Goal: Transaction & Acquisition: Purchase product/service

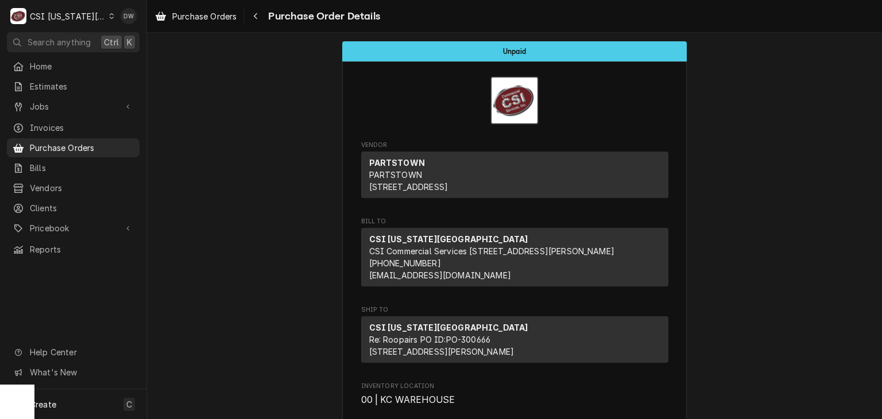
scroll to position [1785, 0]
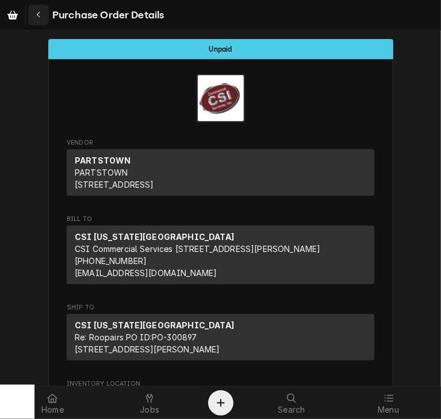
click at [37, 17] on icon "Navigate back" at bounding box center [38, 15] width 5 height 8
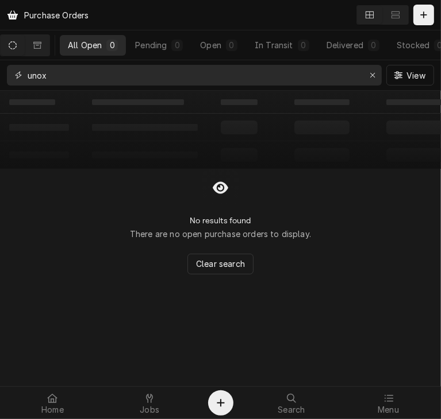
drag, startPoint x: 57, startPoint y: 69, endPoint x: -23, endPoint y: 82, distance: 81.4
click at [0, 82] on html "Purchase Orders All Open 0 Pending 0 Open 0 In Transit 0 Delivered 0 Stocked 0 …" at bounding box center [220, 209] width 441 height 419
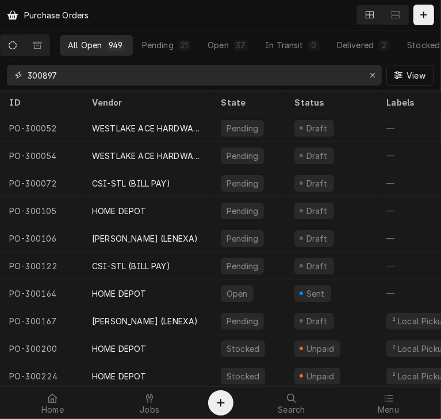
type input "300897"
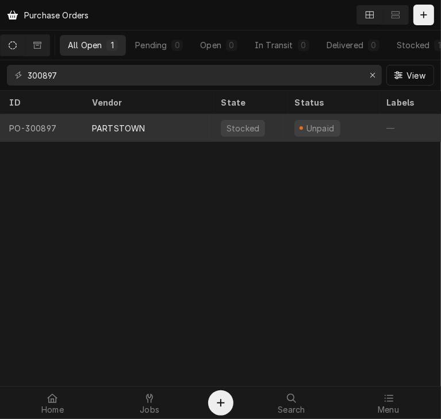
click at [106, 123] on div "PARTSTOWN" at bounding box center [118, 128] width 53 height 12
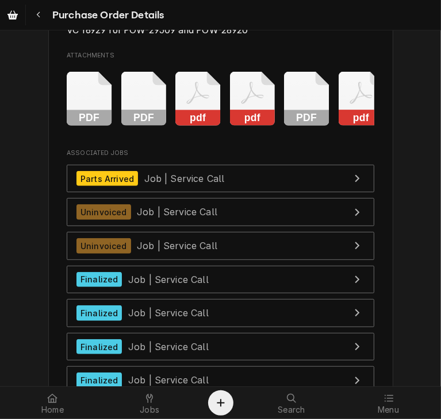
scroll to position [4643, 0]
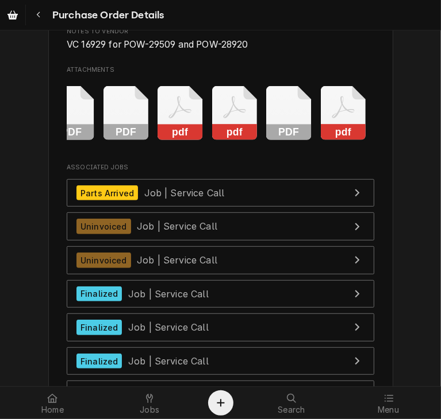
click at [333, 141] on rect "Attachments" at bounding box center [343, 133] width 45 height 16
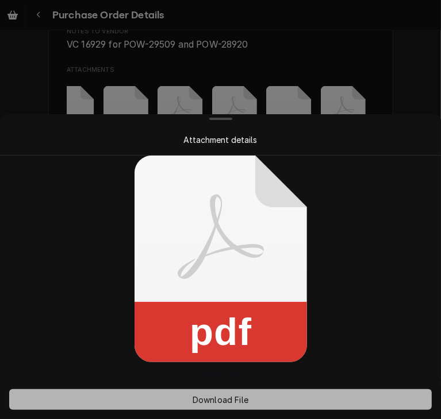
click at [241, 404] on span "Download File" at bounding box center [220, 400] width 60 height 12
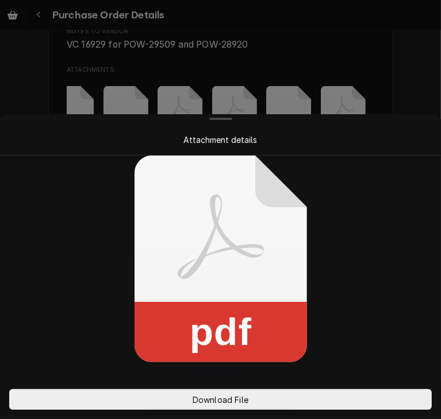
drag, startPoint x: 408, startPoint y: 95, endPoint x: 380, endPoint y: 76, distance: 34.1
click at [380, 76] on div at bounding box center [220, 209] width 441 height 419
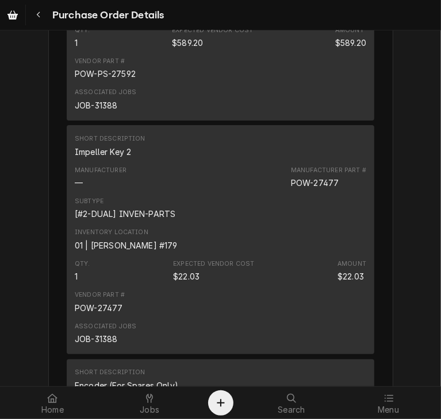
scroll to position [3205, 0]
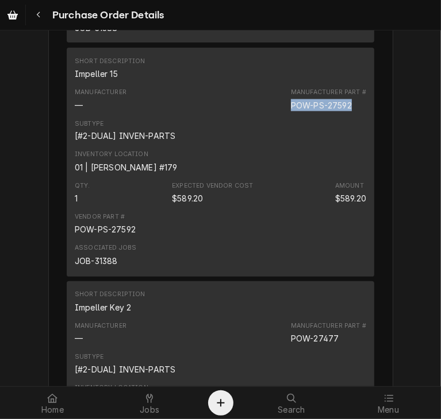
drag, startPoint x: 350, startPoint y: 145, endPoint x: 275, endPoint y: 138, distance: 75.6
click at [275, 115] on div "Manufacturer — Manufacturer Part # POW-PS-27592" at bounding box center [220, 99] width 291 height 31
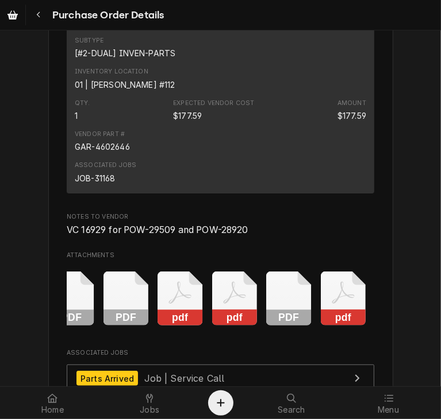
scroll to position [4473, 0]
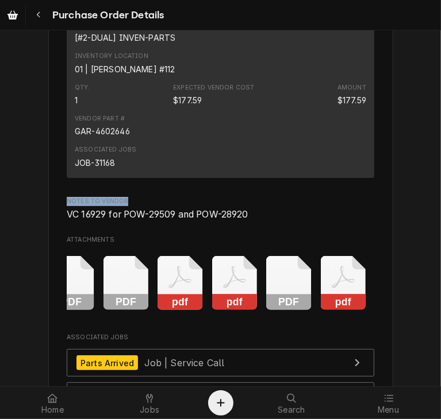
drag, startPoint x: 127, startPoint y: 242, endPoint x: 53, endPoint y: 232, distance: 74.7
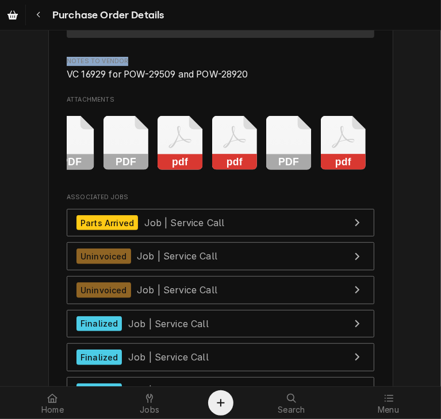
scroll to position [4590, 0]
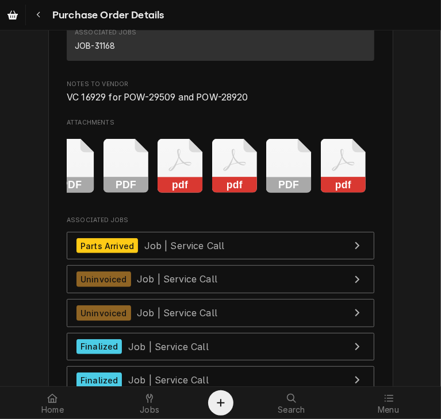
click at [259, 105] on span "VC 16929 for POW-29509 and POW-28920" at bounding box center [220, 98] width 307 height 14
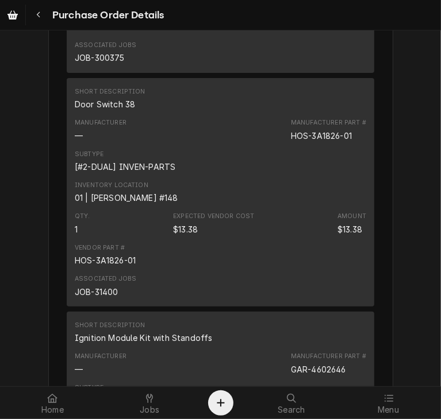
scroll to position [4140, 0]
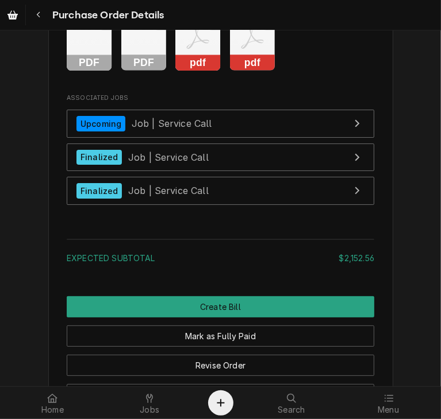
scroll to position [2203, 0]
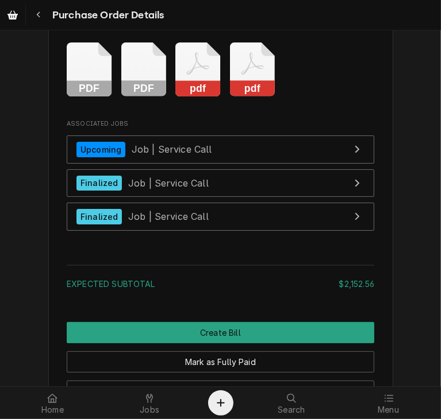
click at [238, 97] on rect "Attachments" at bounding box center [252, 89] width 45 height 16
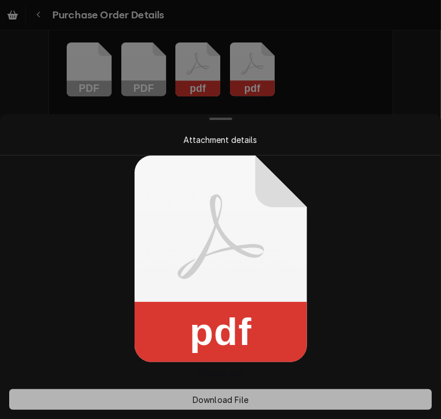
click at [234, 403] on span "Download File" at bounding box center [220, 400] width 60 height 12
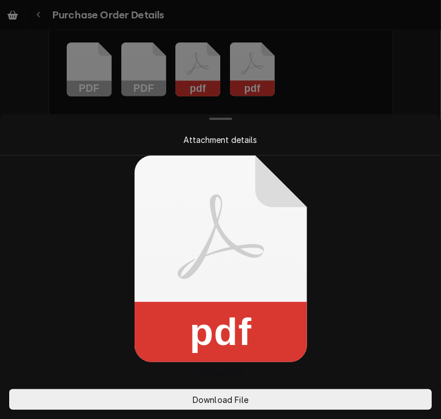
click at [343, 108] on div at bounding box center [220, 209] width 441 height 419
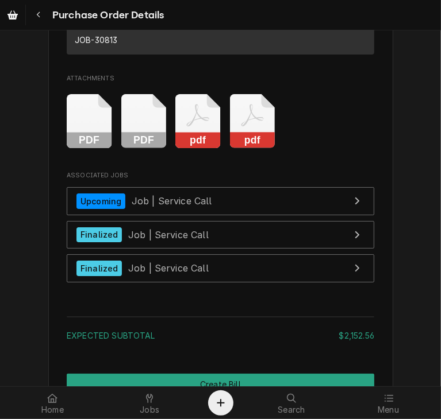
scroll to position [2156, 0]
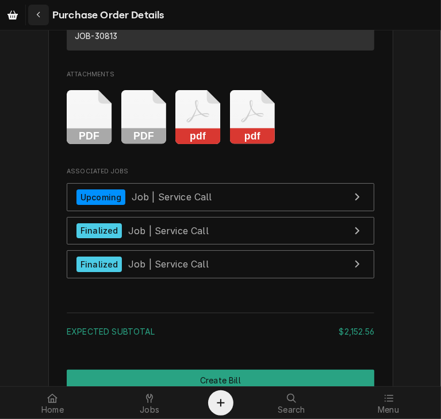
click at [37, 20] on div "Navigate back" at bounding box center [38, 14] width 11 height 11
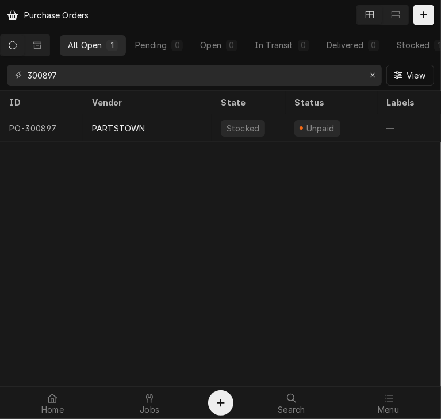
click at [330, 283] on div "Purchase Orders All Open 1 Pending 0 Open 0 In Transit 0 Delivered 0 Stocked 1 …" at bounding box center [220, 209] width 441 height 419
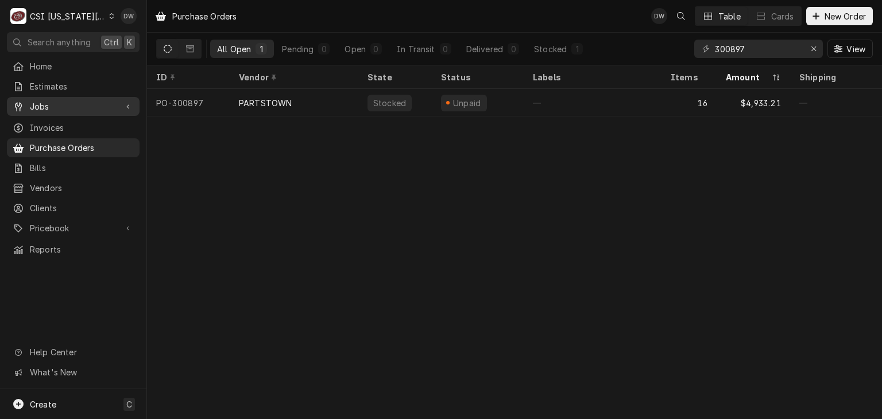
click at [37, 107] on span "Jobs" at bounding box center [73, 107] width 87 height 12
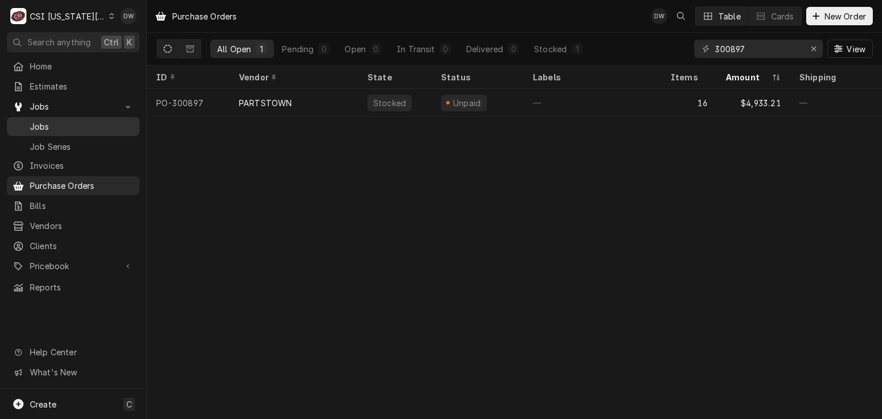
click at [88, 125] on span "Jobs" at bounding box center [82, 127] width 104 height 12
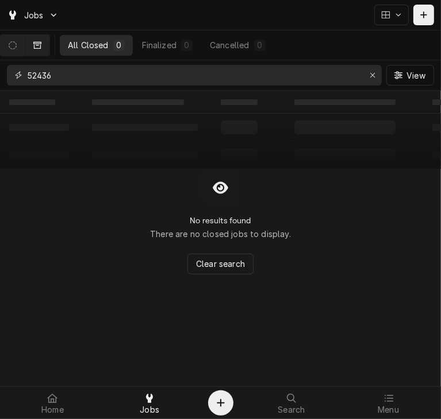
drag, startPoint x: 87, startPoint y: 75, endPoint x: -1, endPoint y: 71, distance: 88.0
click at [0, 71] on html "Jobs All Closed 0 Finalized 0 Cancelled 0 52436 View ‌ ‌ ‌ ‌ ‌ ‌ ‌ ‌ ‌ ‌ ‌ ‌ ‌ …" at bounding box center [220, 209] width 441 height 419
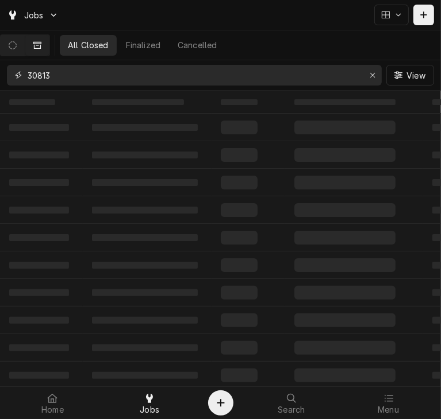
type input "30813"
click at [16, 47] on icon "Dynamic Content Wrapper" at bounding box center [13, 45] width 8 height 8
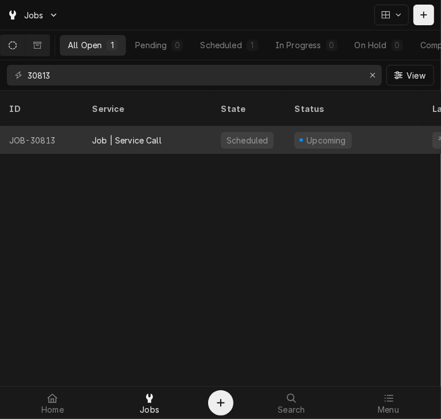
click at [133, 126] on div "Job | Service Call" at bounding box center [147, 140] width 129 height 28
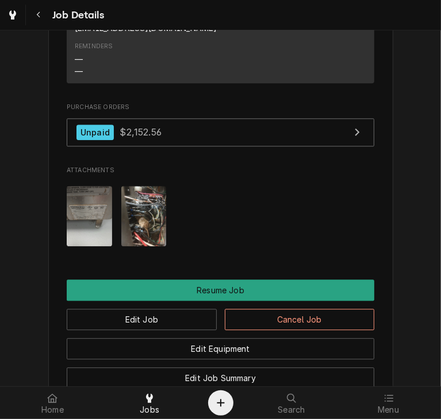
scroll to position [1423, 0]
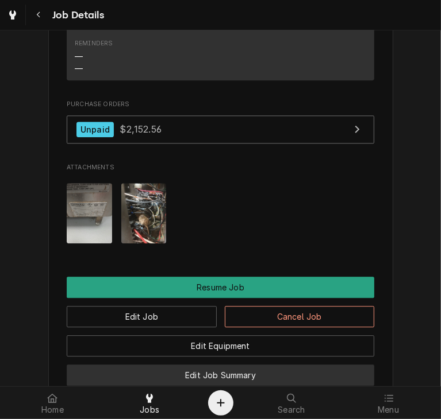
click at [237, 365] on button "Edit Job Summary" at bounding box center [220, 375] width 307 height 21
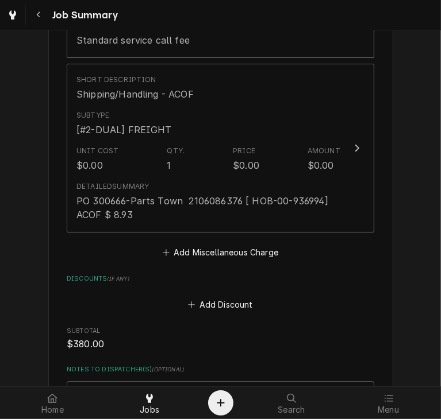
scroll to position [2034, 0]
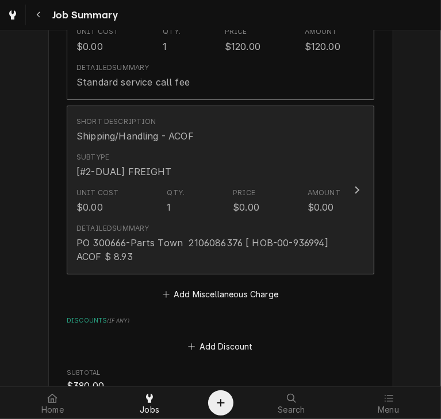
click at [354, 186] on icon "Update Line Item" at bounding box center [357, 190] width 6 height 9
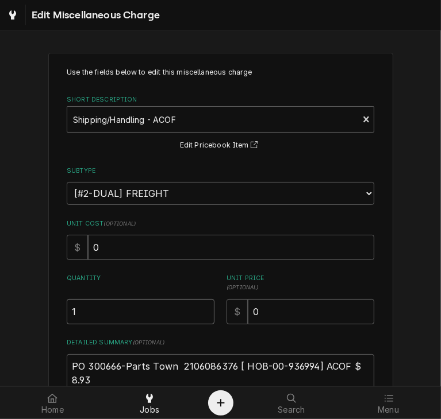
drag, startPoint x: 86, startPoint y: 312, endPoint x: 25, endPoint y: 310, distance: 60.9
click at [25, 310] on div "Use the fields below to edit this miscellaneous charge Short Description Shippi…" at bounding box center [220, 274] width 441 height 462
type textarea "x"
type input "2"
click at [104, 381] on textarea "PO 300666-Parts Town 2106086376 [ HOB-00-936994] ACOF $ 8.93" at bounding box center [220, 380] width 307 height 52
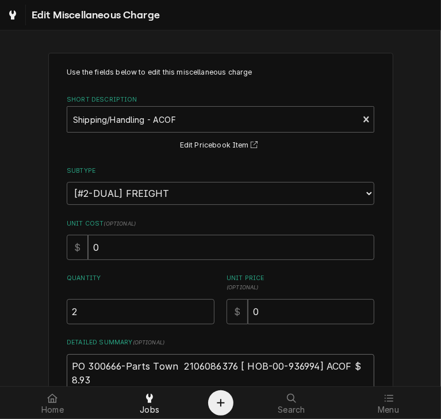
type textarea "x"
type textarea "PO 300666-Parts Town 2106086376 [ HOB-00-936994] ACOF $ 8.93"
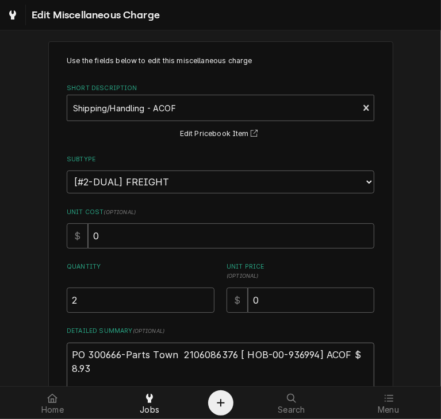
type textarea "x"
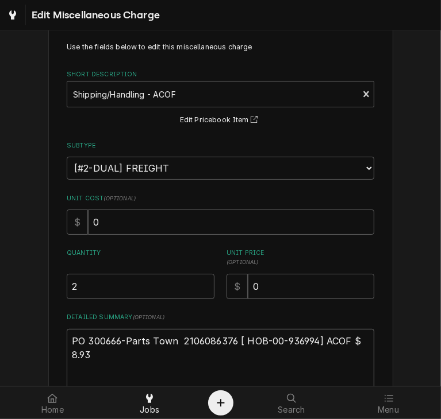
type textarea "PO 300666-Parts Town 2106086376 [ HOB-00-936994] ACOF $ 8.93"
click at [78, 368] on textarea "PO 300666-Parts Town 2106086376 [ HOB-00-936994] ACOF $ 8.93" at bounding box center [220, 361] width 307 height 65
type textarea "x"
type textarea "PO 300666-Parts Town 2106086376 [ HOB-00-936994] ACOF $ 8.93 P"
type textarea "x"
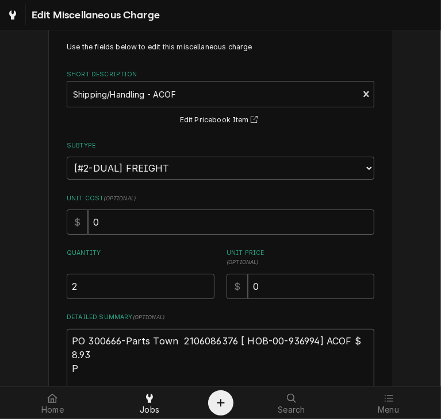
type textarea "PO 300666-Parts Town 2106086376 [ HOB-00-936994] ACOF $ 8.93 PO"
type textarea "x"
type textarea "PO 300666-Parts Town 2106086376 [ HOB-00-936994] ACOF $ 8.93 PO"
type textarea "x"
type textarea "PO 300666-Parts Town 2106086376 [ HOB-00-936994] ACOF $ 8.93 PO 3"
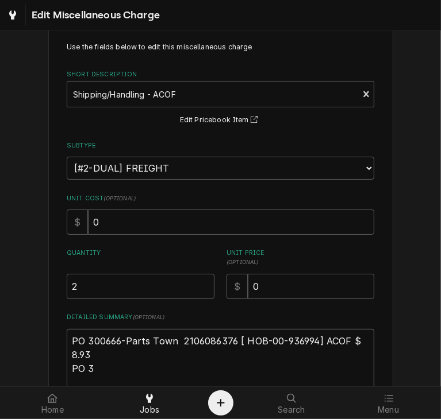
type textarea "x"
type textarea "PO 300666-Parts Town 2106086376 [ HOB-00-936994] ACOF $ 8.93 PO 30"
type textarea "x"
type textarea "PO 300666-Parts Town 2106086376 [ HOB-00-936994] ACOF $ 8.93 PO 300"
type textarea "x"
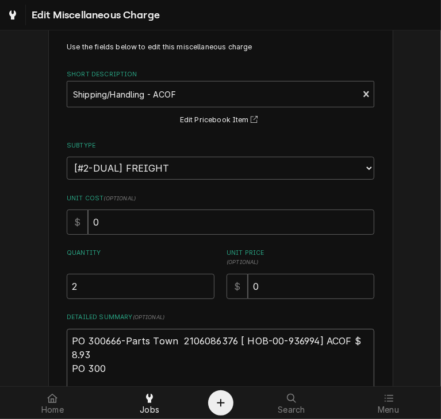
type textarea "PO 300666-Parts Town 2106086376 [ HOB-00-936994] ACOF $ 8.93 PO 3006"
type textarea "x"
type textarea "PO 300666-Parts Town 2106086376 [ HOB-00-936994] ACOF $ 8.93 PO 30066"
type textarea "x"
type textarea "PO 300666-Parts Town 2106086376 [ HOB-00-936994] ACOF $ 8.93 PO 300666"
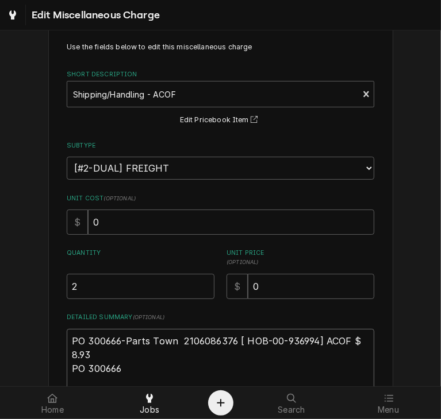
type textarea "x"
type textarea "PO 300666-Parts Town 2106086376 [ HOB-00-936994] ACOF $ 8.93 PO 300666-"
type textarea "x"
type textarea "PO 300666-Parts Town 2106086376 [ HOB-00-936994] ACOF $ 8.93 PO 300666"
type textarea "x"
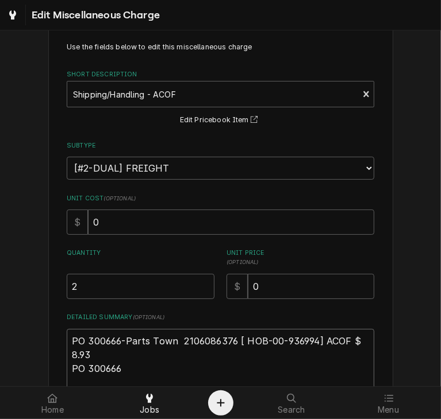
type textarea "PO 300666-Parts Town 2106086376 [ HOB-00-936994] ACOF $ 8.93 PO 300666"
type textarea "x"
type textarea "PO 300666-Parts Town 2106086376 [ HOB-00-936994] ACOF $ 8.93 PO 300666 -"
type textarea "x"
type textarea "PO 300666-Parts Town 2106086376 [ HOB-00-936994] ACOF $ 8.93 PO 300666 -2"
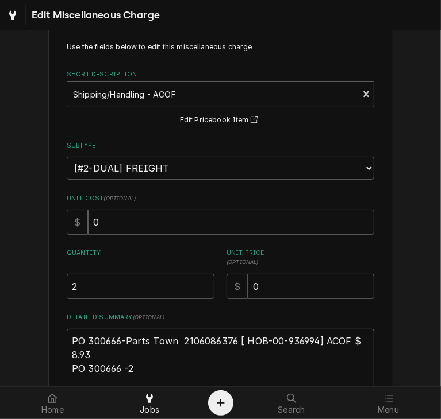
type textarea "x"
type textarea "PO 300666-Parts Town 2106086376 [ HOB-00-936994] ACOF $ 8.93 PO 300666 -2"
type textarea "x"
type textarea "PO 300666-Parts Town 2106086376 [ HOB-00-936994] ACOF $ 8.93 PO 300666 -2 -"
type textarea "x"
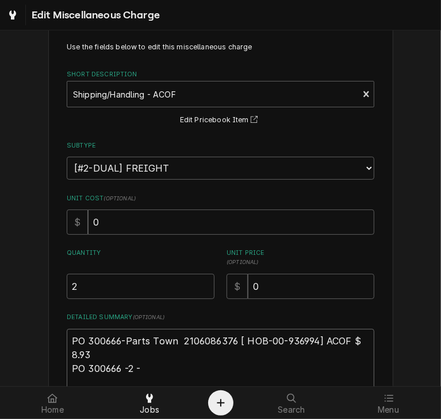
type textarea "PO 300666-Parts Town 2106086376 [ HOB-00-936994] ACOF $ 8.93 PO 300666 -2 -"
type textarea "x"
type textarea "PO 300666-Parts Town 2106086376 [ HOB-00-936994] ACOF $ 8.93 PO 300666 -2 - P"
type textarea "x"
type textarea "PO 300666-Parts Town 2106086376 [ HOB-00-936994] ACOF $ 8.93 PO 300666 -2 - Pa"
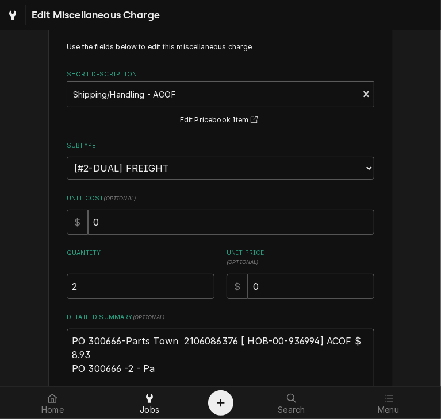
type textarea "x"
type textarea "PO 300666-Parts Town 2106086376 [ HOB-00-936994] ACOF $ 8.93 PO 300666 -2 - Par"
type textarea "x"
type textarea "PO 300666-Parts Town 2106086376 [ HOB-00-936994] ACOF $ 8.93 PO 300666 -2 - Part"
type textarea "x"
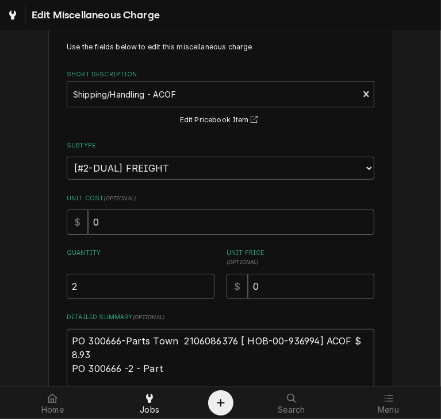
type textarea "PO 300666-Parts Town 2106086376 [ HOB-00-936994] ACOF $ 8.93 PO 300666 -2 - Par…"
type textarea "x"
type textarea "PO 300666-Parts Town 2106086376 [ HOB-00-936994] ACOF $ 8.93 PO 300666 -2 - Par…"
type textarea "x"
type textarea "PO 300666-Parts Town 2106086376 [ HOB-00-936994] ACOF $ 8.93 PO 300666 -2 - Par…"
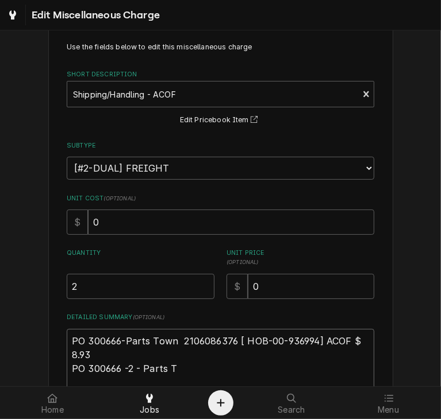
type textarea "x"
type textarea "PO 300666-Parts Town 2106086376 [ HOB-00-936994] ACOF $ 8.93 PO 300666 -2 - Par…"
type textarea "x"
type textarea "PO 300666-Parts Town 2106086376 [ HOB-00-936994] ACOF $ 8.93 PO 300666 -2 - Par…"
type textarea "x"
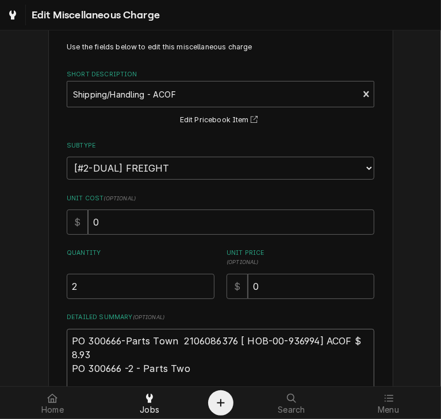
type textarea "PO 300666-Parts Town 2106086376 [ HOB-00-936994] ACOF $ 8.93 PO 300666 -2 - Par…"
type textarea "x"
type textarea "PO 300666-Parts Town 2106086376 [ HOB-00-936994] ACOF $ 8.93 PO 300666 -2 - Par…"
type textarea "x"
type textarea "PO 300666-Parts Town 2106086376 [ HOB-00-936994] ACOF $ 8.93 PO 300666 -2 - Par…"
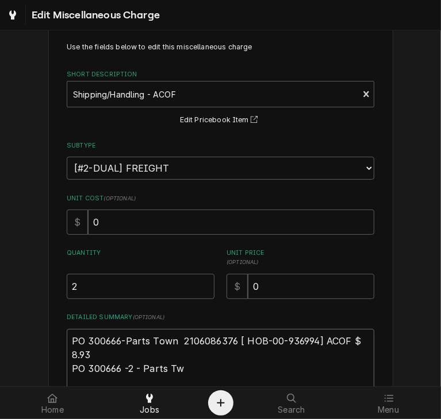
type textarea "x"
type textarea "PO 300666-Parts Town 2106086376 [ HOB-00-936994] ACOF $ 8.93 PO 300666 -2 - Par…"
type textarea "x"
type textarea "PO 300666-Parts Town 2106086376 [ HOB-00-936994] ACOF $ 8.93 PO 300666 -2 - Par…"
type textarea "x"
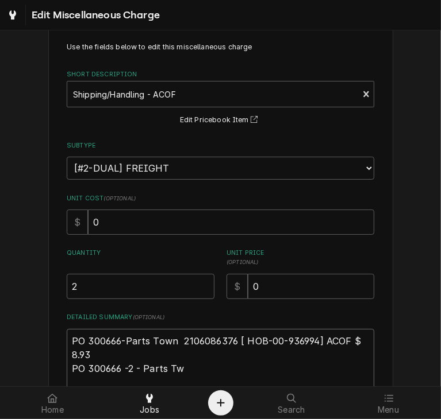
type textarea "PO 300666-Parts Town 2106086376 [ HOB-00-936994] ACOF $ 8.93 PO 300666 -2 - Par…"
type textarea "x"
type textarea "PO 300666-Parts Town 2106086376 [ HOB-00-936994] ACOF $ 8.93 PO 300666 -2 - Par…"
type textarea "x"
type textarea "PO 300666-Parts Town 2106086376 [ HOB-00-936994] ACOF $ 8.93 PO 300666 -2 - Par…"
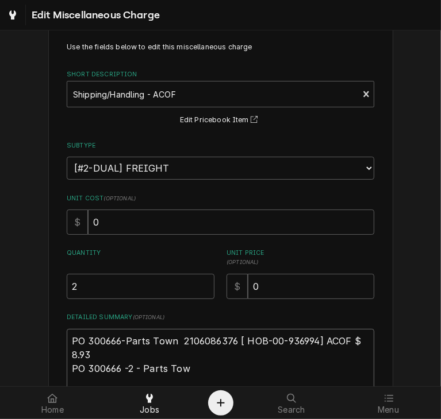
type textarea "x"
type textarea "PO 300666-Parts Town 2106086376 [ HOB-00-936994] ACOF $ 8.93 PO 300666 -2 - Par…"
type textarea "x"
type textarea "PO 300666-Parts Town 2106086376 [ HOB-00-936994] ACOF $ 8.93 PO 300666 -2 - Par…"
click at [196, 364] on textarea "PO 300666-Parts Town 2106086376 [ HOB-00-936994] ACOF $ 8.93 PO 300666 -2 - Par…" at bounding box center [220, 361] width 307 height 65
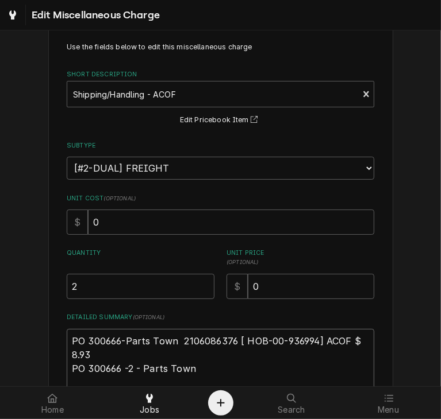
paste textarea "2106724082"
type textarea "x"
type textarea "PO 300666-Parts Town 2106086376 [ HOB-00-936994] ACOF $ 8.93 PO 300666 -2 - Par…"
type textarea "x"
type textarea "PO 300666-Parts Town 2106086376 [ HOB-00-936994] ACOF $ 8.93 PO 300666 -2 - Par…"
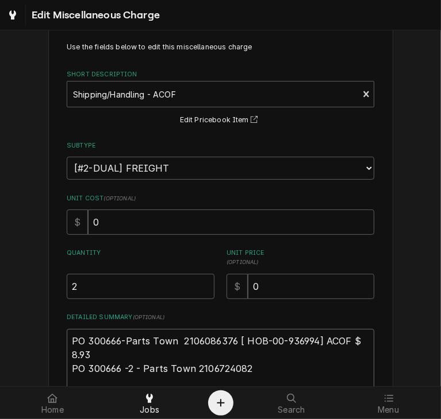
type textarea "x"
type textarea "PO 300666-Parts Town 2106086376 [ HOB-00-936994] ACOF $ 8.93 PO 300666 -2 - Par…"
click at [271, 369] on textarea "PO 300666-Parts Town 2106086376 [ HOB-00-936994] ACOF $ 8.93 PO 300666 -2 - Par…" at bounding box center [220, 361] width 307 height 65
paste textarea "HOB00-975233-00001"
type textarea "x"
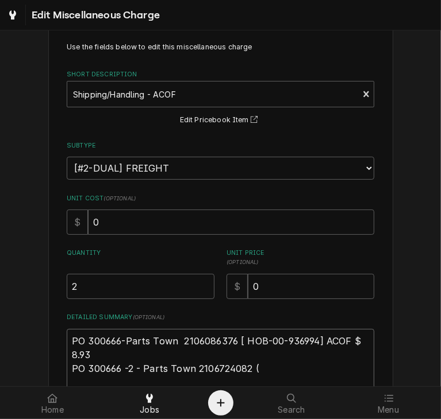
type textarea "PO 300666-Parts Town 2106086376 [ HOB-00-936994] ACOF $ 8.93 PO 300666 -2 - Par…"
type textarea "x"
type textarea "PO 300666-Parts Town 2106086376 [ HOB-00-936994] ACOF $ 8.93 PO 300666 -2 - Par…"
type textarea "x"
type textarea "PO 300666-Parts Town 2106086376 [ HOB-00-936994] ACOF $ 8.93 PO 300666 -2 - Par…"
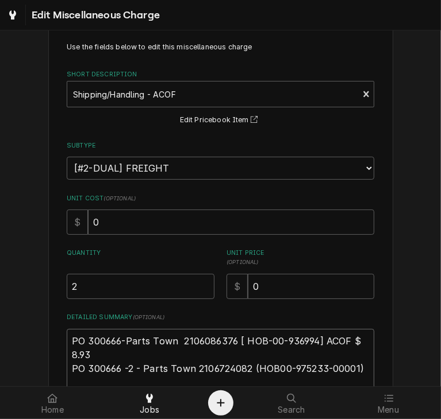
type textarea "x"
type textarea "PO 300666-Parts Town 2106086376 [ HOB-00-936994] ACOF $ 8.93 PO 300666 -2 - Par…"
type textarea "x"
type textarea "PO 300666-Parts Town 2106086376 [ HOB-00-936994] ACOF $ 8.93 PO 300666 -2 - Par…"
type textarea "x"
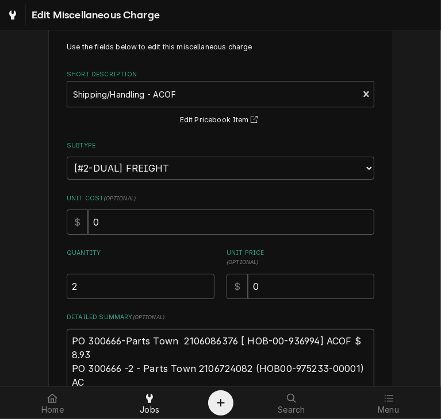
type textarea "PO 300666-Parts Town 2106086376 [ HOB-00-936994] ACOF $ 8.93 PO 300666 -2 - Par…"
type textarea "x"
type textarea "PO 300666-Parts Town 2106086376 [ HOB-00-936994] ACOF $ 8.93 PO 300666 -2 - Par…"
type textarea "x"
type textarea "PO 300666-Parts Town 2106086376 [ HOB-00-936994] ACOF $ 8.93 PO 300666 -2 - Par…"
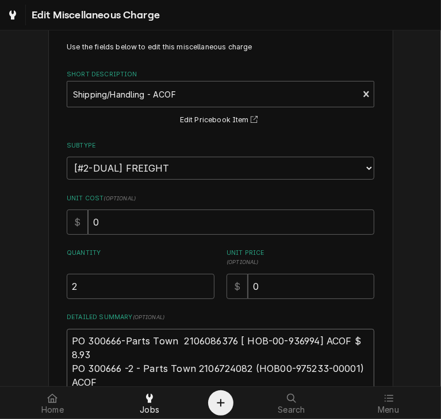
type textarea "x"
type textarea "PO 300666-Parts Town 2106086376 [ HOB-00-936994] ACOF $ 8.93 PO 300666 -2 - Par…"
click at [117, 380] on textarea "PO 300666-Parts Town 2106086376 [ HOB-00-936994] ACOF $ 8.93 PO 300666 -2 - Par…" at bounding box center [220, 368] width 307 height 79
type textarea "x"
type textarea "PO 300666-Parts Town 2106086376 [ HOB-00-936994] ACOF $ 8.93 PO 300666 -2 - Par…"
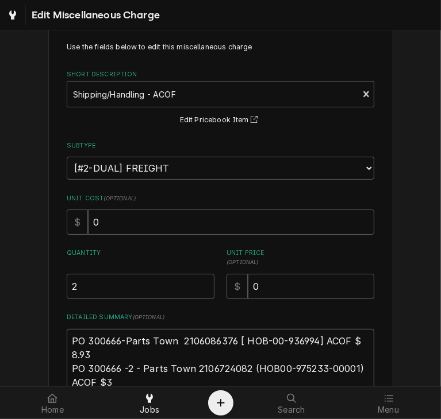
type textarea "x"
type textarea "PO 300666-Parts Town 2106086376 [ HOB-00-936994] ACOF $ 8.93 PO 300666 -2 - Par…"
type textarea "x"
type textarea "PO 300666-Parts Town 2106086376 [ HOB-00-936994] ACOF $ 8.93 PO 300666 -2 - Par…"
type textarea "x"
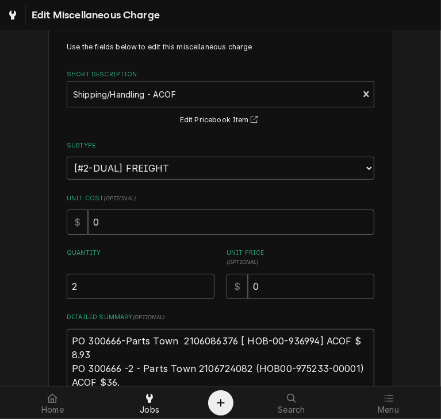
type textarea "PO 300666-Parts Town 2106086376 [ HOB-00-936994] ACOF $ 8.93 PO 300666 -2 - Par…"
type textarea "x"
type textarea "PO 300666-Parts Town 2106086376 [ HOB-00-936994] ACOF $ 8.93 PO 300666 -2 - Par…"
type textarea "x"
type textarea "PO 300666-Parts Town 2106086376 [ HOB-00-936994] ACOF $ 8.93 PO 300666 -2 - Par…"
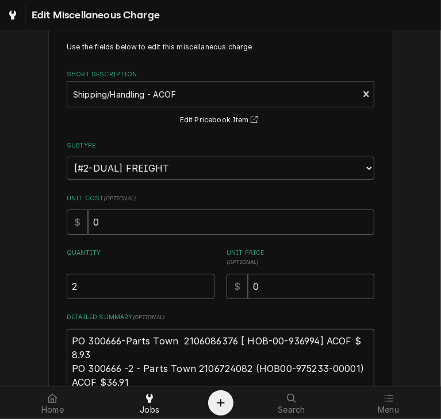
type textarea "x"
type textarea "PO 300666-Parts Town 2106086376 [ HOB-00-936994] ACOF $ 8.93 PO 300666 -2 - Par…"
type textarea "x"
type textarea "PO 300666-Parts Town 2106086376 [ HOB-00-936994] ACOF $ 8.93 PO 300666 -2 - Par…"
type textarea "x"
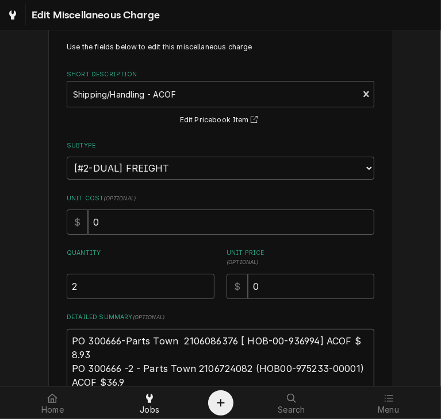
type textarea "PO 300666-Parts Town 2106086376 [ HOB-00-936994] ACOF $ 8.93 PO 300666 -2 - Par…"
type textarea "x"
type textarea "PO 300666-Parts Town 2106086376 [ HOB-00-936994] ACOF $ 8.93 PO 300666 -2 - Par…"
type textarea "x"
type textarea "PO 300666-Parts Town 2106086376 [ HOB-00-936994] ACOF $ 8.93 PO 300666 -2 - Par…"
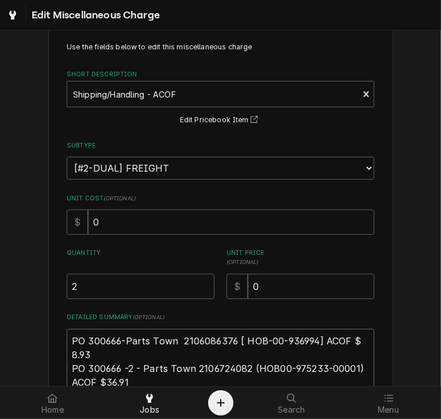
type textarea "x"
type textarea "PO 300666-Parts Town 2106086376 [ HOB-00-936994] ACOF $ 8.93 PO 300666 -2 - Par…"
type textarea "x"
type textarea "PO 300666-Parts Town 2106086376 [ HOB-00-936994] ACOF $ 8.93 PO 300666 -2 - Par…"
type textarea "x"
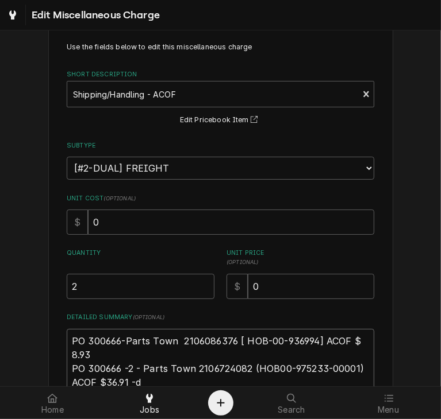
type textarea "PO 300666-Parts Town 2106086376 [ HOB-00-936994] ACOF $ 8.93 PO 300666 -2 - Par…"
type textarea "x"
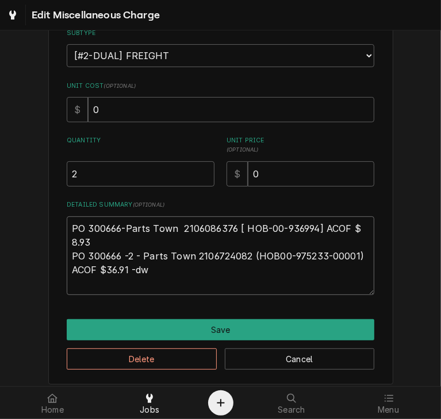
scroll to position [144, 0]
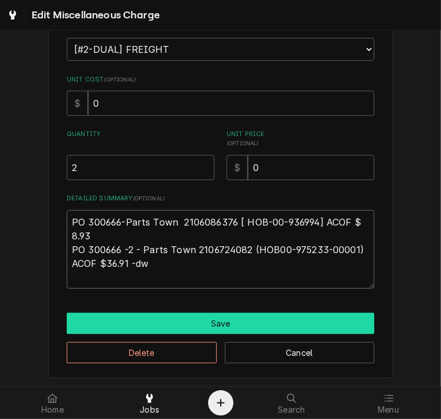
type textarea "PO 300666-Parts Town 2106086376 [ HOB-00-936994] ACOF $ 8.93 PO 300666 -2 - Par…"
click at [220, 327] on button "Save" at bounding box center [220, 323] width 307 height 21
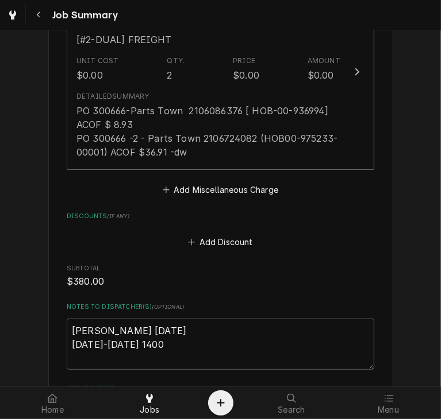
scroll to position [2043, 0]
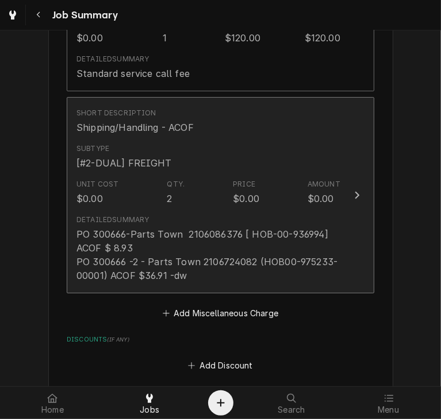
click at [355, 200] on div "Update Line Item" at bounding box center [356, 195] width 15 height 14
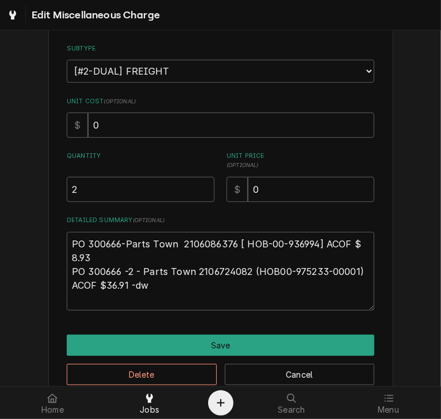
scroll to position [144, 0]
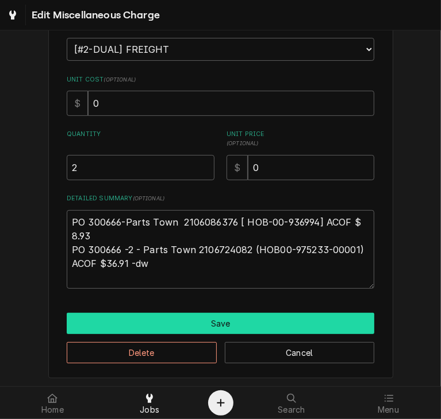
click at [273, 322] on button "Save" at bounding box center [220, 323] width 307 height 21
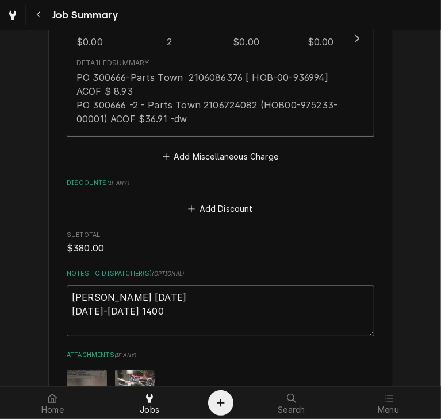
scroll to position [2449, 0]
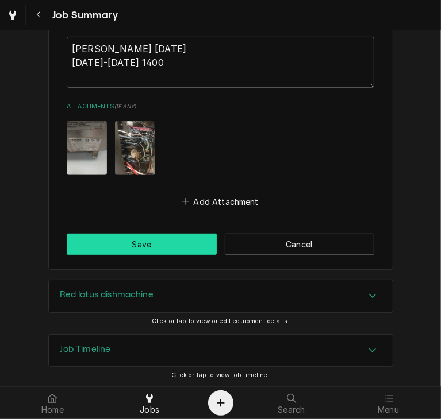
click at [129, 244] on button "Save" at bounding box center [142, 244] width 150 height 21
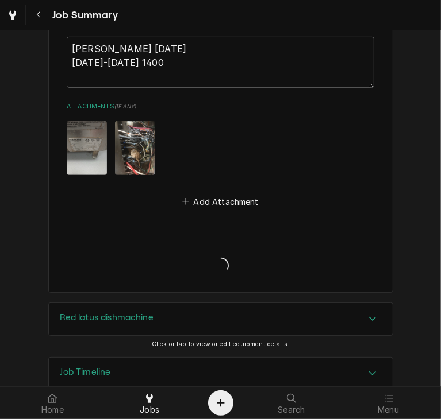
type textarea "x"
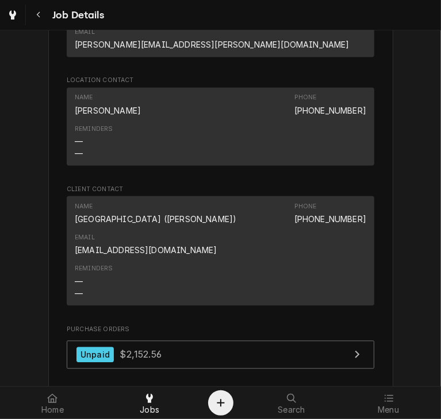
scroll to position [1206, 0]
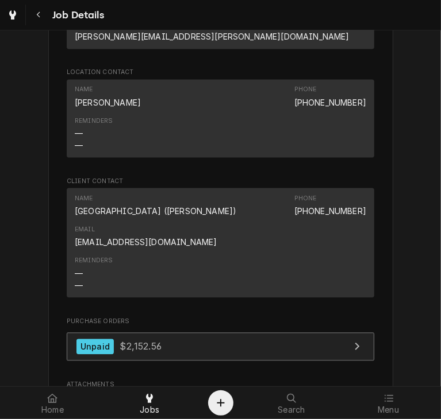
click at [102, 339] on div "Unpaid" at bounding box center [94, 347] width 37 height 16
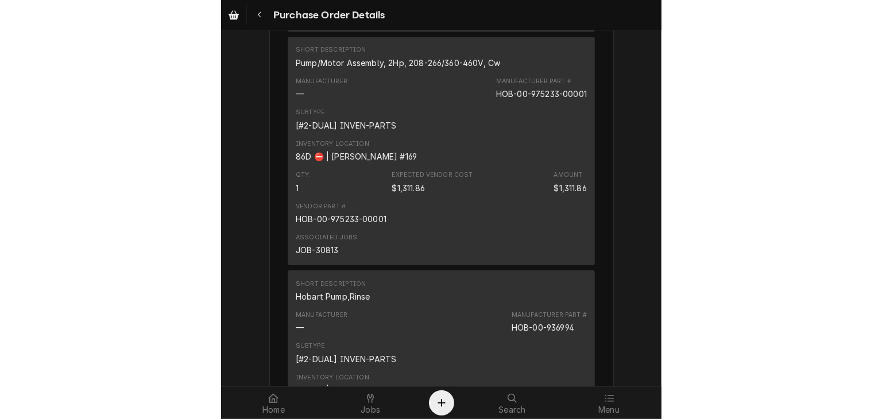
scroll to position [1722, 0]
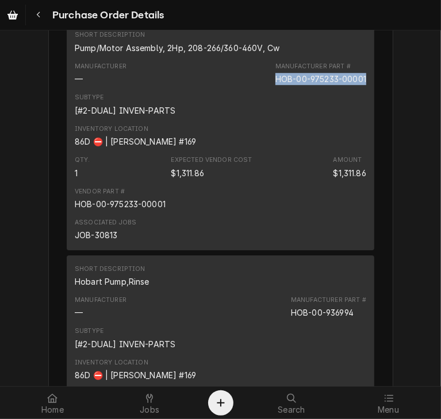
drag, startPoint x: 361, startPoint y: 116, endPoint x: 261, endPoint y: 111, distance: 99.5
click at [261, 89] on div "Manufacturer — Manufacturer Part # HOB-00-975233-00001" at bounding box center [220, 73] width 291 height 31
copy div "HOB-00-975233-00001"
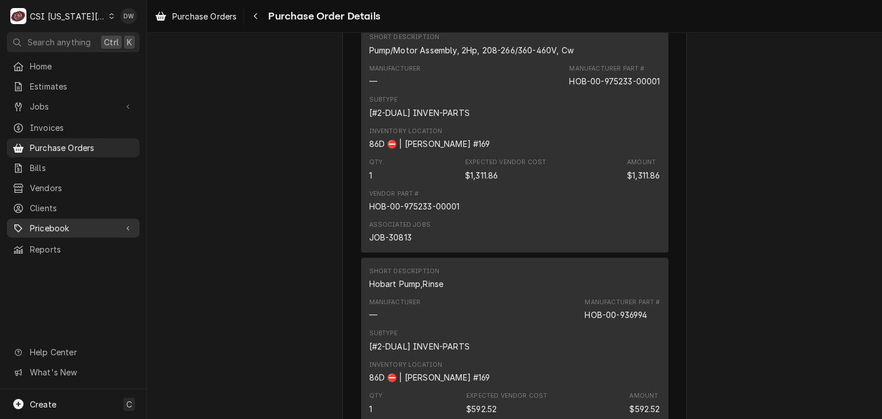
click at [39, 222] on span "Pricebook" at bounding box center [73, 228] width 87 height 12
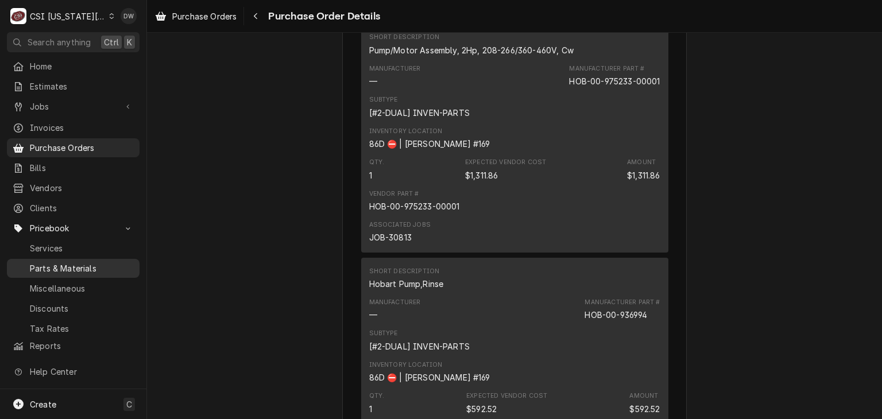
click at [46, 265] on span "Parts & Materials" at bounding box center [82, 268] width 104 height 12
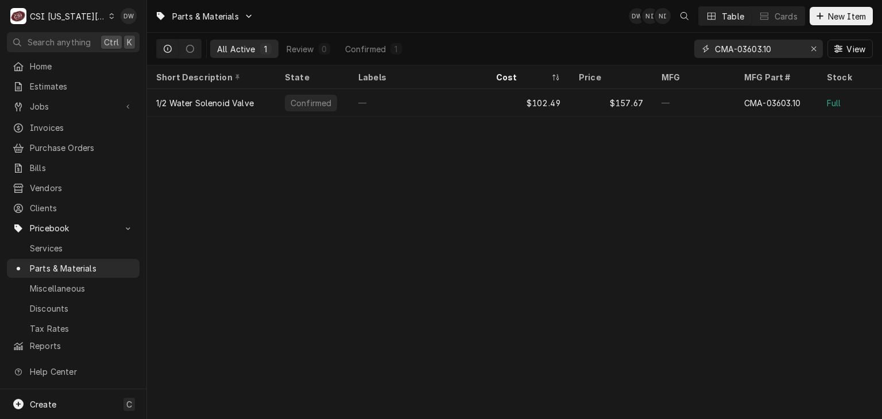
drag, startPoint x: 783, startPoint y: 51, endPoint x: 657, endPoint y: 59, distance: 127.2
click at [657, 59] on div "All Active 1 Review 0 Confirmed 1 CMA-03603.10 View" at bounding box center [514, 49] width 717 height 32
paste input "HOB-00-975233-00001"
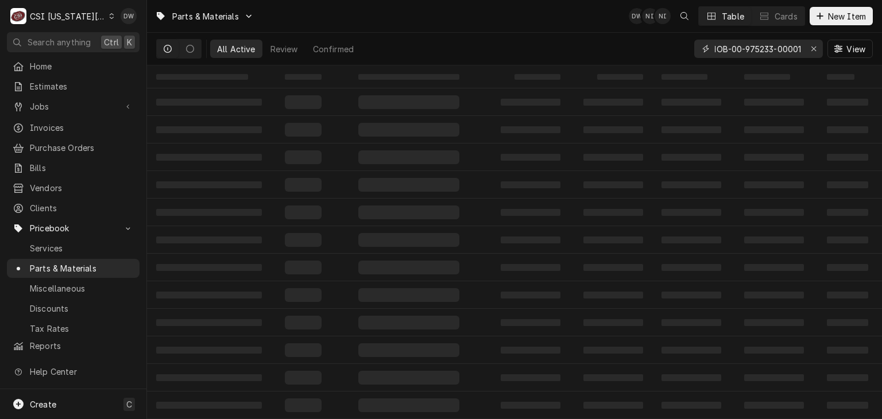
type input "HOB-00-975233-00001"
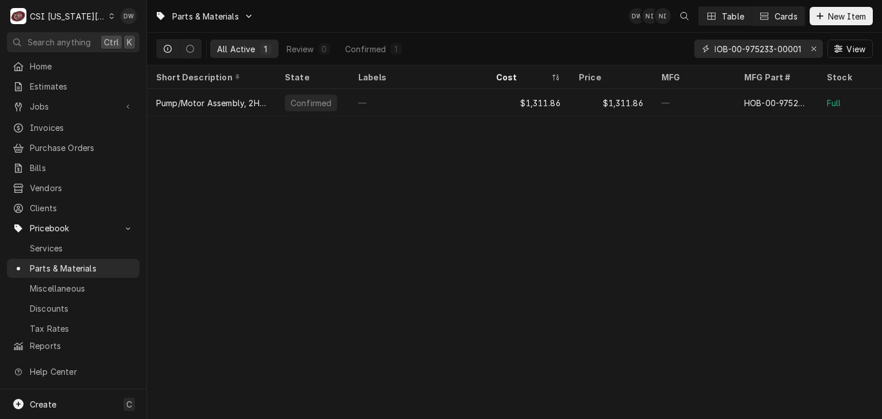
scroll to position [0, 0]
click at [51, 142] on span "Purchase Orders" at bounding box center [82, 148] width 104 height 12
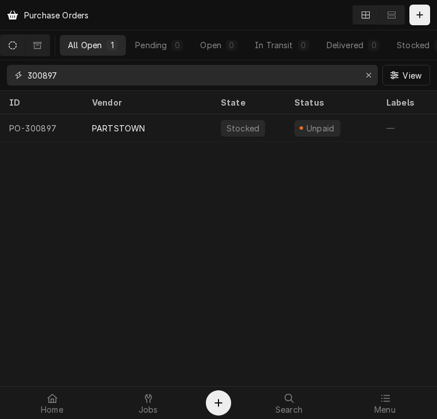
click at [76, 78] on input "300897" at bounding box center [192, 75] width 328 height 21
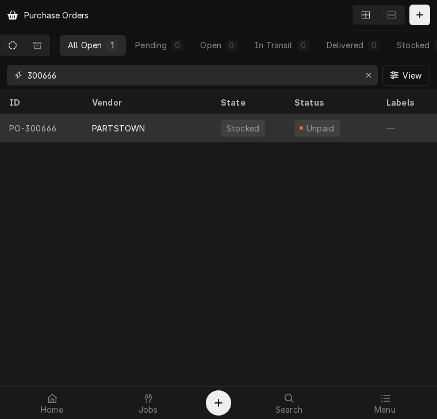
type input "300666"
click at [119, 130] on div "PARTSTOWN" at bounding box center [118, 128] width 53 height 12
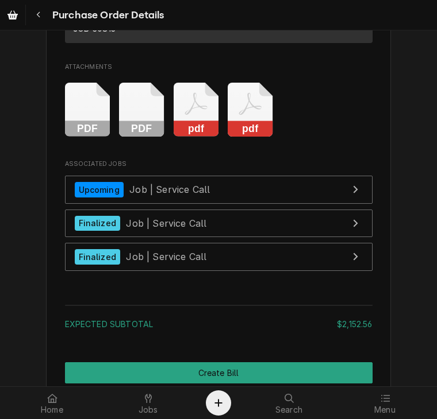
scroll to position [2361, 0]
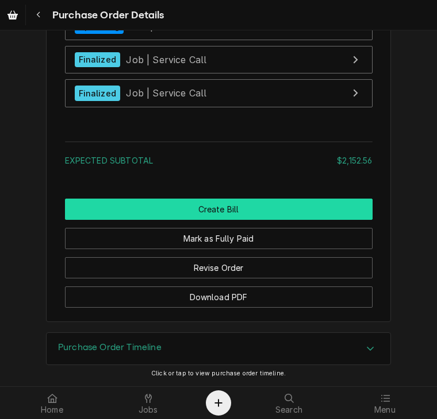
click at [200, 212] on button "Create Bill" at bounding box center [218, 209] width 307 height 21
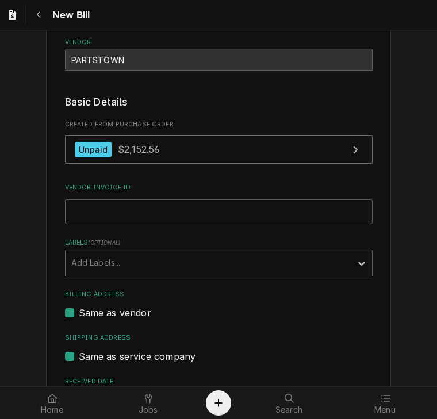
scroll to position [101, 0]
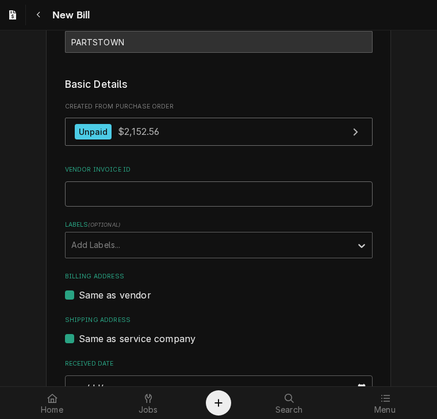
click at [198, 190] on input "Vendor Invoice ID" at bounding box center [218, 194] width 307 height 25
paste input "#2106724082"
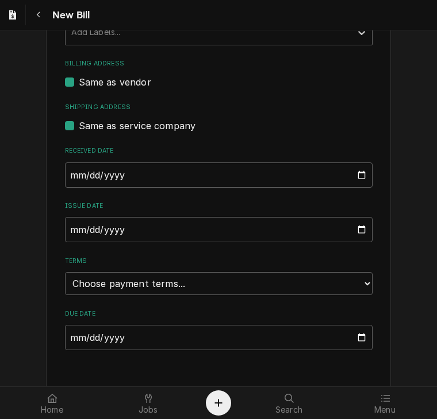
scroll to position [315, 0]
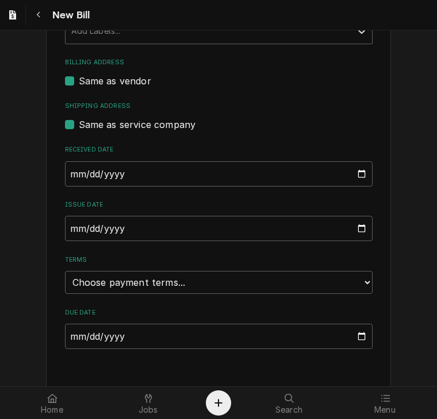
type input "#2106724082"
click at [65, 233] on input "2025-09-02" at bounding box center [218, 228] width 307 height 25
type input "2025-08-26"
click at [377, 257] on div "Please provide the following information to create your bill: Vendor Details Ve…" at bounding box center [218, 63] width 345 height 650
click at [164, 283] on select "Choose payment terms... Same Day Net 7 Net 14 Net 21 Net 30 Net 45 Net 60 Net 90" at bounding box center [218, 282] width 307 height 23
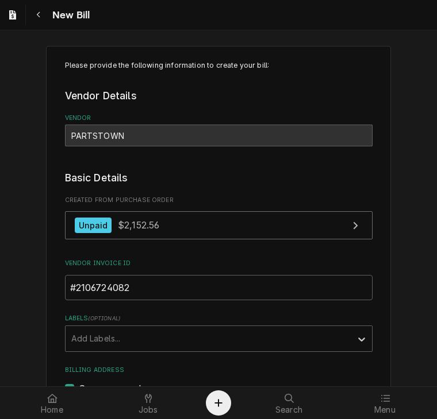
scroll to position [10, 0]
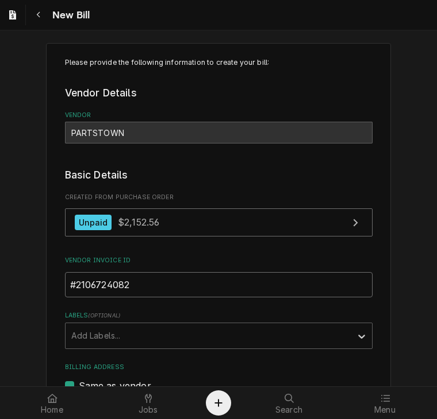
click at [72, 284] on input "#2106724082" at bounding box center [218, 284] width 307 height 25
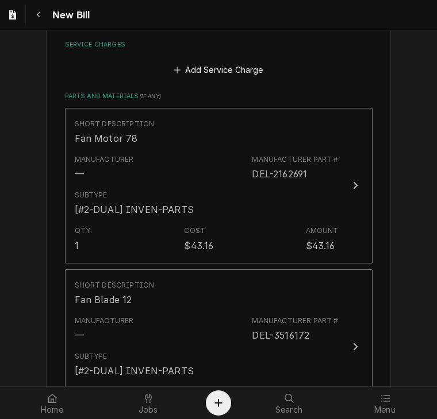
scroll to position [662, 0]
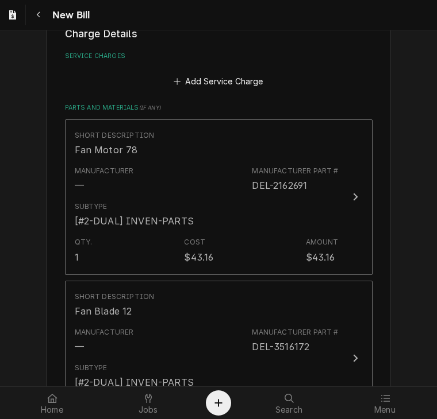
type input "2106724082"
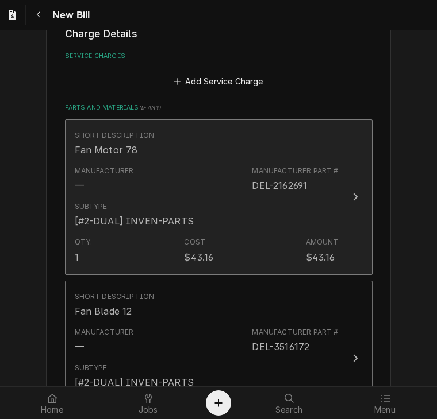
click at [353, 194] on icon "Update Line Item" at bounding box center [355, 196] width 6 height 9
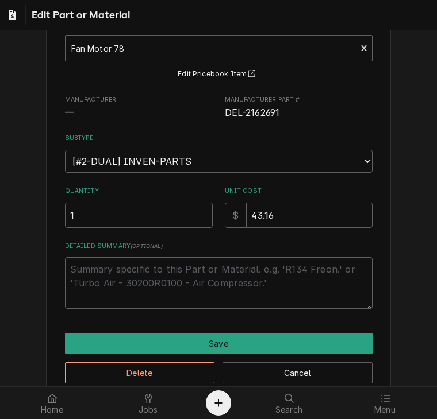
scroll to position [91, 0]
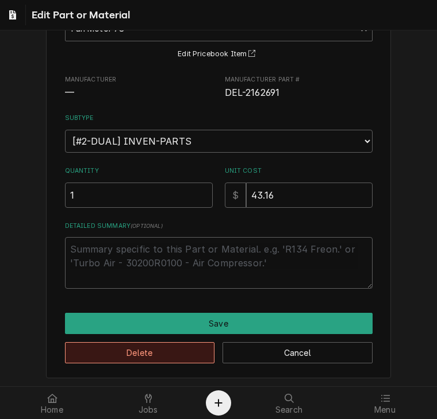
click at [182, 354] on button "Delete" at bounding box center [140, 352] width 150 height 21
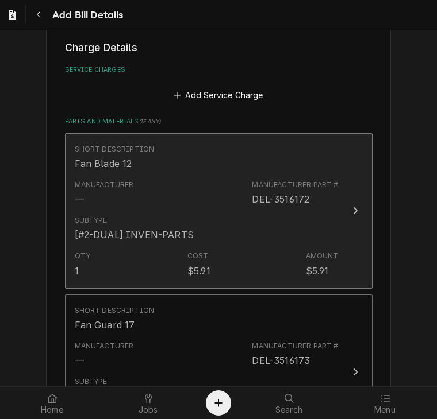
click at [352, 213] on icon "Update Line Item" at bounding box center [355, 210] width 6 height 9
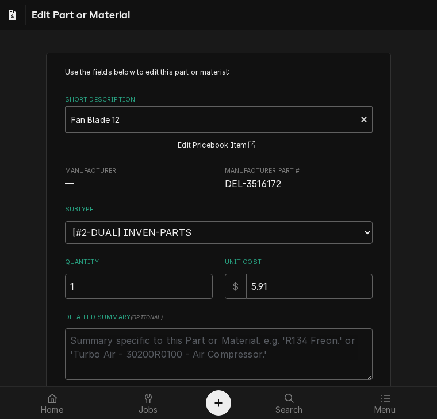
scroll to position [91, 0]
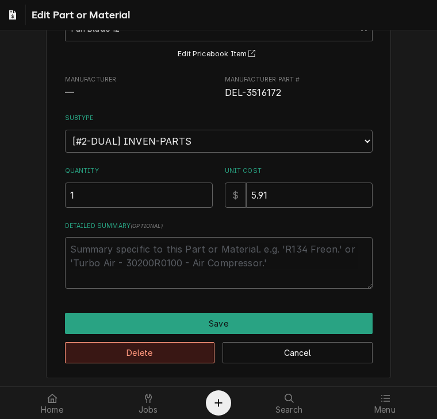
click at [201, 344] on button "Delete" at bounding box center [140, 352] width 150 height 21
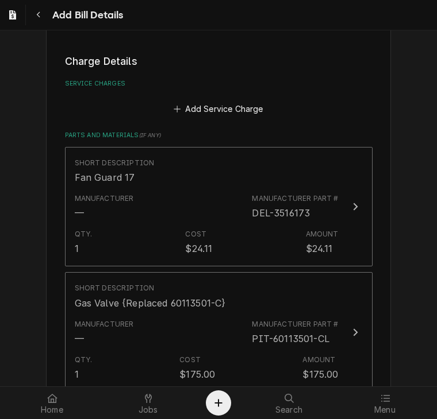
scroll to position [634, 0]
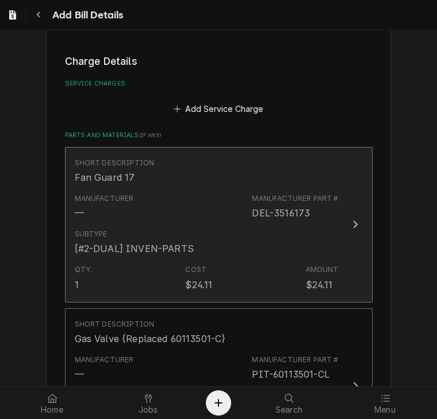
click at [348, 227] on div "Update Line Item" at bounding box center [354, 225] width 15 height 14
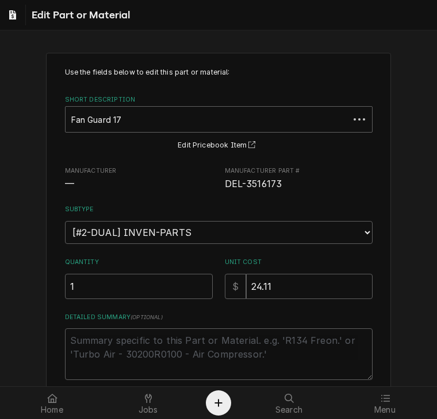
scroll to position [91, 0]
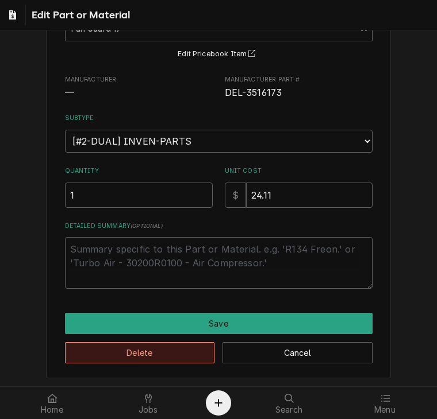
click at [186, 347] on button "Delete" at bounding box center [140, 352] width 150 height 21
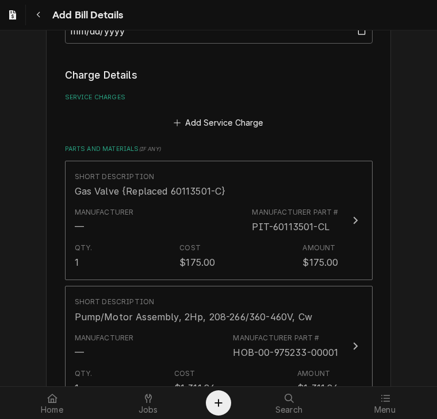
scroll to position [620, 0]
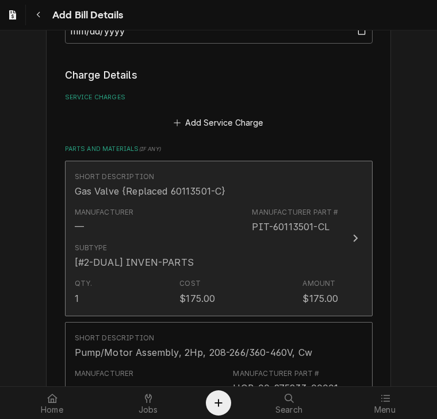
click at [341, 234] on button "Short Description Gas Valve {Replaced 60113501-C} Manufacturer — Manufacturer P…" at bounding box center [218, 239] width 307 height 156
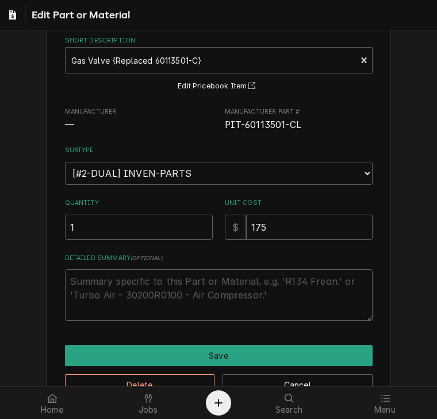
scroll to position [91, 0]
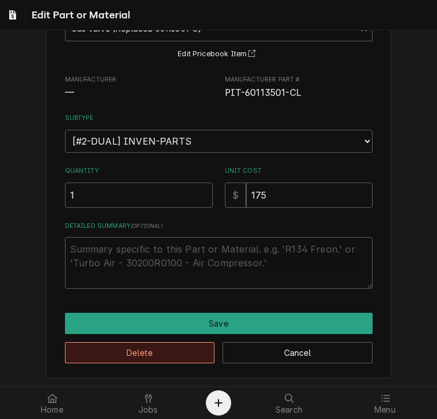
click at [162, 349] on button "Delete" at bounding box center [140, 352] width 150 height 21
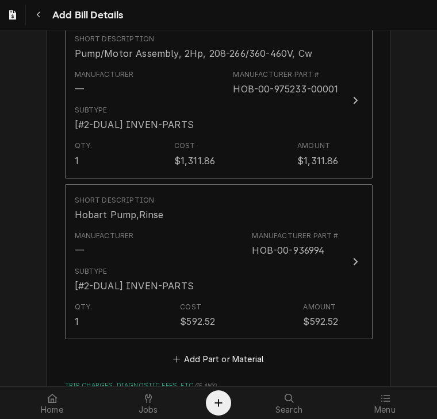
scroll to position [756, 0]
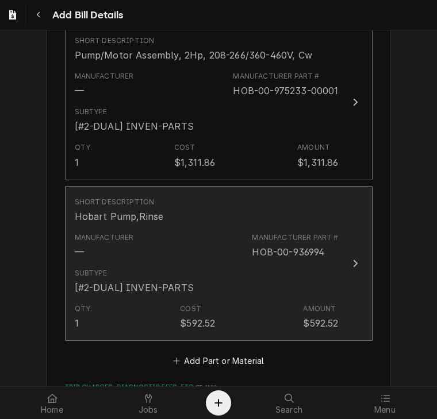
click at [347, 265] on div "Update Line Item" at bounding box center [354, 264] width 15 height 14
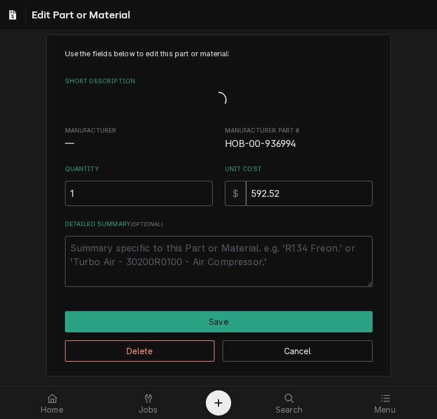
scroll to position [4, 0]
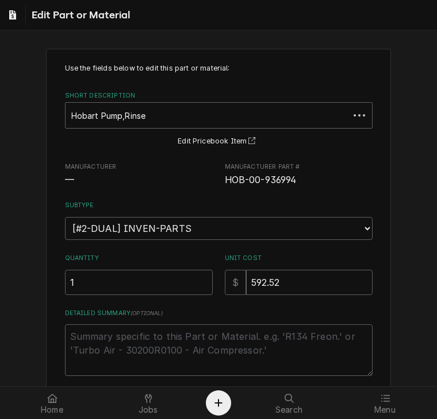
type textarea "x"
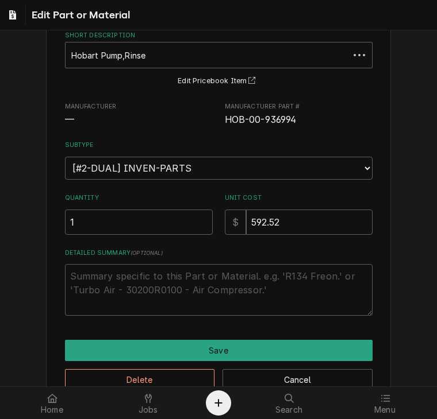
scroll to position [91, 0]
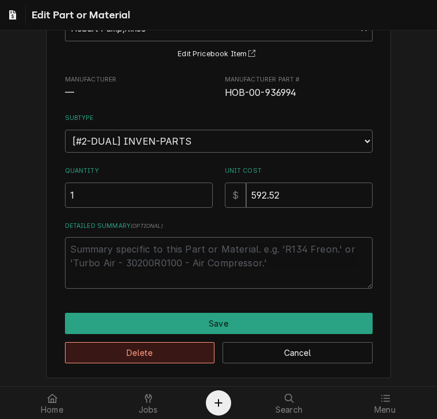
click at [154, 347] on button "Delete" at bounding box center [140, 352] width 150 height 21
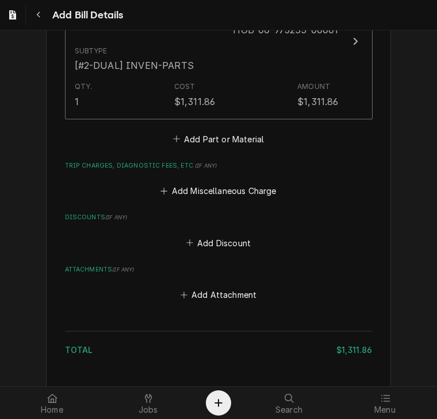
scroll to position [891, 0]
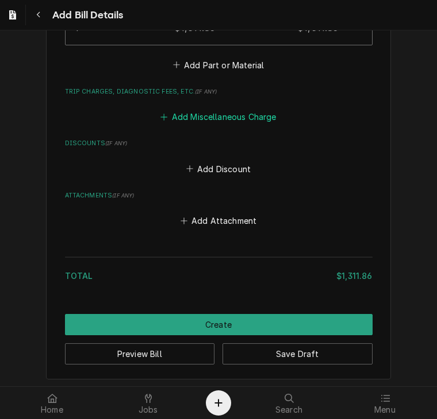
click at [198, 118] on button "Add Miscellaneous Charge" at bounding box center [218, 117] width 119 height 16
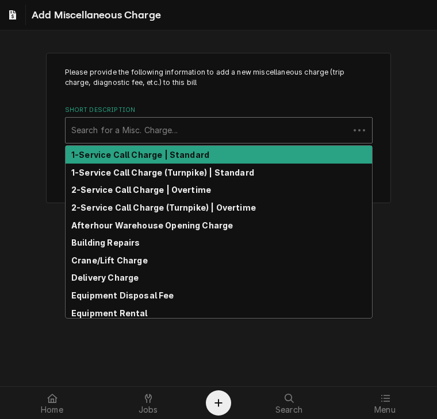
click at [176, 128] on div "Short Description" at bounding box center [207, 130] width 272 height 21
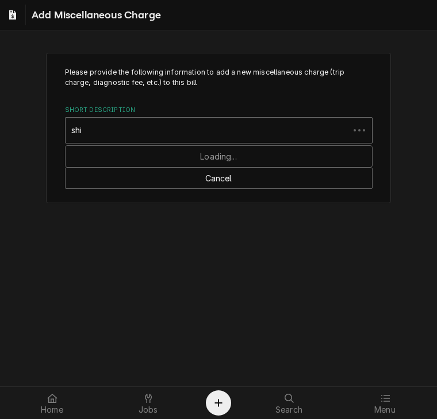
type input "ship"
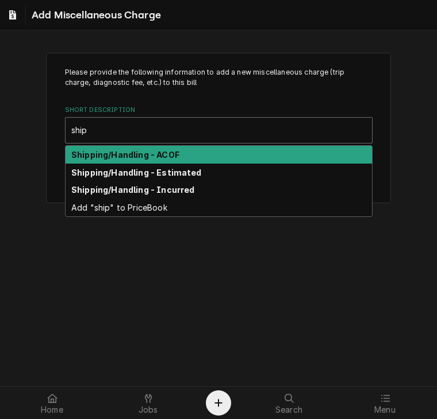
click at [156, 151] on strong "Shipping/Handling - ACOF" at bounding box center [125, 155] width 108 height 10
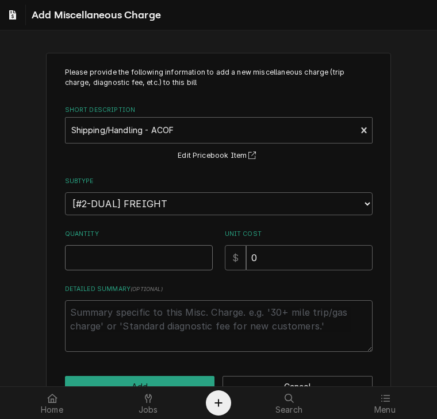
click at [86, 262] on input "Quantity" at bounding box center [139, 257] width 148 height 25
type textarea "x"
type input "1"
drag, startPoint x: 250, startPoint y: 261, endPoint x: 213, endPoint y: 256, distance: 37.7
click at [213, 256] on div "Quantity 1 Unit Cost $ 0" at bounding box center [218, 250] width 307 height 41
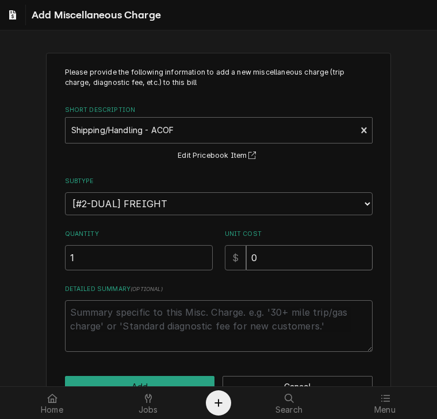
type textarea "x"
type input "3"
type textarea "x"
type input "36"
type textarea "x"
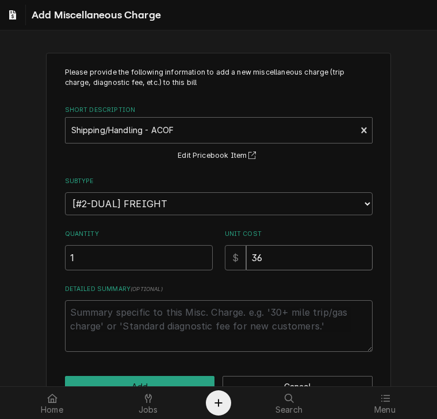
type input "36.9"
type textarea "x"
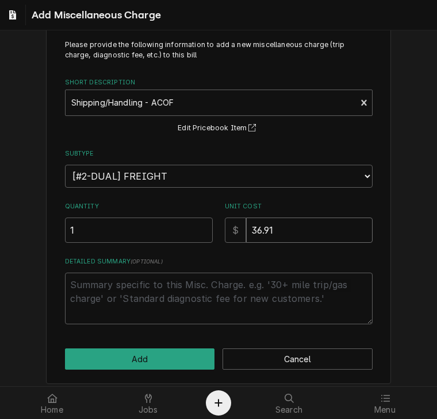
scroll to position [34, 0]
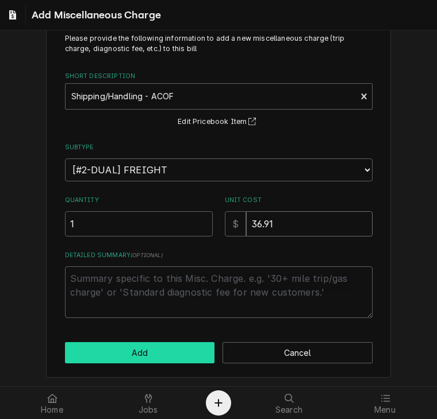
type input "36.91"
click at [140, 352] on button "Add" at bounding box center [140, 352] width 150 height 21
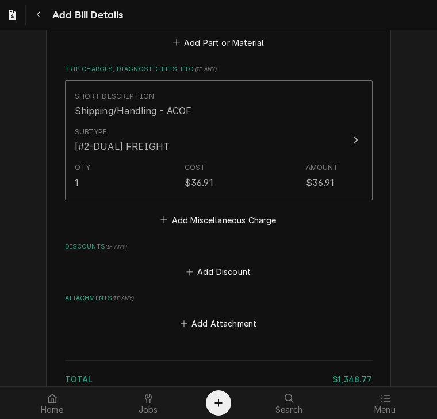
scroll to position [1017, 0]
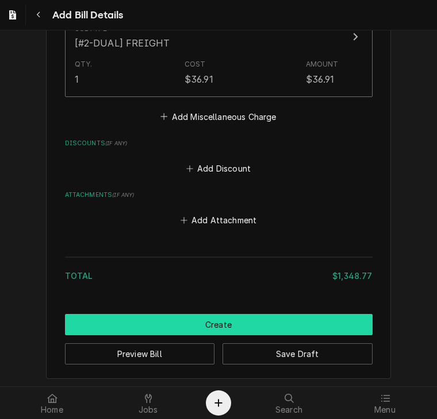
click at [261, 328] on button "Create" at bounding box center [218, 324] width 307 height 21
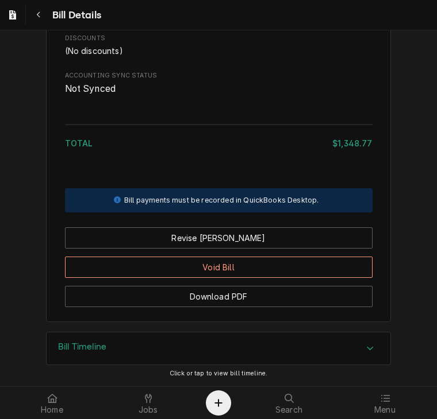
scroll to position [940, 0]
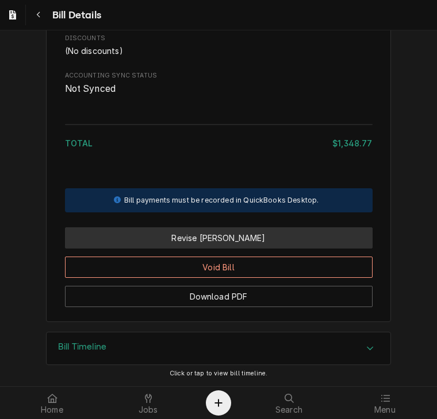
click at [217, 241] on button "Revise [PERSON_NAME]" at bounding box center [218, 237] width 307 height 21
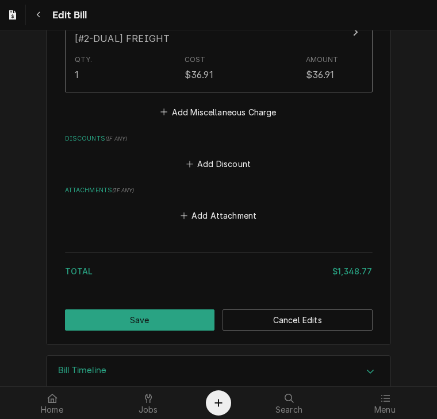
scroll to position [1042, 0]
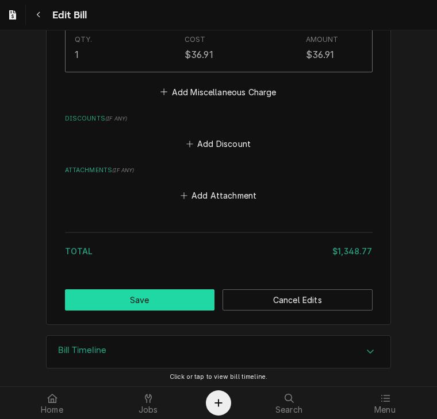
click at [148, 302] on button "Save" at bounding box center [140, 299] width 150 height 21
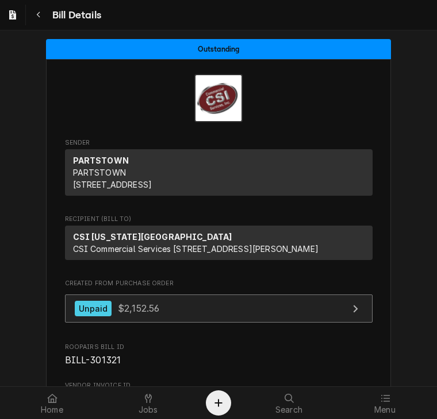
click at [118, 314] on span "$2,152.56" at bounding box center [138, 308] width 41 height 11
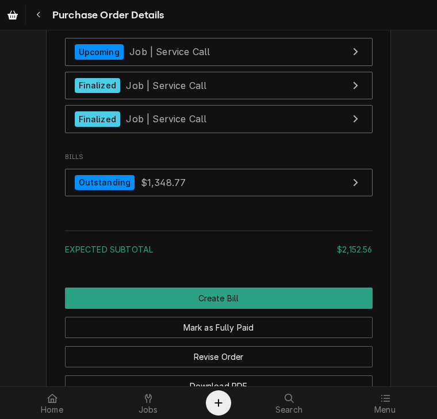
scroll to position [2309, 0]
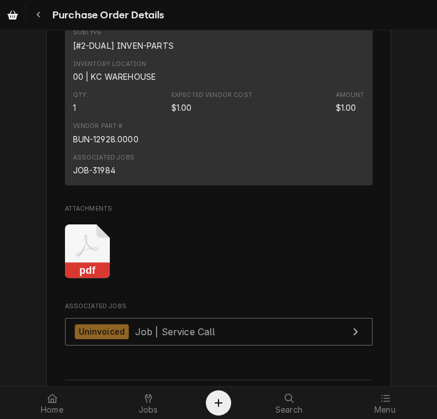
scroll to position [1137, 0]
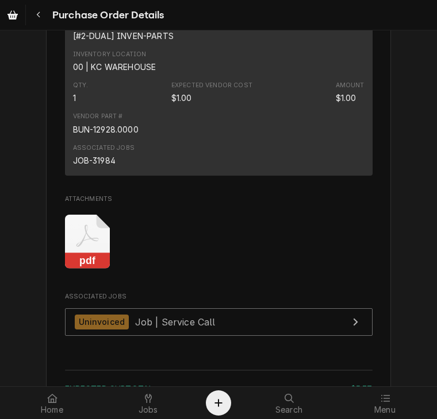
click at [76, 269] on rect "Attachments" at bounding box center [87, 261] width 45 height 16
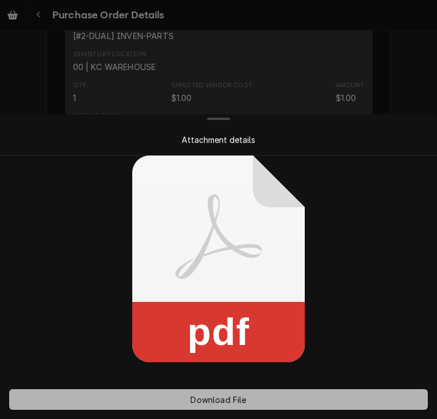
click at [219, 401] on span "Download File" at bounding box center [218, 400] width 60 height 12
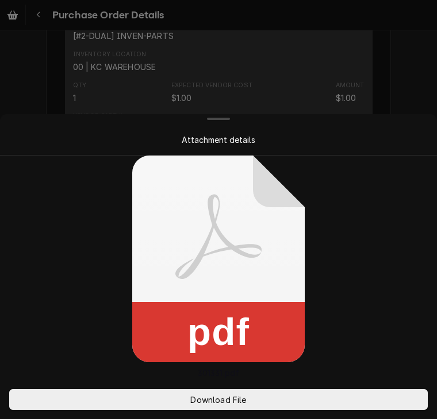
click at [365, 144] on div "Attachment details" at bounding box center [218, 140] width 391 height 12
click at [373, 100] on div at bounding box center [218, 209] width 437 height 419
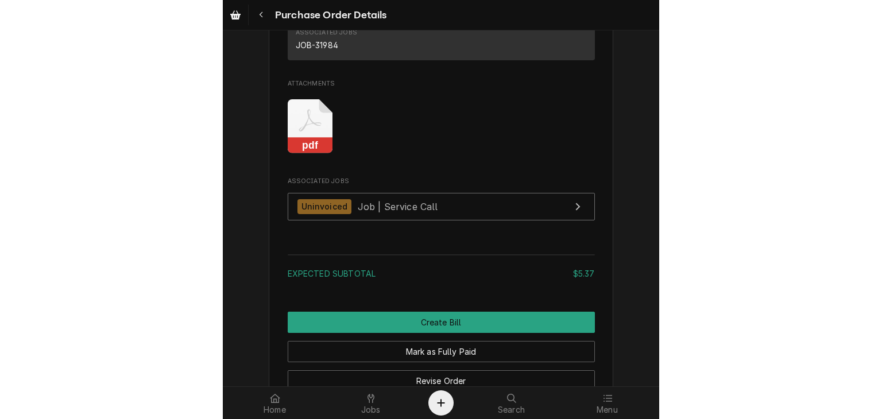
scroll to position [1255, 0]
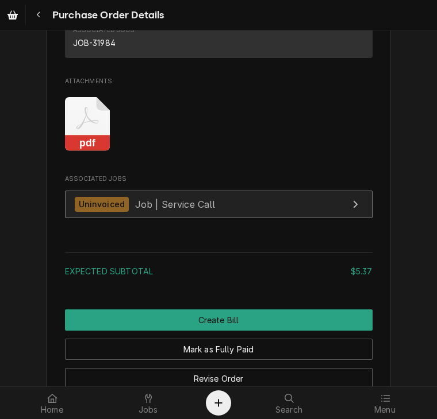
click at [101, 213] on div "Uninvoiced" at bounding box center [102, 205] width 55 height 16
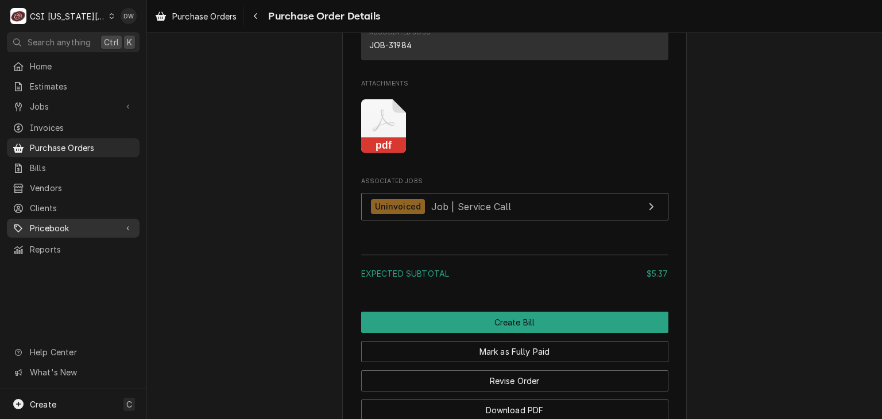
click at [48, 222] on span "Pricebook" at bounding box center [73, 228] width 87 height 12
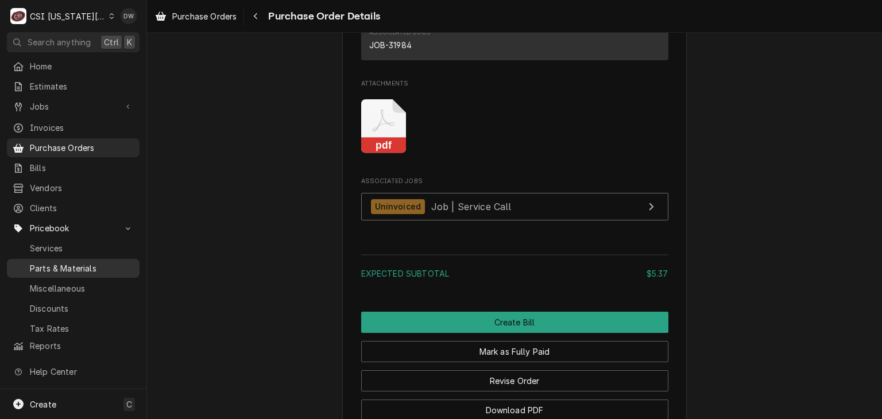
click at [53, 259] on link "Parts & Materials" at bounding box center [73, 268] width 133 height 19
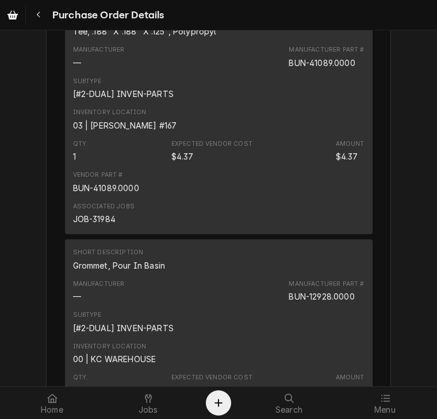
scroll to position [883, 0]
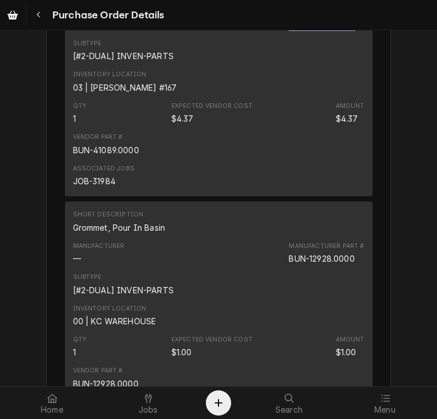
drag, startPoint x: 351, startPoint y: 57, endPoint x: 276, endPoint y: 63, distance: 74.9
click at [276, 34] on div "Manufacturer — Manufacturer Part # BUN-41089.0000" at bounding box center [218, 18] width 291 height 31
copy div "BUN-41089.0000"
drag, startPoint x: 357, startPoint y: 291, endPoint x: 281, endPoint y: 288, distance: 76.5
click at [281, 269] on div "Manufacturer — Manufacturer Part # BUN-12928.0000" at bounding box center [218, 253] width 291 height 31
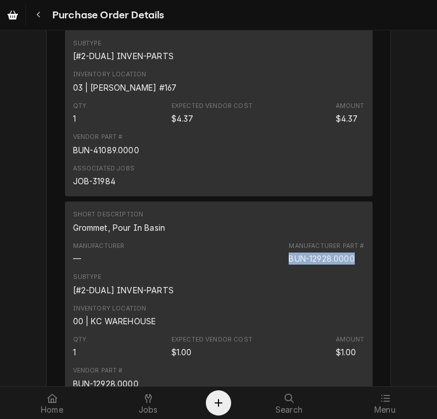
copy div "BUN-12928.0000"
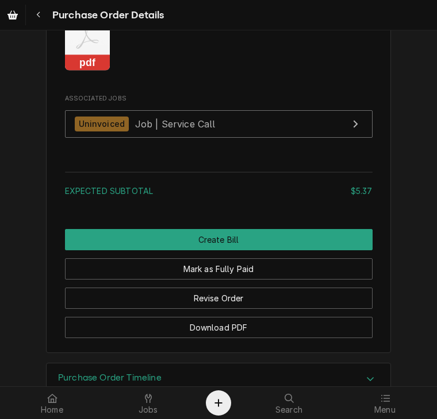
scroll to position [1314, 0]
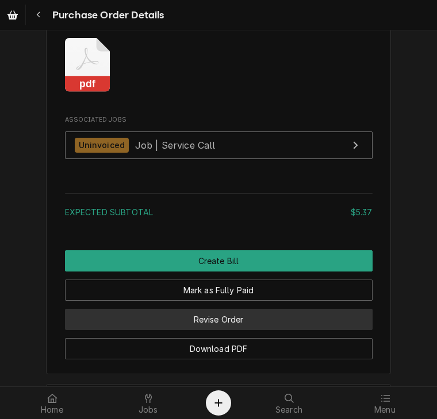
click at [284, 330] on button "Revise Order" at bounding box center [218, 319] width 307 height 21
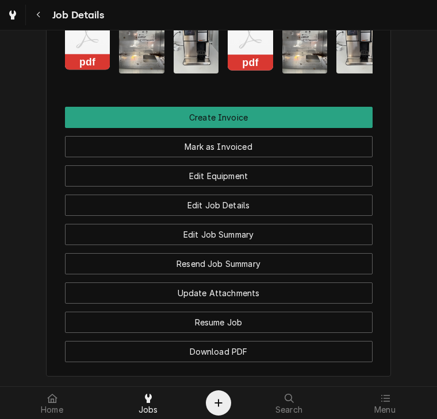
scroll to position [1484, 0]
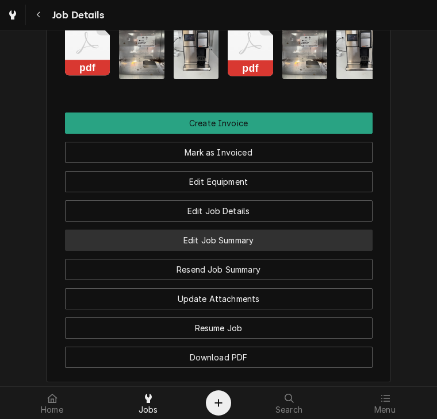
click at [184, 230] on button "Edit Job Summary" at bounding box center [218, 240] width 307 height 21
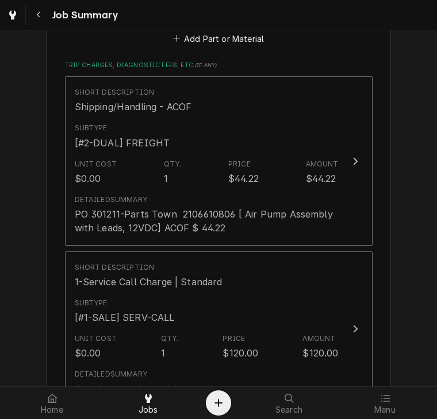
scroll to position [1879, 0]
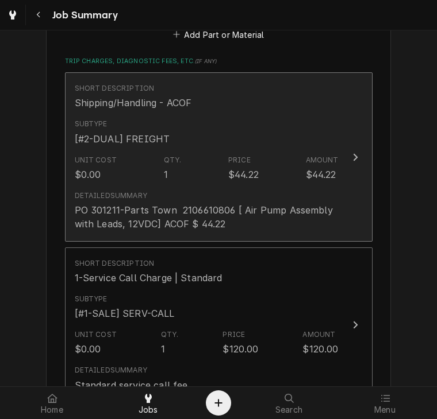
click at [350, 161] on div "Update Line Item" at bounding box center [354, 157] width 15 height 14
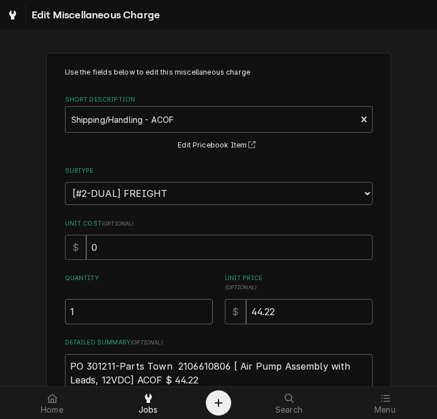
drag, startPoint x: 83, startPoint y: 308, endPoint x: 37, endPoint y: 306, distance: 46.0
click at [37, 306] on div "Use the fields below to edit this miscellaneous charge Short Description Shippi…" at bounding box center [218, 274] width 437 height 462
type textarea "x"
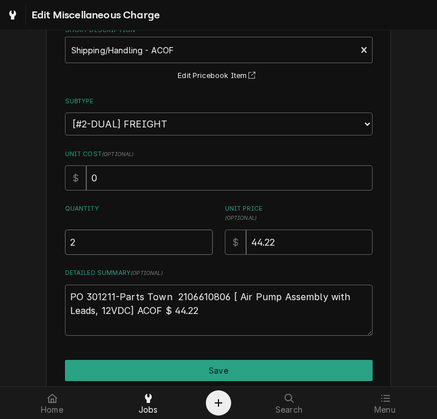
scroll to position [72, 0]
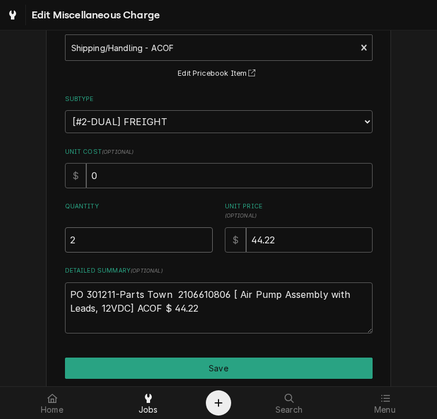
type input "2"
click at [215, 311] on textarea "PO 301211-Parts Town 2106610806 [ Air Pump Assembly with Leads, 12VDC] ACOF $ 4…" at bounding box center [218, 309] width 307 height 52
type textarea "x"
type textarea "PO 301211-Parts Town 2106610806 [ Air Pump Assembly with Leads, 12VDC] ACOF $ 4…"
type textarea "x"
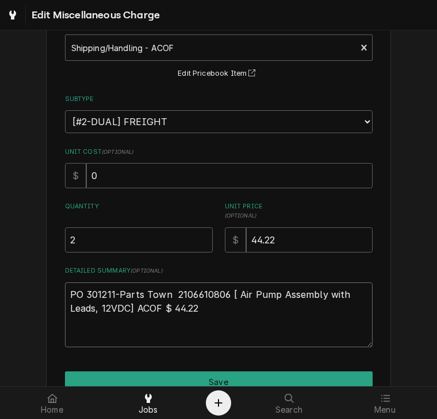
type textarea "PO 301211-Parts Town 2106610806 [ Air Pump Assembly with Leads, 12VDC] ACOF $ 4…"
paste textarea "PO 301331-Parts Town 2106724085 [ partnumbers ] ACOF $ freight"
type textarea "x"
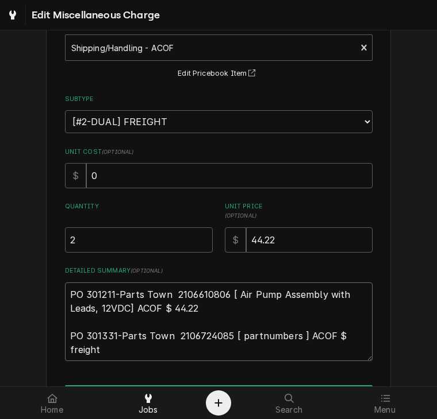
click at [289, 334] on textarea "PO 301211-Parts Town 2106610806 [ Air Pump Assembly with Leads, 12VDC] ACOF $ 4…" at bounding box center [218, 322] width 307 height 79
type textarea "PO 301211-Parts Town 2106610806 [ Air Pump Assembly with Leads, 12VDC] ACOF $ 4…"
drag, startPoint x: 292, startPoint y: 335, endPoint x: 235, endPoint y: 337, distance: 56.9
click at [235, 337] on textarea "PO 301211-Parts Town 2106610806 [ Air Pump Assembly with Leads, 12VDC] ACOF $ 4…" at bounding box center [218, 322] width 307 height 79
paste textarea "BU12928.0000"
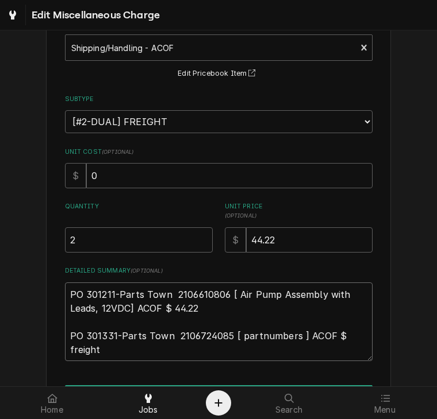
type textarea "x"
type textarea "PO 301211-Parts Town 2106610806 [ Air Pump Assembly with Leads, 12VDC] ACOF $ 4…"
type textarea "x"
type textarea "PO 301211-Parts Town 2106610806 [ Air Pump Assembly with Leads, 12VDC] ACOF $ 4…"
type textarea "x"
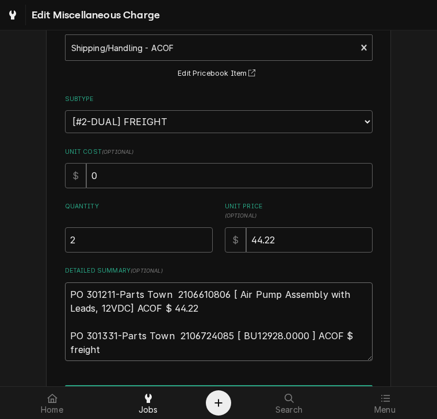
type textarea "PO 301211-Parts Town 2106610806 [ Air Pump Assembly with Leads, 12VDC] ACOF $ 4…"
type textarea "x"
type textarea "PO 301211-Parts Town 2106610806 [ Air Pump Assembly with Leads, 12VDC] ACOF $ 4…"
click at [304, 336] on textarea "PO 301211-Parts Town 2106610806 [ Air Pump Assembly with Leads, 12VDC] ACOF $ 4…" at bounding box center [218, 322] width 307 height 79
type textarea "x"
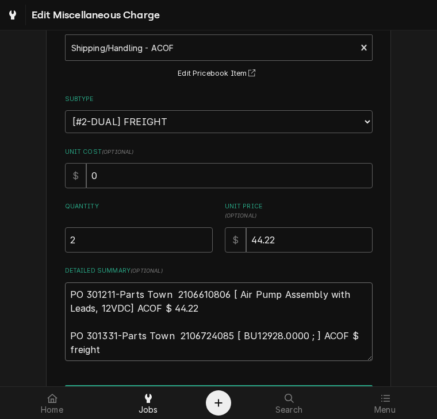
type textarea "PO 301211-Parts Town 2106610806 [ Air Pump Assembly with Leads, 12VDC] ACOF $ 4…"
paste textarea "BU41089.0000"
type textarea "x"
type textarea "PO 301211-Parts Town 2106610806 [ Air Pump Assembly with Leads, 12VDC] ACOF $ 4…"
click at [202, 349] on textarea "PO 301211-Parts Town 2106610806 [ Air Pump Assembly with Leads, 12VDC] ACOF $ 4…" at bounding box center [218, 322] width 307 height 79
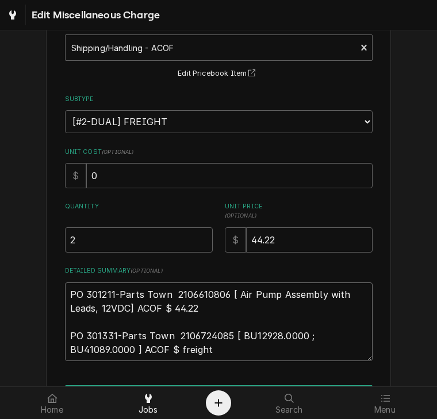
click at [140, 350] on textarea "PO 301211-Parts Town 2106610806 [ Air Pump Assembly with Leads, 12VDC] ACOF $ 4…" at bounding box center [218, 322] width 307 height 79
type textarea "x"
type textarea "PO 301211-Parts Town 2106610806 [ Air Pump Assembly with Leads, 12VDC] ACOF $ 4…"
type textarea "x"
type textarea "PO 301211-Parts Town 2106610806 [ Air Pump Assembly with Leads, 12VDC] ACOF $ 4…"
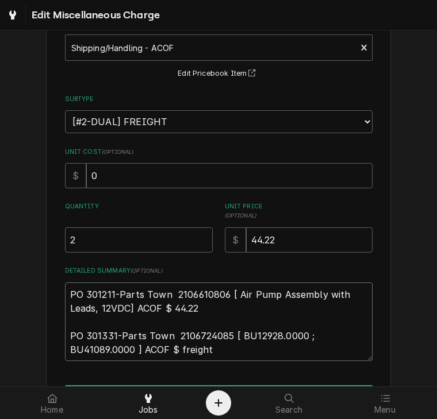
type textarea "x"
type textarea "PO 301211-Parts Town 2106610806 [ Air Pump Assembly with Leads, 12VDC] ACOF $ 4…"
type textarea "x"
type textarea "PO 301211-Parts Town 2106610806 [ Air Pump Assembly with Leads, 12VDC] ACOF $ 4…"
type textarea "x"
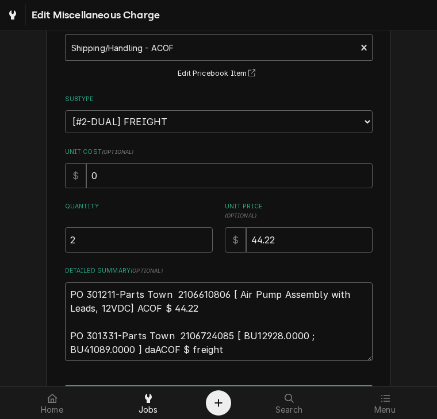
type textarea "PO 301211-Parts Town 2106610806 [ Air Pump Assembly with Leads, 12VDC] ACOF $ 4…"
type textarea "x"
type textarea "PO 301211-Parts Town 2106610806 [ Air Pump Assembly with Leads, 12VDC] ACOF $ 4…"
type textarea "x"
type textarea "PO 301211-Parts Town 2106610806 [ Air Pump Assembly with Leads, 12VDC] ACOF $ 4…"
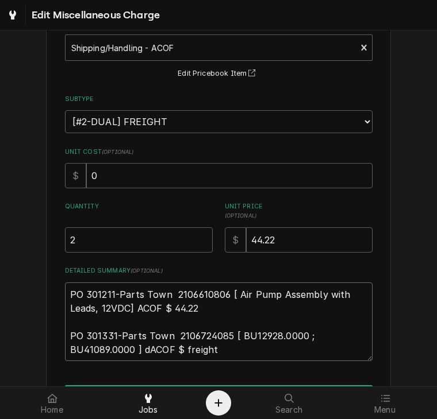
type textarea "x"
type textarea "PO 301211-Parts Town 2106610806 [ Air Pump Assembly with Leads, 12VDC] ACOF $ 4…"
type textarea "x"
type textarea "PO 301211-Parts Town 2106610806 [ Air Pump Assembly with Leads, 12VDC] ACOF $ 4…"
type textarea "x"
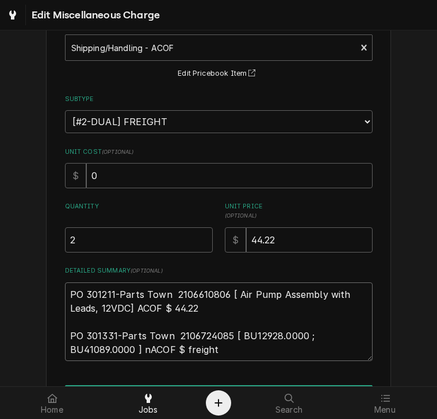
type textarea "PO 301211-Parts Town 2106610806 [ Air Pump Assembly with Leads, 12VDC] ACOF $ 4…"
type textarea "x"
type textarea "PO 301211-Parts Town 2106610806 [ Air Pump Assembly with Leads, 12VDC] ACOF $ 4…"
type textarea "x"
type textarea "PO 301211-Parts Town 2106610806 [ Air Pump Assembly with Leads, 12VDC] ACOF $ 4…"
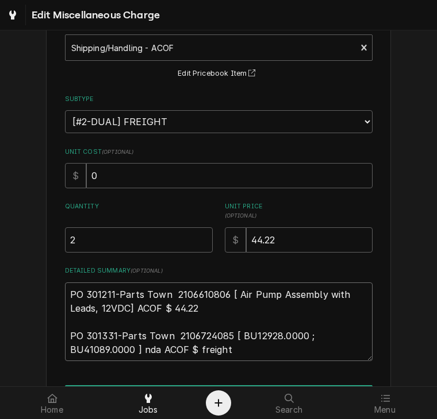
type textarea "x"
type textarea "PO 301211-Parts Town 2106610806 [ Air Pump Assembly with Leads, 12VDC] ACOF $ 4…"
type textarea "x"
type textarea "PO 301211-Parts Town 2106610806 [ Air Pump Assembly with Leads, 12VDC] ACOF $ 4…"
type textarea "x"
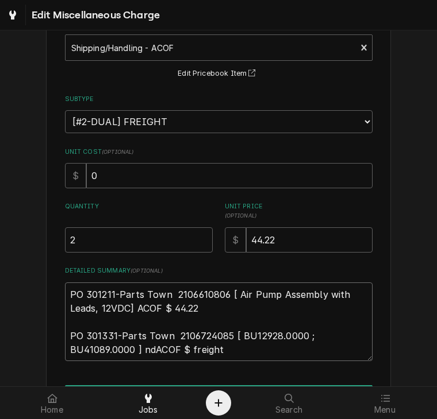
type textarea "PO 301211-Parts Town 2106610806 [ Air Pump Assembly with Leads, 12VDC] ACOF $ 4…"
type textarea "x"
type textarea "PO 301211-Parts Town 2106610806 [ Air Pump Assembly with Leads, 12VDC] ACOF $ 4…"
type textarea "x"
type textarea "PO 301211-Parts Town 2106610806 [ Air Pump Assembly with Leads, 12VDC] ACOF $ 4…"
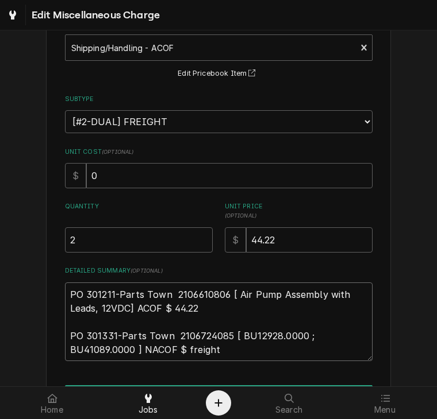
type textarea "x"
type textarea "PO 301211-Parts Town 2106610806 [ Air Pump Assembly with Leads, 12VDC] ACOF $ 4…"
type textarea "x"
type textarea "PO 301211-Parts Town 2106610806 [ Air Pump Assembly with Leads, 12VDC] ACOF $ 4…"
type textarea "x"
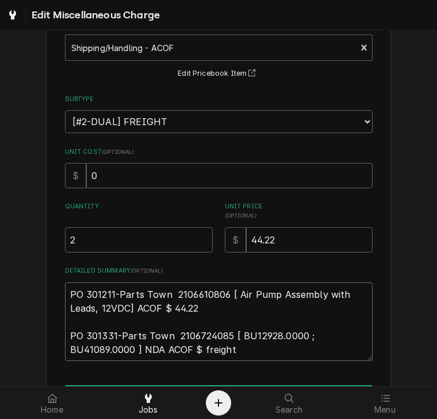
drag, startPoint x: 229, startPoint y: 349, endPoint x: 199, endPoint y: 347, distance: 30.5
click at [199, 347] on textarea "PO 301211-Parts Town 2106610806 [ Air Pump Assembly with Leads, 12VDC] ACOF $ 4…" at bounding box center [218, 322] width 307 height 79
type textarea "PO 301211-Parts Town 2106610806 [ Air Pump Assembly with Leads, 12VDC] ACOF $ 4…"
type textarea "x"
type textarea "PO 301211-Parts Town 2106610806 [ Air Pump Assembly with Leads, 12VDC] ACOF $ 4…"
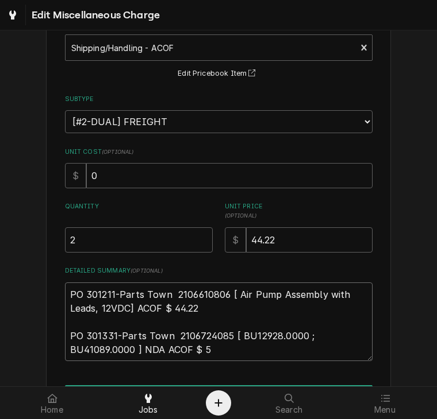
type textarea "x"
type textarea "PO 301211-Parts Town 2106610806 [ Air Pump Assembly with Leads, 12VDC] ACOF $ 4…"
type textarea "x"
type textarea "PO 301211-Parts Town 2106610806 [ Air Pump Assembly with Leads, 12VDC] ACOF $ 4…"
type textarea "x"
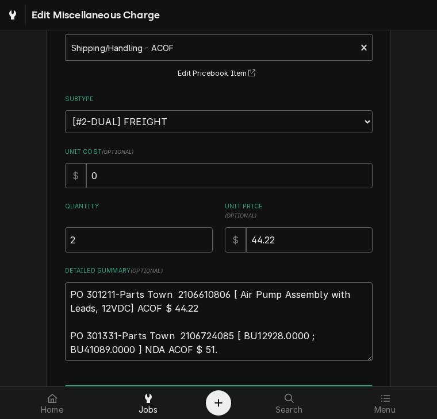
type textarea "PO 301211-Parts Town 2106610806 [ Air Pump Assembly with Leads, 12VDC] ACOF $ 4…"
type textarea "x"
type textarea "PO 301211-Parts Town 2106610806 [ Air Pump Assembly with Leads, 12VDC] ACOF $ 4…"
type textarea "x"
type textarea "PO 301211-Parts Town 2106610806 [ Air Pump Assembly with Leads, 12VDC] ACOF $ 4…"
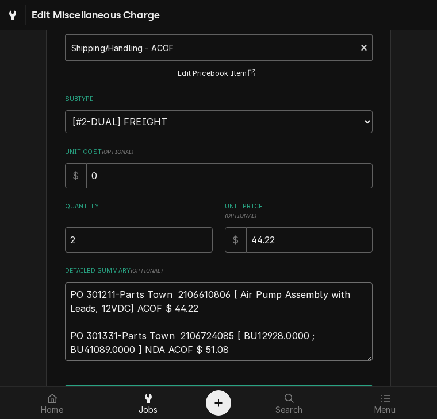
type textarea "x"
type textarea "PO 301211-Parts Town 2106610806 [ Air Pump Assembly with Leads, 12VDC] ACOF $ 4…"
type textarea "x"
type textarea "PO 301211-Parts Town 2106610806 [ Air Pump Assembly with Leads, 12VDC] ACOF $ 4…"
type textarea "x"
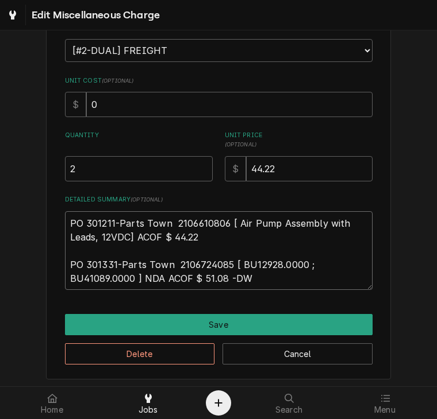
scroll to position [144, 0]
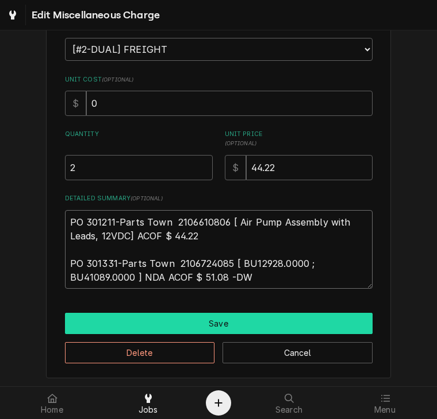
type textarea "PO 301211-Parts Town 2106610806 [ Air Pump Assembly with Leads, 12VDC] ACOF $ 4…"
click at [207, 325] on button "Save" at bounding box center [218, 323] width 307 height 21
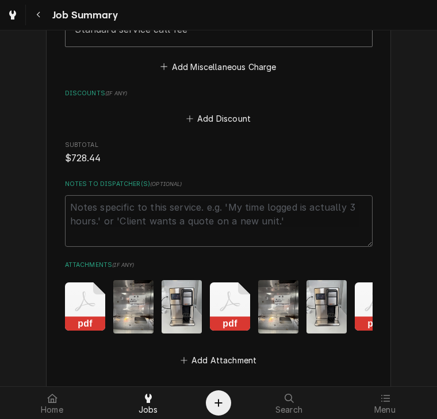
scroll to position [2444, 0]
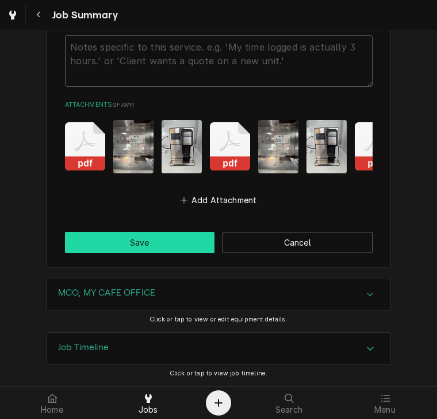
click at [134, 252] on button "Save" at bounding box center [140, 242] width 150 height 21
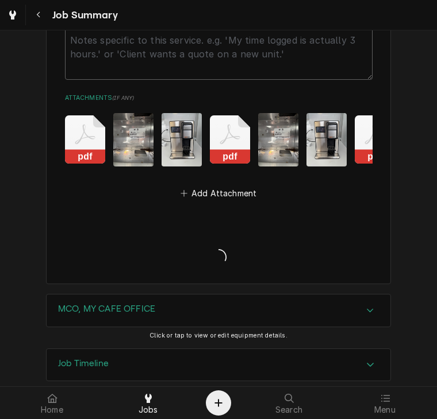
type textarea "x"
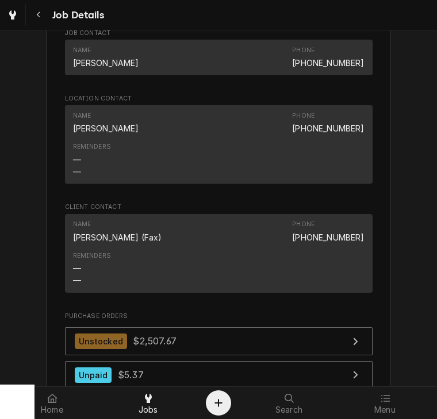
scroll to position [1037, 0]
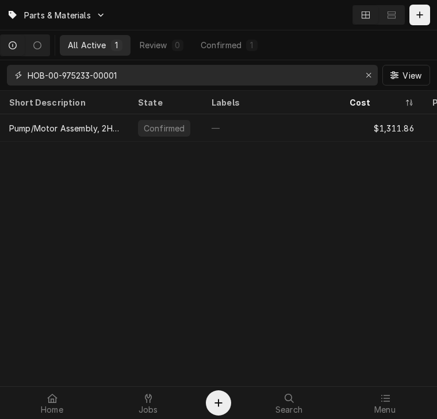
drag, startPoint x: 137, startPoint y: 76, endPoint x: 14, endPoint y: 72, distance: 122.4
click at [14, 72] on div "HOB-00-975233-00001" at bounding box center [192, 75] width 370 height 21
paste input "BUN-41089.0000"
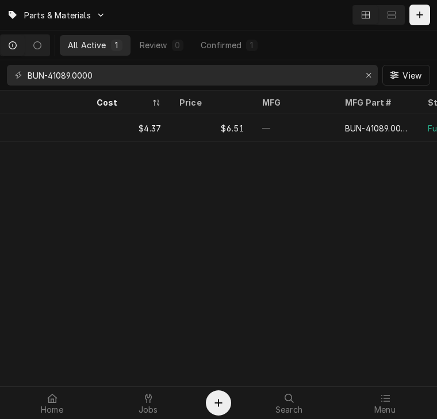
scroll to position [0, 250]
drag, startPoint x: 114, startPoint y: 76, endPoint x: 22, endPoint y: 88, distance: 92.7
click at [22, 88] on div "BUN-41089.0000 View" at bounding box center [218, 75] width 437 height 30
paste input "12928"
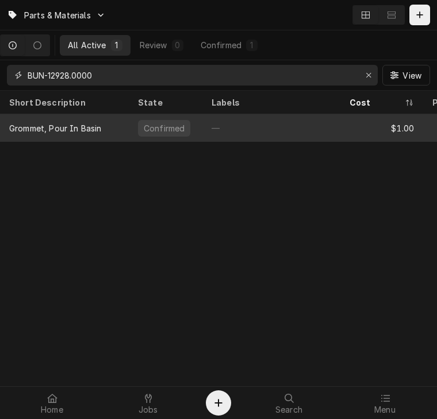
type input "BUN-12928.0000"
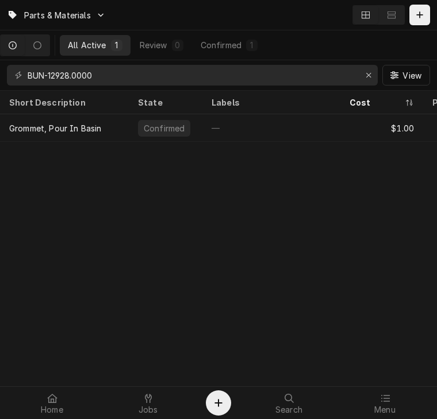
drag, startPoint x: 79, startPoint y: 139, endPoint x: 168, endPoint y: 163, distance: 91.7
click at [168, 163] on div "Parts & Materials All Active 1 Review 0 Confirmed 1 BUN-12928.0000 View Short D…" at bounding box center [218, 209] width 437 height 419
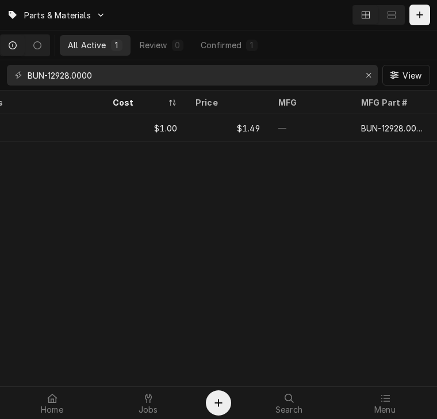
scroll to position [0, 238]
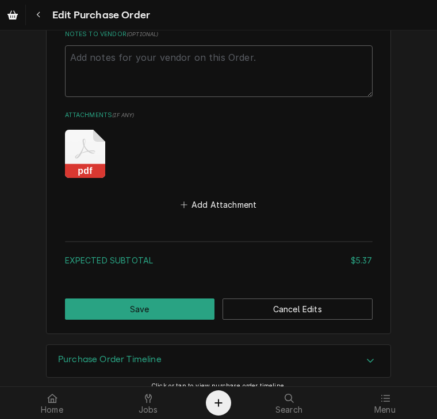
scroll to position [1078, 0]
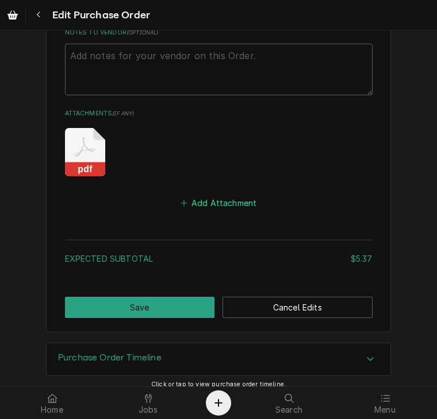
click at [206, 204] on button "Add Attachment" at bounding box center [218, 203] width 80 height 16
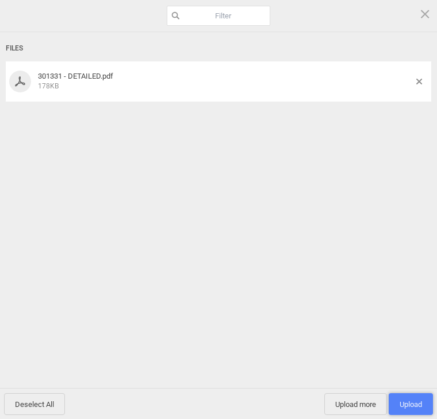
click at [403, 400] on span "Upload 1" at bounding box center [410, 404] width 22 height 9
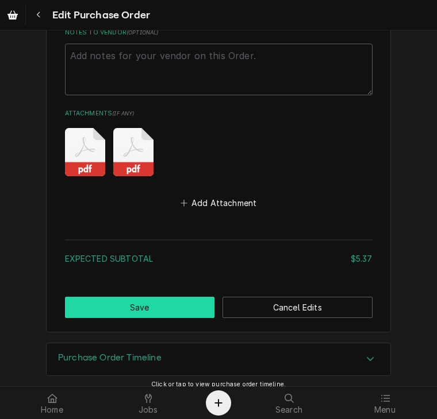
click at [150, 302] on button "Save" at bounding box center [140, 307] width 150 height 21
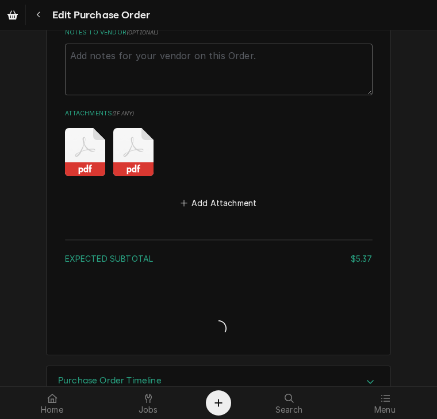
type textarea "x"
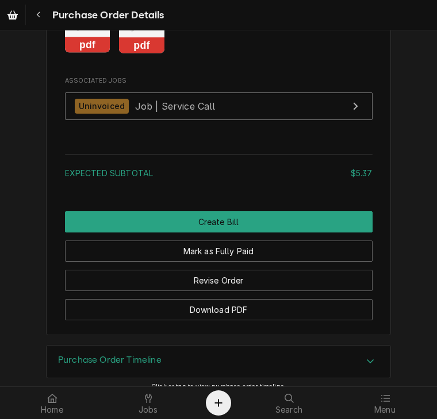
scroll to position [1356, 0]
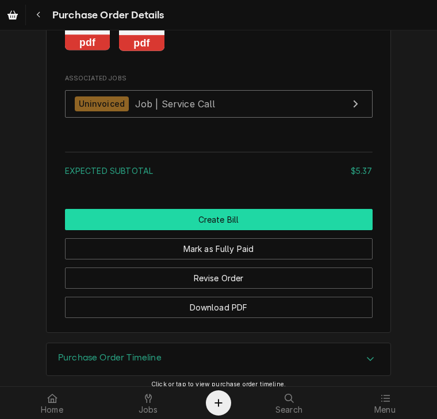
click at [269, 230] on button "Create Bill" at bounding box center [218, 219] width 307 height 21
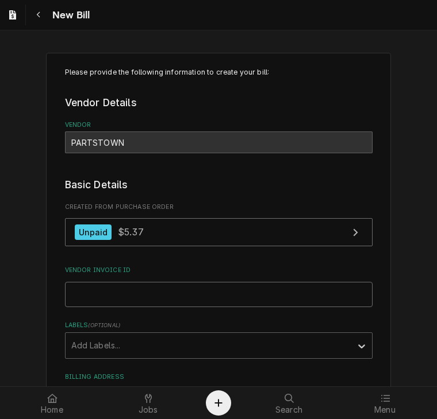
click at [180, 304] on input "Vendor Invoice ID" at bounding box center [218, 294] width 307 height 25
click at [238, 294] on input "Vendor Invoice ID" at bounding box center [218, 294] width 307 height 25
paste input "2106724085"
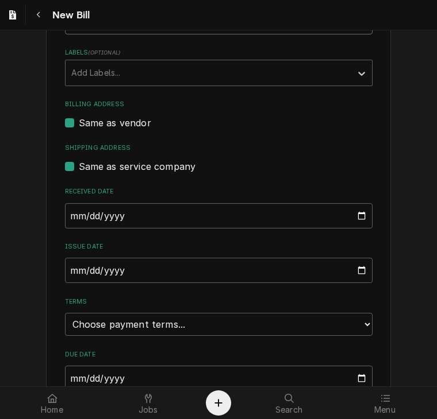
scroll to position [292, 0]
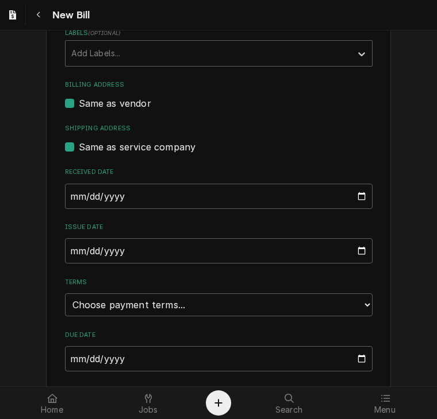
type input "2106724085"
click at [67, 252] on input "2025-09-02" at bounding box center [218, 250] width 307 height 25
type input "2025-08-26"
click at [400, 253] on div "Please provide the following information to create your bill: Vendor Details Ve…" at bounding box center [218, 85] width 437 height 670
click at [223, 312] on select "Choose payment terms... Same Day Net 7 Net 14 Net 21 Net 30 Net 45 Net 60 Net 90" at bounding box center [218, 305] width 307 height 23
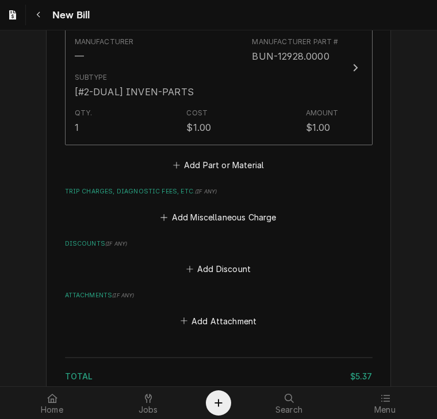
scroll to position [954, 0]
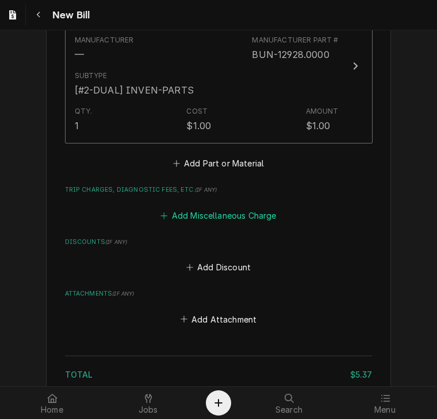
click at [223, 214] on button "Add Miscellaneous Charge" at bounding box center [218, 215] width 119 height 16
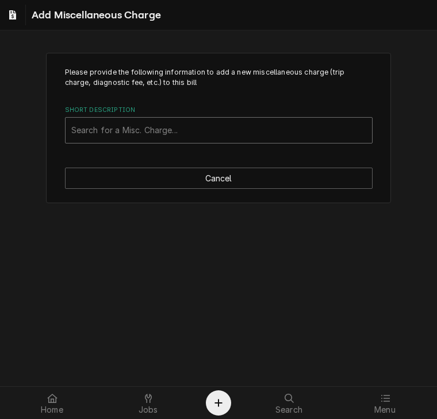
click at [118, 131] on div "Short Description" at bounding box center [218, 130] width 295 height 21
type input "SHIP"
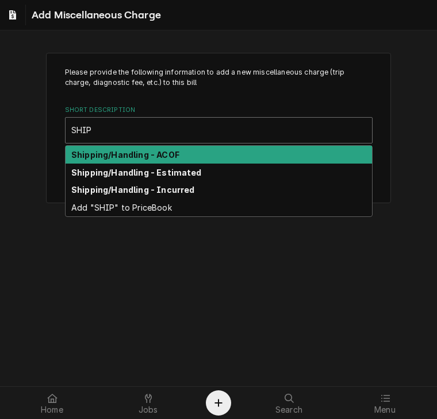
click at [131, 152] on strong "Shipping/Handling - ACOF" at bounding box center [125, 155] width 108 height 10
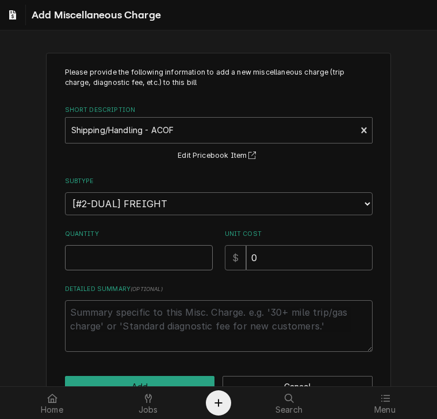
click at [90, 254] on input "Quantity" at bounding box center [139, 257] width 148 height 25
type textarea "x"
type input "1"
drag, startPoint x: 262, startPoint y: 257, endPoint x: 184, endPoint y: 250, distance: 78.4
click at [184, 250] on div "Quantity 1 Unit Cost $ 0" at bounding box center [218, 250] width 307 height 41
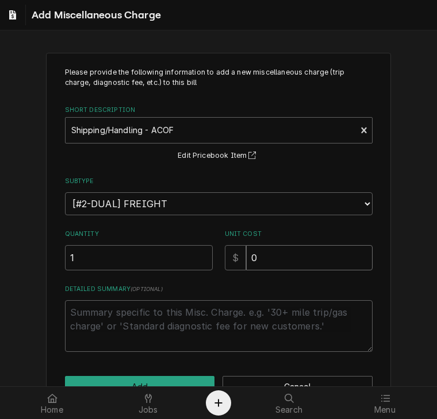
click at [270, 258] on input "0" at bounding box center [309, 257] width 126 height 25
drag, startPoint x: 270, startPoint y: 258, endPoint x: 219, endPoint y: 260, distance: 51.1
click at [219, 260] on div "Quantity 1 Unit Cost $ 0" at bounding box center [218, 250] width 307 height 41
type textarea "x"
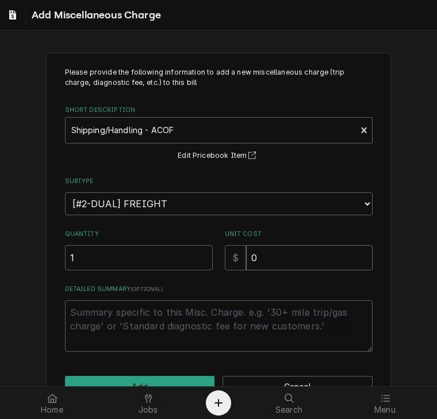
type input "5"
type textarea "x"
type input "51"
type textarea "x"
type input "51.0"
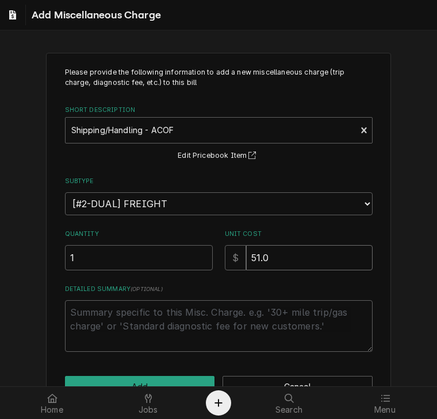
type textarea "x"
type input "51.08"
click at [148, 380] on button "Add" at bounding box center [140, 386] width 150 height 21
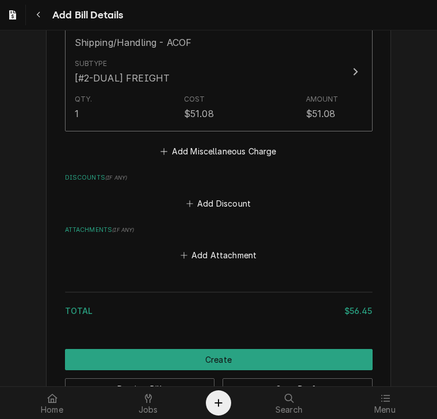
scroll to position [1179, 0]
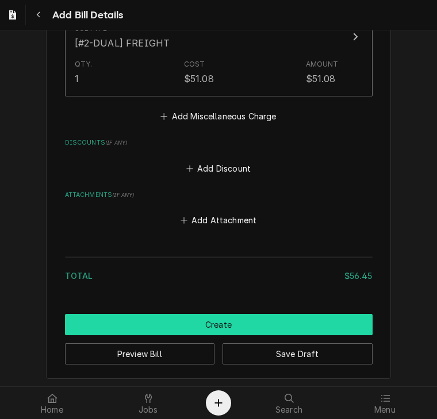
click at [278, 324] on button "Create" at bounding box center [218, 324] width 307 height 21
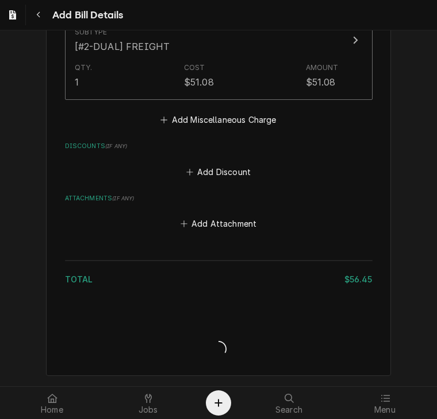
scroll to position [1172, 0]
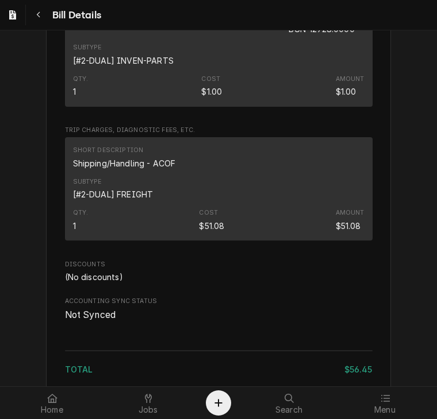
scroll to position [719, 0]
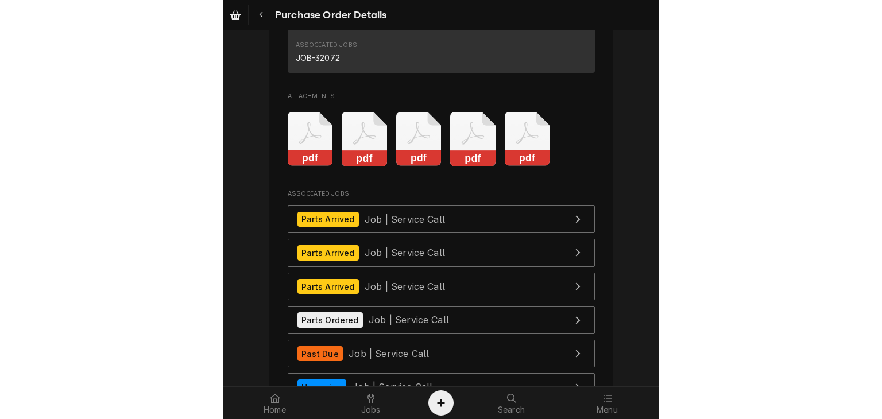
scroll to position [2825, 0]
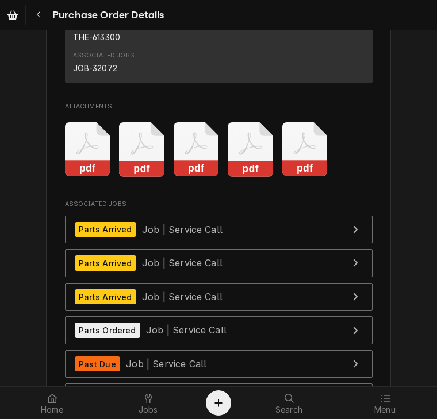
click at [306, 177] on rect "Attachments" at bounding box center [304, 169] width 45 height 16
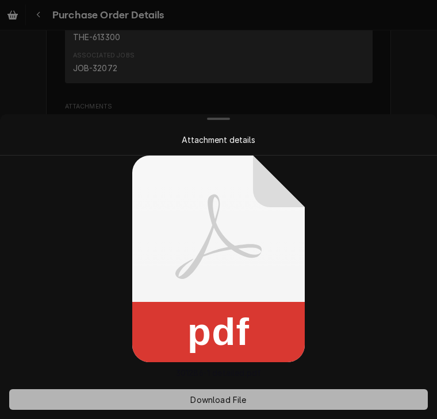
click at [211, 401] on span "Download File" at bounding box center [218, 400] width 60 height 12
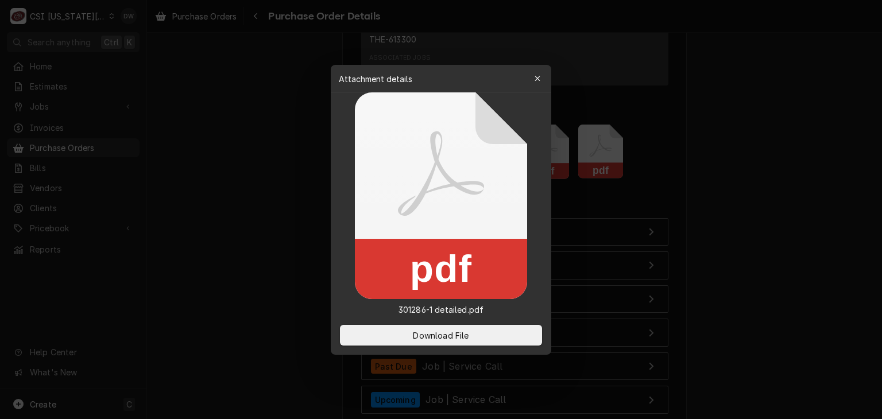
click at [436, 199] on div at bounding box center [441, 209] width 882 height 419
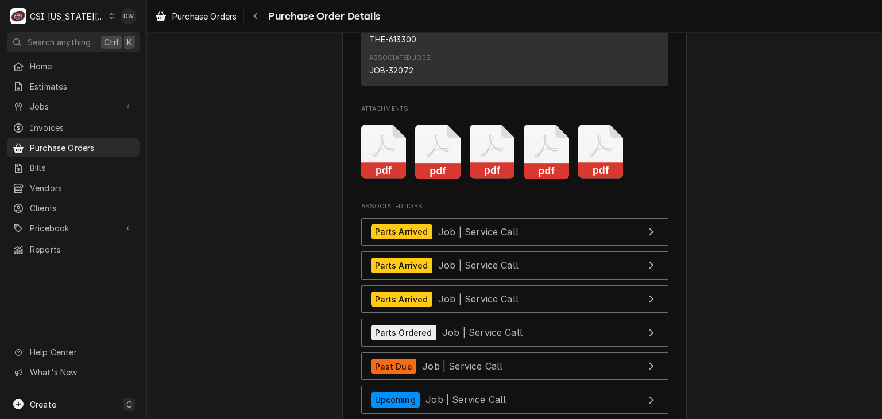
click at [436, 179] on rect "Attachments" at bounding box center [546, 171] width 45 height 16
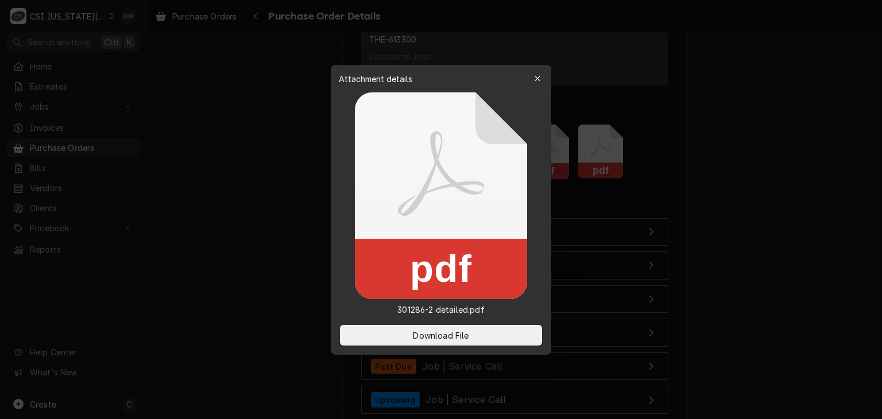
click at [436, 192] on div at bounding box center [441, 209] width 882 height 419
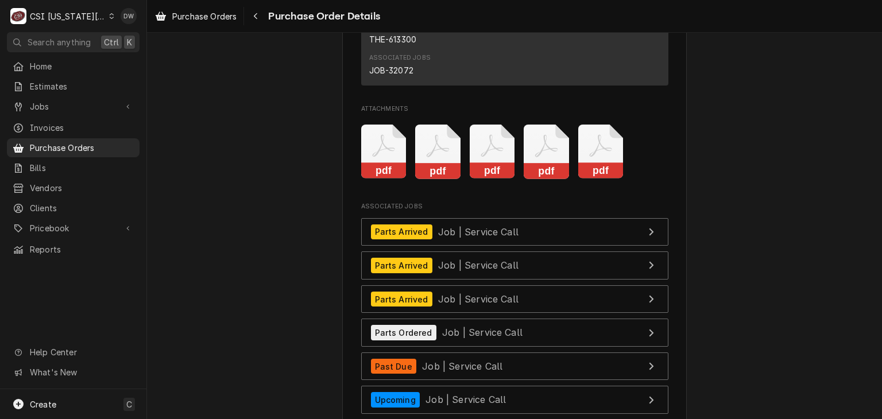
click at [436, 179] on rect "Attachments" at bounding box center [492, 171] width 45 height 16
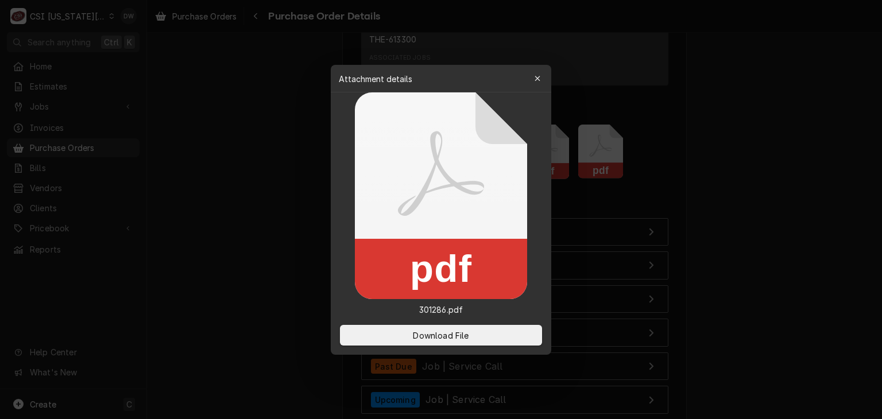
click at [436, 242] on div at bounding box center [441, 209] width 882 height 419
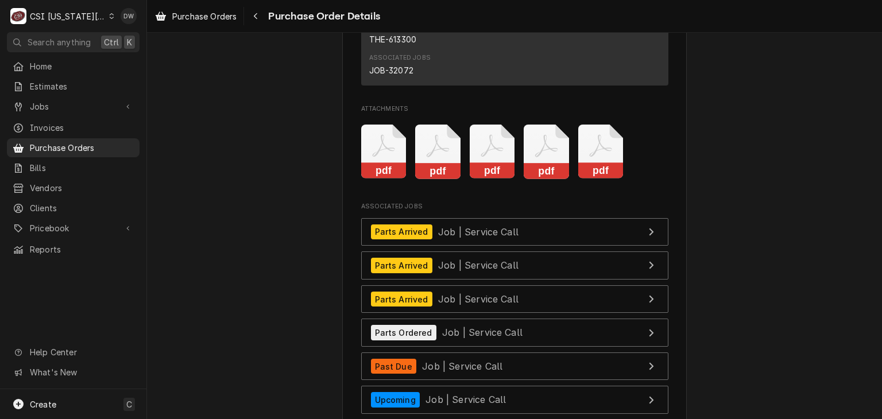
click at [418, 179] on rect "Attachments" at bounding box center [437, 171] width 45 height 16
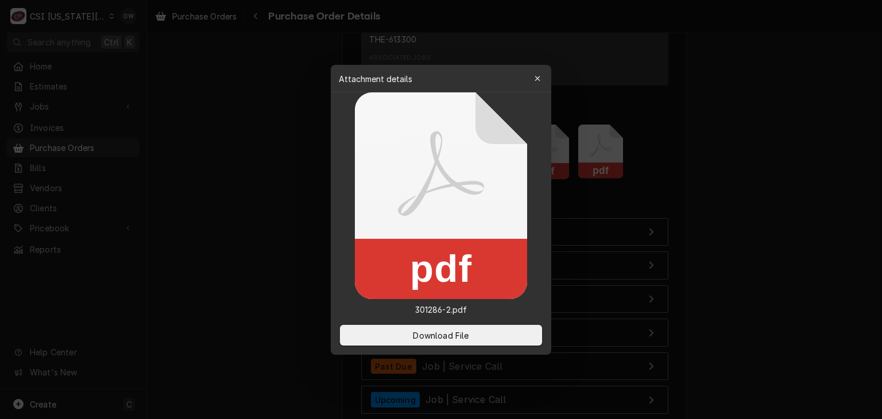
click at [226, 223] on div at bounding box center [441, 209] width 882 height 419
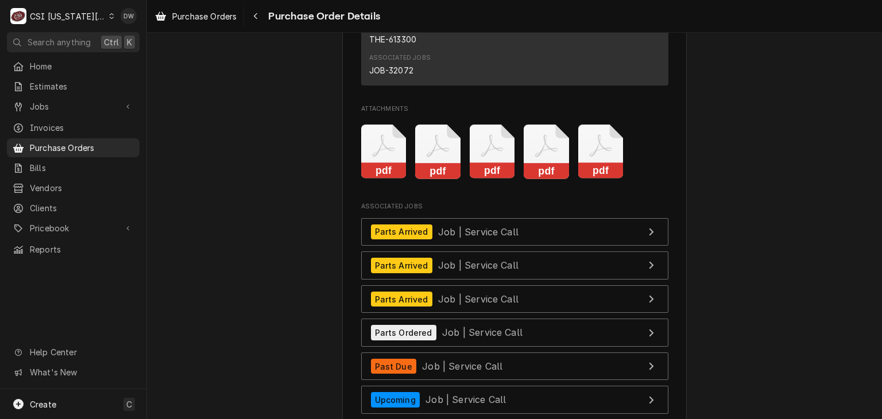
click at [383, 179] on rect "Attachments" at bounding box center [383, 171] width 45 height 16
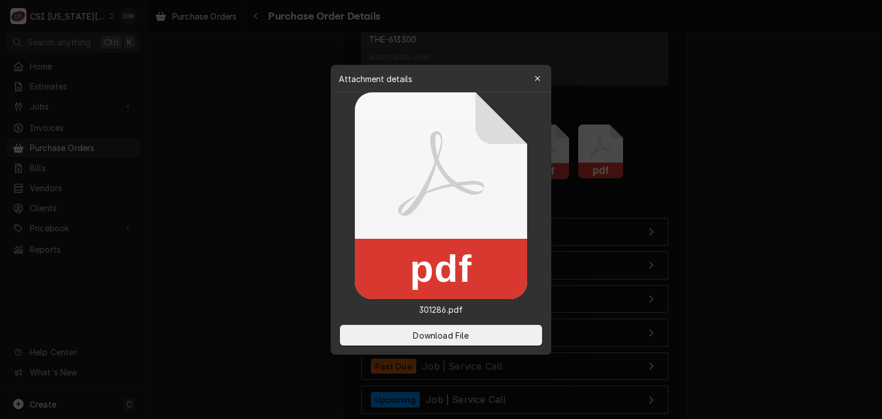
click at [267, 250] on div at bounding box center [441, 209] width 882 height 419
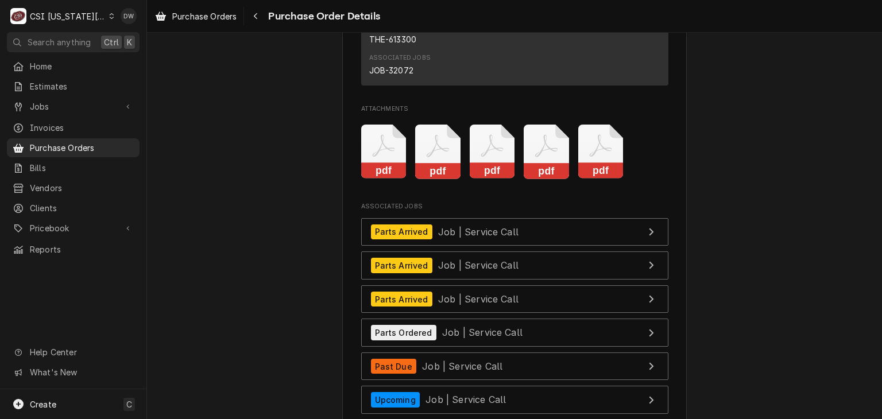
click at [436, 179] on rect "Attachments" at bounding box center [492, 171] width 45 height 16
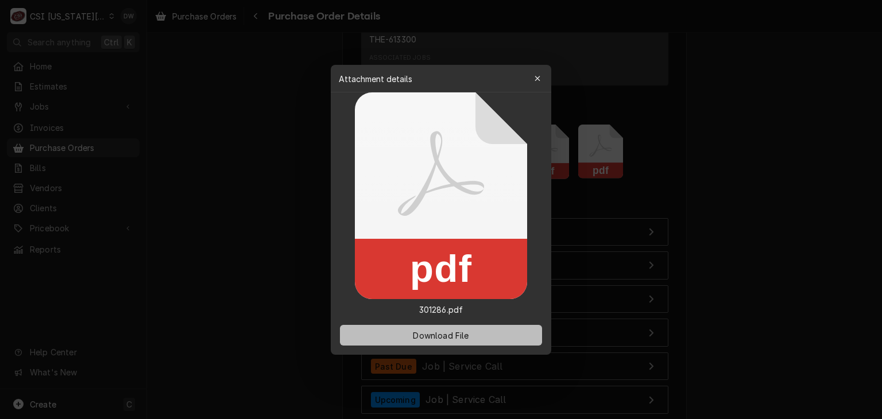
click at [436, 334] on span "Download File" at bounding box center [441, 335] width 60 height 12
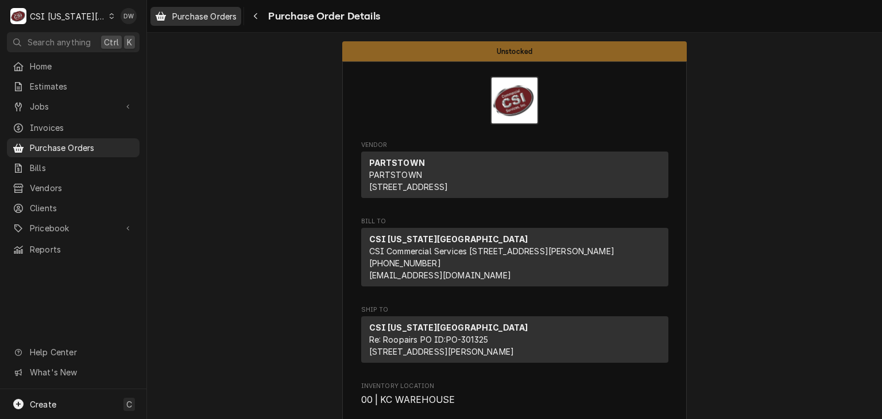
click at [183, 14] on span "Purchase Orders" at bounding box center [204, 16] width 64 height 12
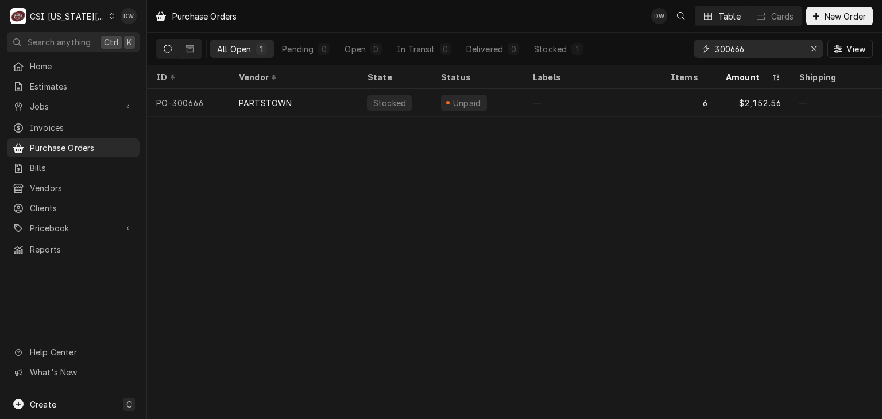
drag, startPoint x: 756, startPoint y: 49, endPoint x: 669, endPoint y: 38, distance: 87.4
click at [669, 38] on div "All Open 1 Pending 0 Open 0 In Transit 0 Delivered 0 Stocked 1 300666 View" at bounding box center [514, 49] width 717 height 32
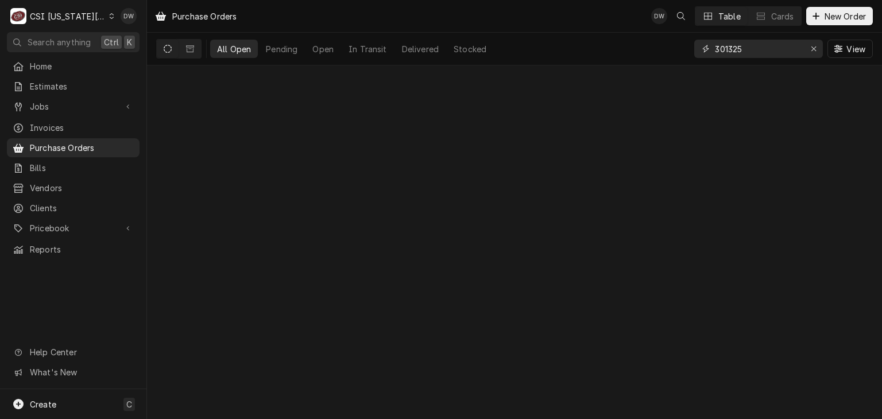
type input "301325"
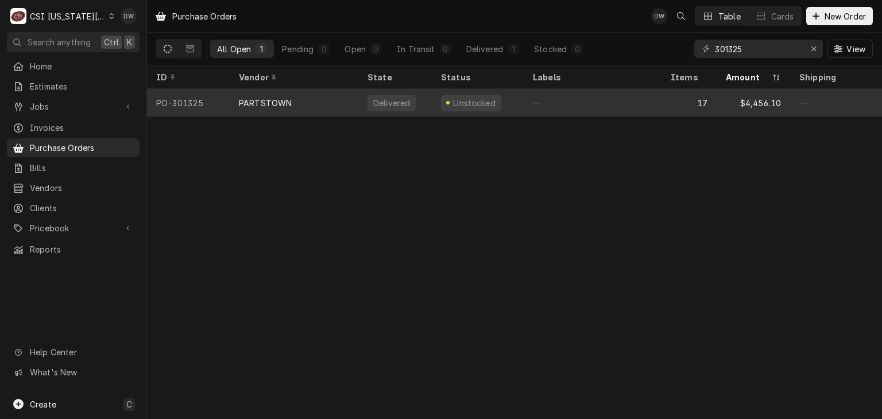
click at [269, 100] on div "PARTSTOWN" at bounding box center [265, 103] width 53 height 12
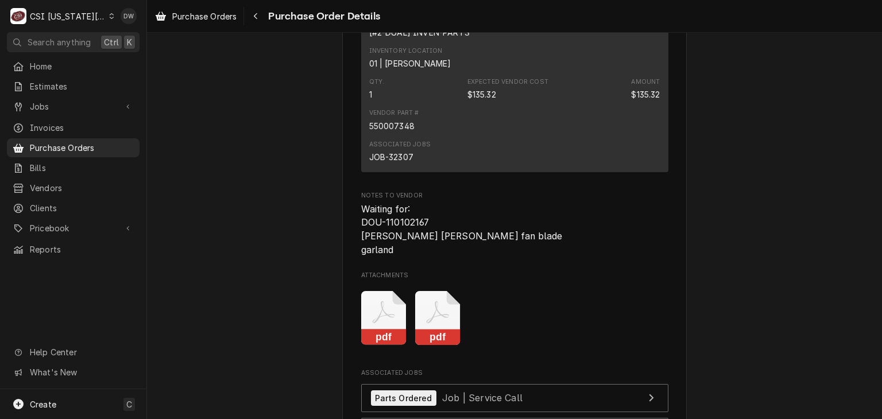
scroll to position [4690, 0]
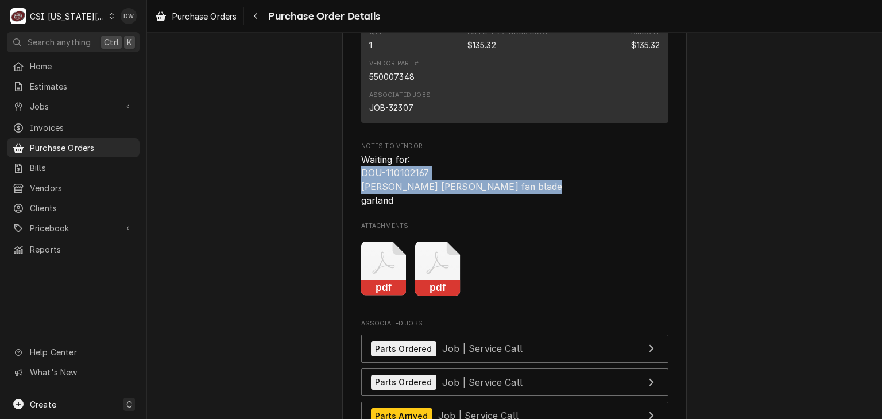
drag, startPoint x: 358, startPoint y: 207, endPoint x: 446, endPoint y: 249, distance: 96.6
click at [446, 208] on span "Waiting for: DOU-110102167 Henny Penny Kolpak fan blade garland" at bounding box center [514, 180] width 307 height 55
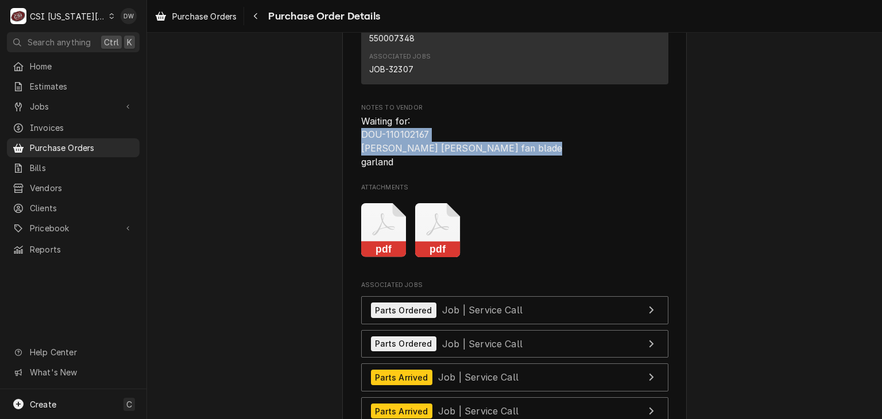
scroll to position [4714, 0]
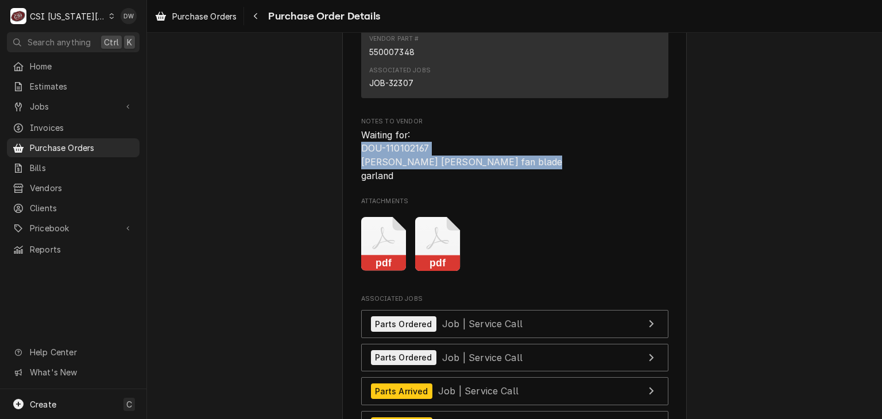
click at [419, 272] on rect "Attachments" at bounding box center [437, 264] width 45 height 16
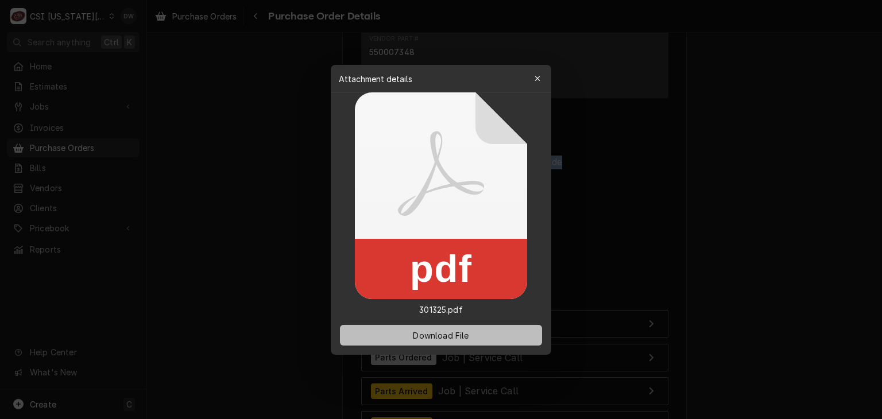
click at [450, 336] on span "Download File" at bounding box center [441, 335] width 60 height 12
click at [163, 146] on div at bounding box center [441, 209] width 882 height 419
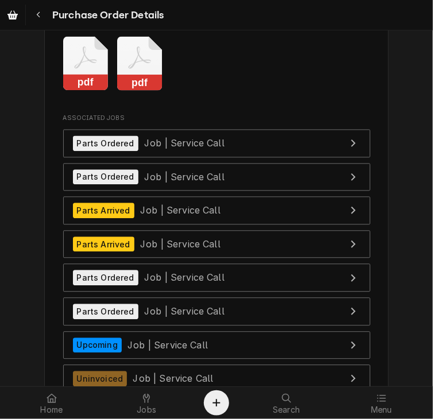
scroll to position [4884, 0]
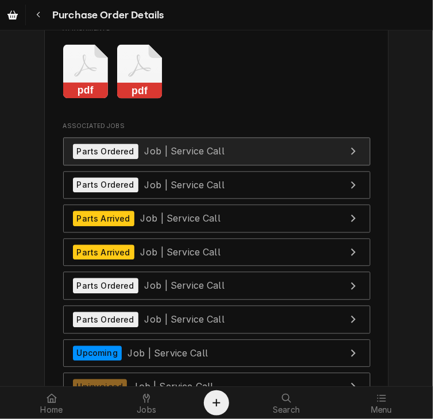
click at [167, 157] on span "Job | Service Call" at bounding box center [184, 151] width 80 height 11
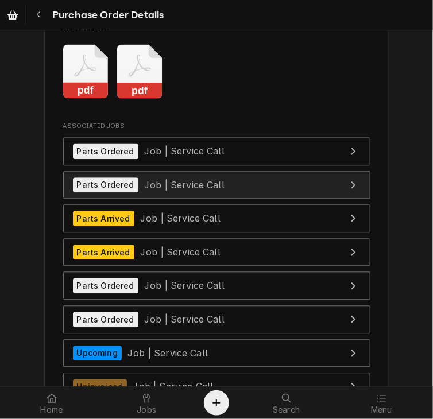
click at [144, 191] on span "Job | Service Call" at bounding box center [184, 184] width 80 height 11
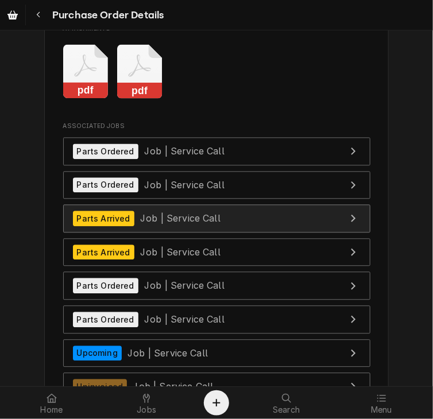
click at [118, 227] on div "Parts Arrived" at bounding box center [103, 219] width 61 height 16
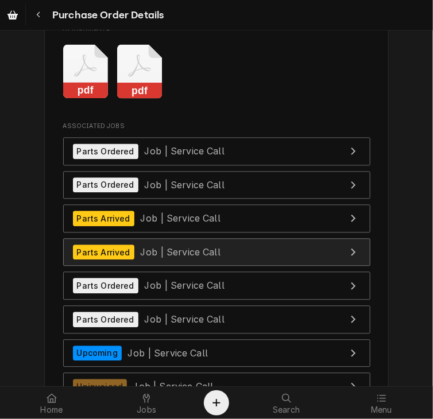
click at [171, 258] on span "Job | Service Call" at bounding box center [180, 252] width 80 height 11
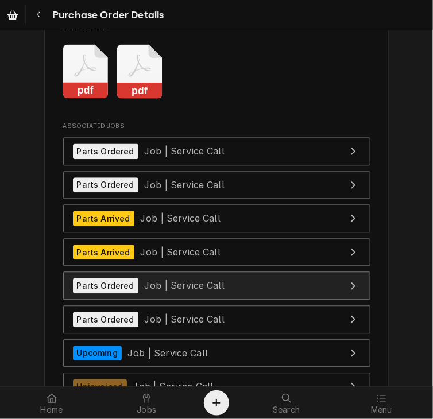
click at [197, 292] on span "Job | Service Call" at bounding box center [184, 285] width 80 height 11
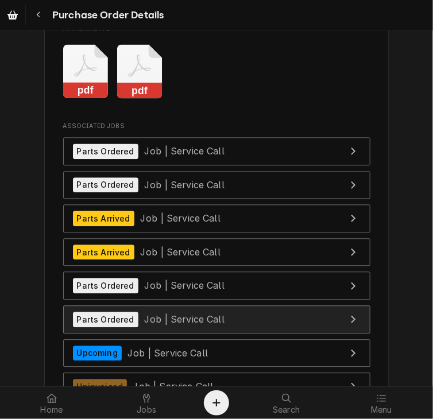
click at [148, 326] on span "Job | Service Call" at bounding box center [184, 319] width 80 height 11
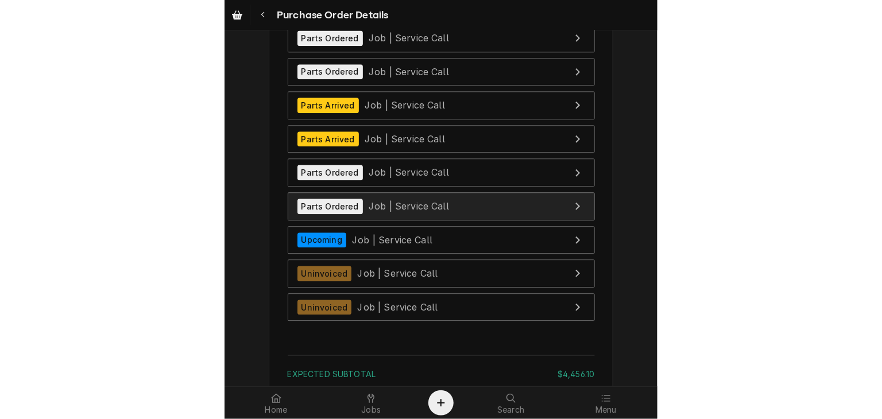
scroll to position [5013, 0]
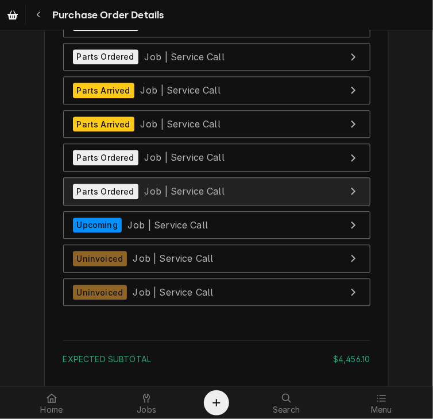
click at [146, 199] on div "Parts Ordered Job | Service Call" at bounding box center [149, 192] width 152 height 16
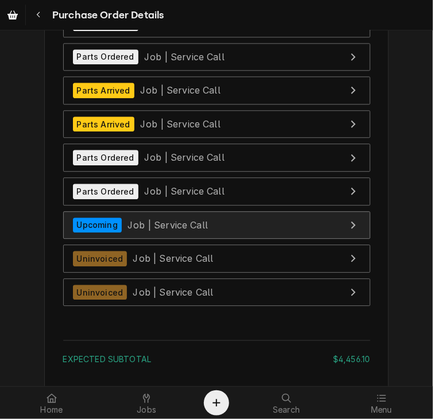
click at [188, 233] on div "Upcoming Job | Service Call" at bounding box center [141, 226] width 136 height 16
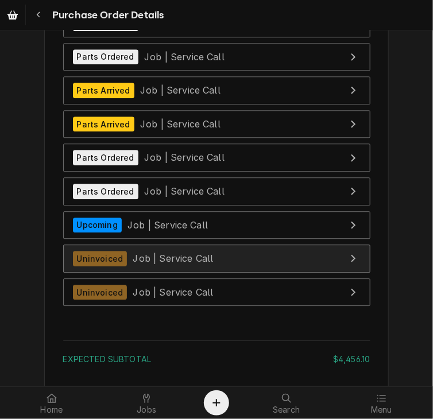
click at [147, 267] on div "Uninvoiced Job | Service Call" at bounding box center [143, 259] width 141 height 16
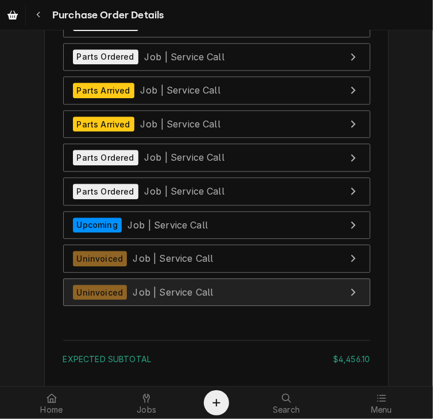
click at [175, 298] on span "Job | Service Call" at bounding box center [173, 292] width 80 height 11
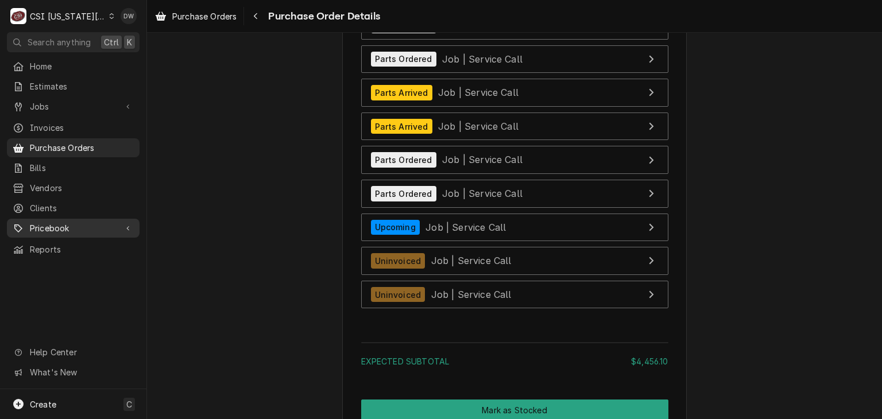
click at [43, 225] on span "Pricebook" at bounding box center [73, 228] width 87 height 12
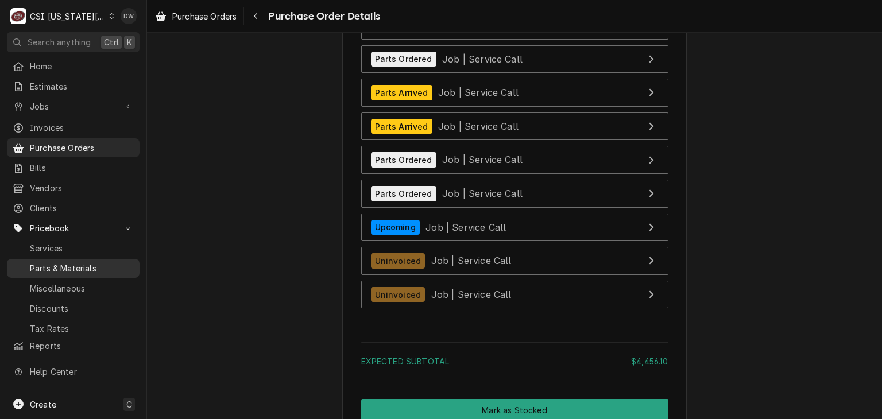
click at [40, 262] on span "Parts & Materials" at bounding box center [82, 268] width 104 height 12
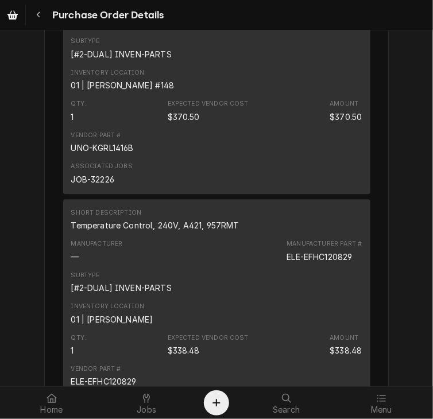
scroll to position [2661, 0]
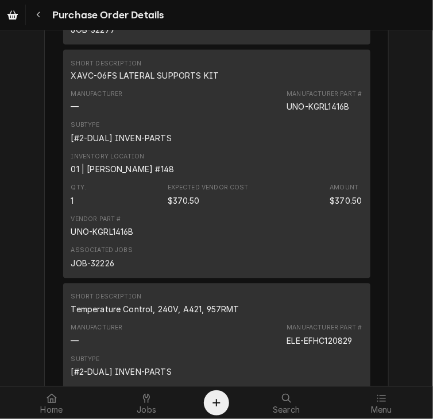
click at [349, 113] on div "Manufacturer Part # UNO-KGRL1416B" at bounding box center [324, 101] width 75 height 23
drag, startPoint x: 349, startPoint y: 145, endPoint x: 281, endPoint y: 149, distance: 68.4
click at [281, 117] on div "Manufacturer — Manufacturer Part # UNO-KGRL1416B" at bounding box center [216, 101] width 291 height 31
copy div "UNO-KGRL1416B"
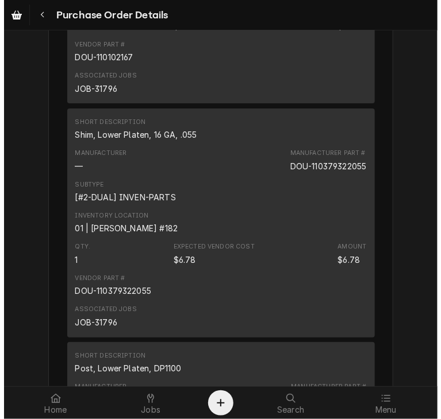
scroll to position [0, 0]
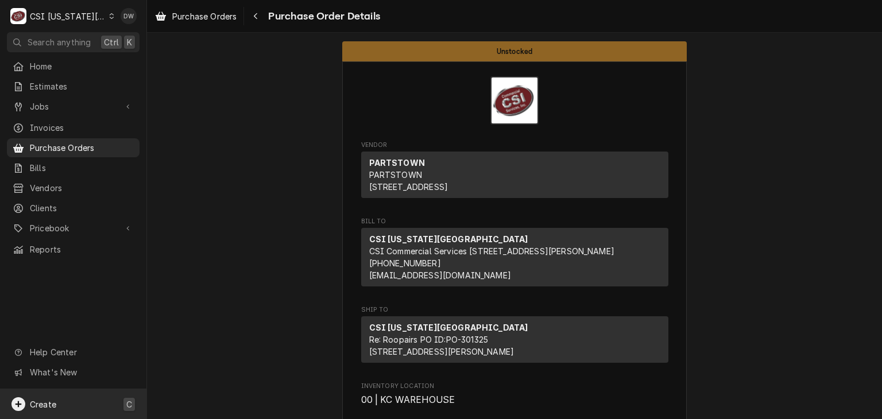
click at [39, 406] on span "Create" at bounding box center [43, 405] width 26 height 10
click at [182, 341] on div "Bill" at bounding box center [214, 345] width 77 height 12
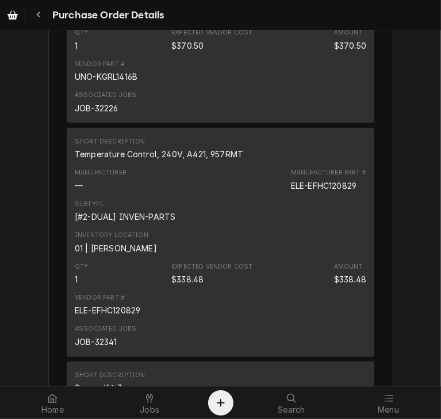
scroll to position [2701, 0]
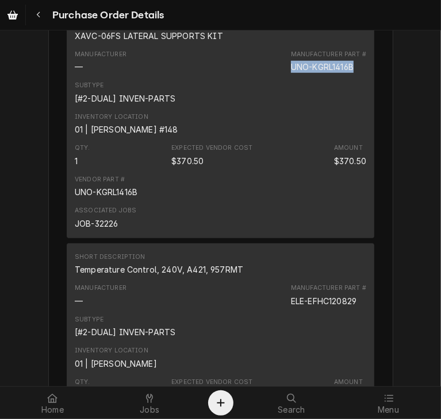
drag, startPoint x: 352, startPoint y: 103, endPoint x: 279, endPoint y: 103, distance: 72.9
click at [279, 77] on div "Manufacturer — Manufacturer Part # UNO-KGRL1416B" at bounding box center [220, 61] width 291 height 31
copy div "UNO-KGRL1416B"
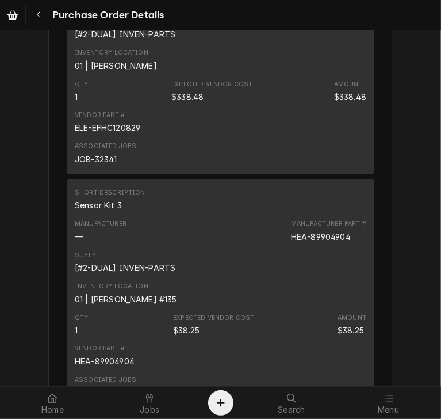
scroll to position [2968, 0]
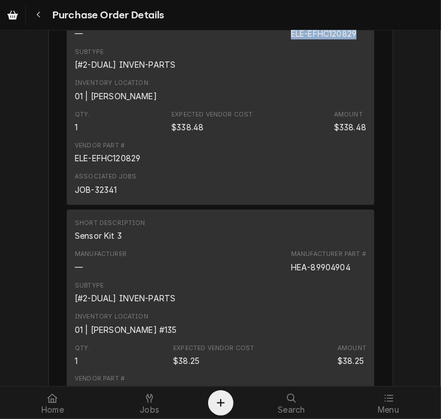
drag, startPoint x: 360, startPoint y: 69, endPoint x: 273, endPoint y: 76, distance: 87.6
click at [273, 43] on div "Manufacturer — Manufacturer Part # ELE-EFHC120829" at bounding box center [220, 27] width 291 height 31
copy div "ELE-EFHC120829"
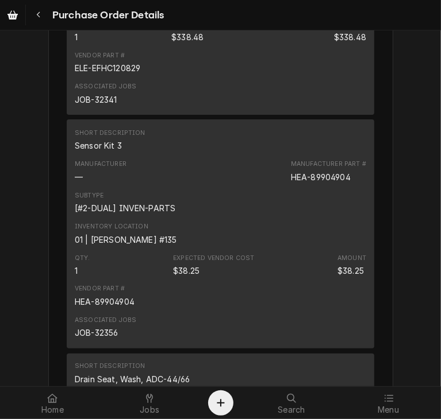
scroll to position [3120, 0]
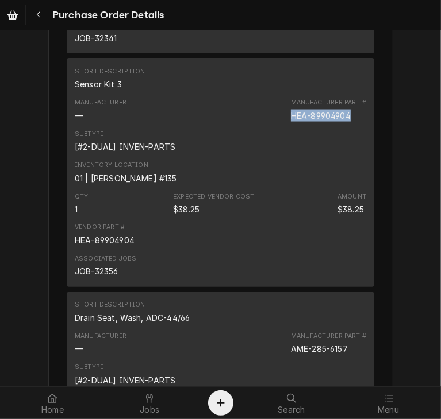
drag, startPoint x: 354, startPoint y: 151, endPoint x: 266, endPoint y: 155, distance: 87.9
click at [266, 125] on div "Manufacturer — Manufacturer Part # HEA-89904904" at bounding box center [220, 109] width 291 height 31
copy div "HEA-89904904"
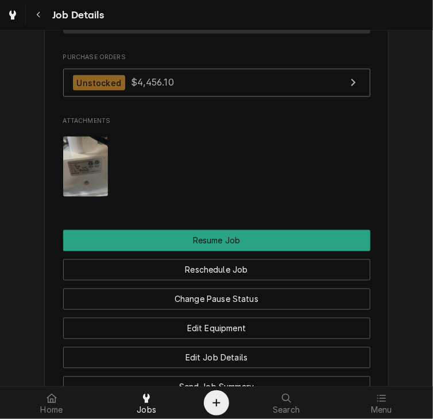
scroll to position [1517, 0]
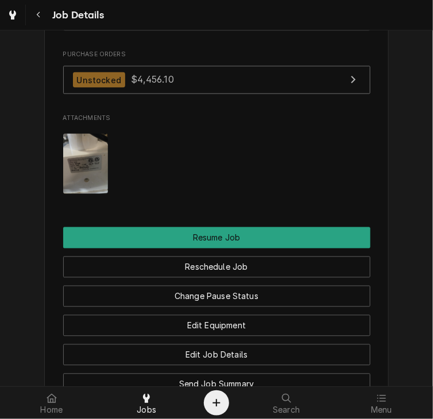
click at [227, 403] on button "Edit Job Summary" at bounding box center [216, 413] width 307 height 21
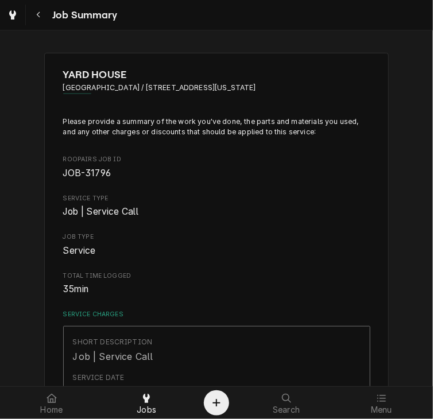
type textarea "x"
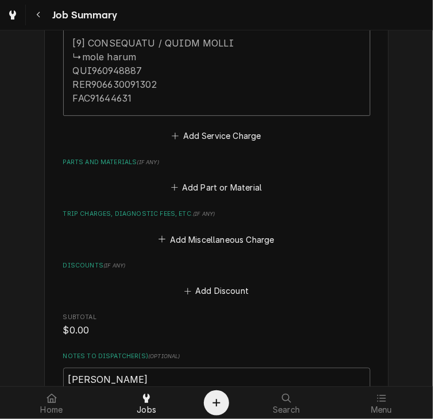
scroll to position [1399, 0]
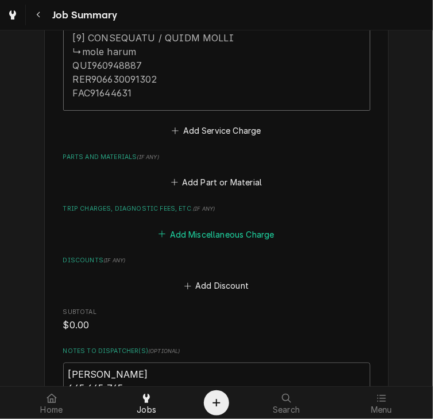
click at [255, 233] on button "Add Miscellaneous Charge" at bounding box center [216, 234] width 119 height 16
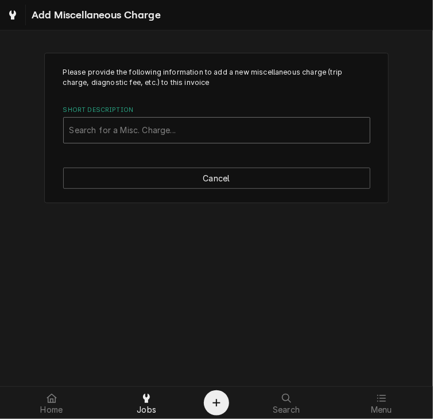
click at [129, 134] on div "Short Description" at bounding box center [216, 130] width 295 height 21
type input "sh"
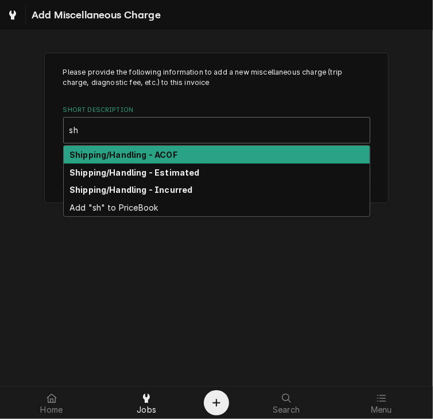
click at [123, 150] on strong "Shipping/Handling - ACOF" at bounding box center [123, 155] width 108 height 10
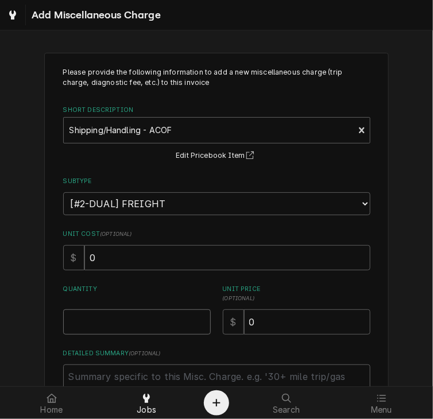
click at [92, 326] on input "Quantity" at bounding box center [137, 322] width 148 height 25
type textarea "x"
type input "1"
click at [119, 375] on textarea "Detailed Summary ( optional )" at bounding box center [216, 391] width 307 height 52
click at [66, 372] on textarea "Detailed Summary ( optional )" at bounding box center [216, 391] width 307 height 52
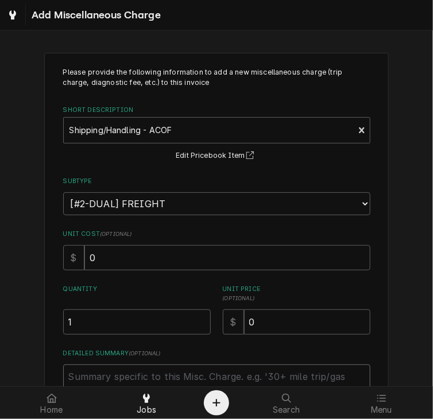
paste textarea "PO 301325-Parts Town 2106724086 [ partnumbers ] ACOF $ freight"
type textarea "x"
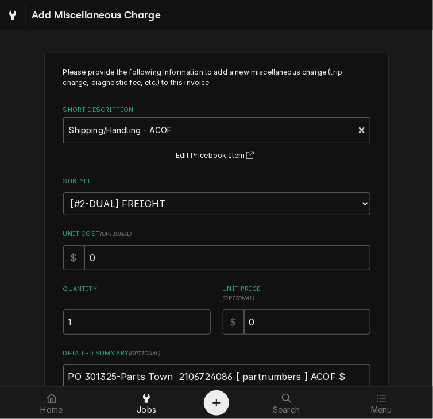
scroll to position [8, 0]
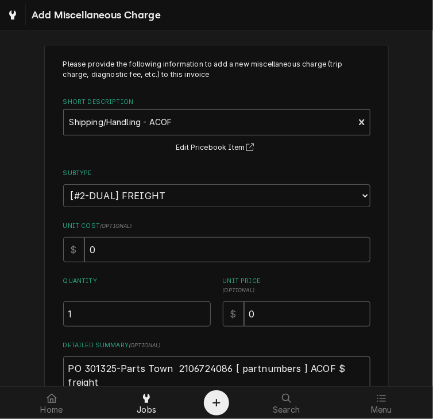
type textarea "PO 301325-Parts Town 2106724086 [ partnumbers ] ACOF $ freight"
drag, startPoint x: 291, startPoint y: 370, endPoint x: 232, endPoint y: 372, distance: 58.6
click at [232, 372] on textarea "PO 301325-Parts Town 2106724086 [ partnumbers ] ACOF $ freight" at bounding box center [216, 383] width 307 height 52
type textarea "x"
type textarea "PO 301325-Parts Town 2106724086 [P ] ACOF $ freight"
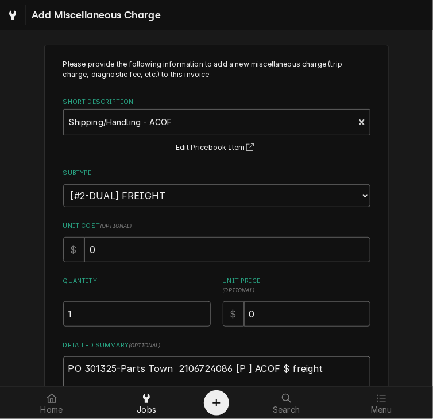
type textarea "x"
type textarea "PO 301325-Parts Town 2106724086 [Po ] ACOF $ freight"
type textarea "x"
type textarea "PO 301325-Parts Town 2106724086 [Pos ] ACOF $ freight"
type textarea "x"
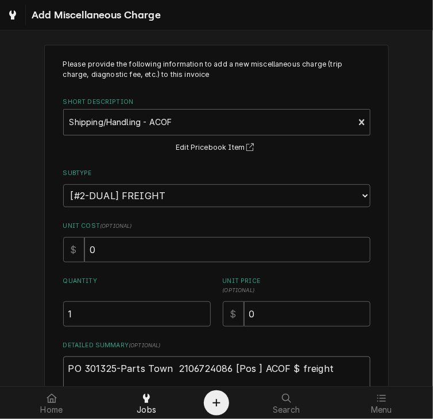
type textarea "PO 301325-Parts Town 2106724086 [Pos ] ACOF $ freight"
type textarea "x"
type textarea "PO 301325-Parts Town 2106724086 [Pos ] ACOF $ freight"
type textarea "x"
type textarea "PO 301325-Parts Town 2106724086 [Post ] ACOF $ freight"
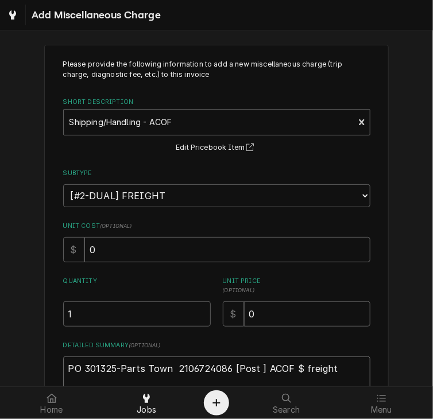
type textarea "x"
type textarea "PO 301325-Parts Town 2106724086 [Post ] ACOF $ freight"
type textarea "x"
type textarea "PO 301325-Parts Town 2106724086 [Post L ] ACOF $ freight"
type textarea "x"
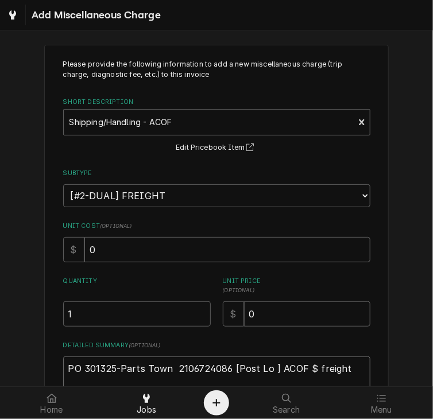
type textarea "PO 301325-Parts Town 2106724086 [Post Low ] ACOF $ freight"
type textarea "x"
type textarea "PO 301325-Parts Town 2106724086 [Post Lowe ] ACOF $ freight"
type textarea "x"
type textarea "PO 301325-Parts Town 2106724086 [Post Lower ] ACOF $ freight"
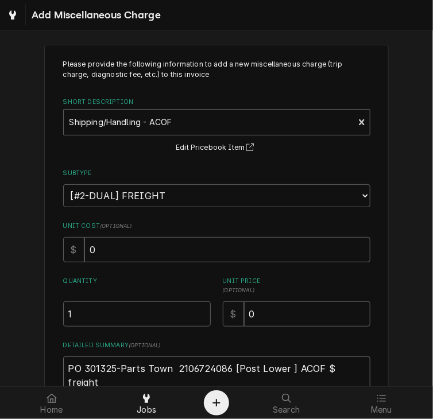
type textarea "x"
type textarea "PO 301325-Parts Town 2106724086 [Post Lowere ] ACOF $ freight"
type textarea "x"
type textarea "PO 301325-Parts Town 2106724086 [Post Lower ] ACOF $ freight"
type textarea "x"
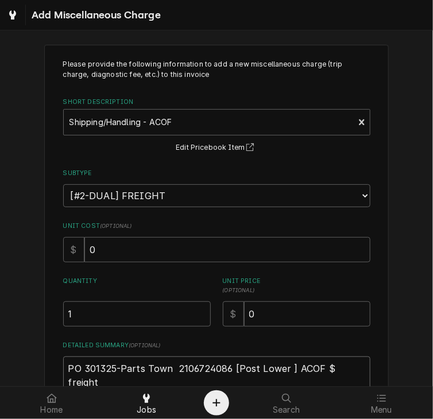
type textarea "PO 301325-Parts Town 2106724086 [Post Lower ] ACOF $ freight"
type textarea "x"
type textarea "PO 301325-Parts Town 2106724086 [Post Lower p ] ACOF $ freight"
type textarea "x"
type textarea "PO 301325-Parts Town 2106724086 [Post Lower pl ] ACOF $ freight"
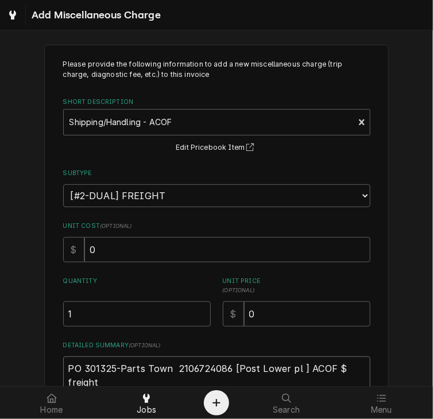
type textarea "x"
type textarea "PO 301325-Parts Town 2106724086 [Post Lower pla ] ACOF $ freight"
type textarea "x"
type textarea "PO 301325-Parts Town 2106724086 [Post Lower plat ] ACOF $ freight"
type textarea "x"
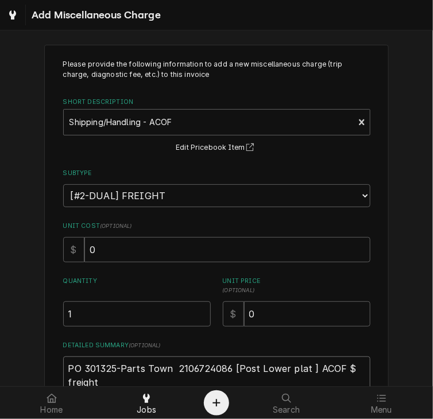
type textarea "PO 301325-Parts Town 2106724086 [Post Lower plate ] ACOF $ freight"
type textarea "x"
type textarea "PO 301325-Parts Town 2106724086 [Post Lower platen ] ACOF $ freight"
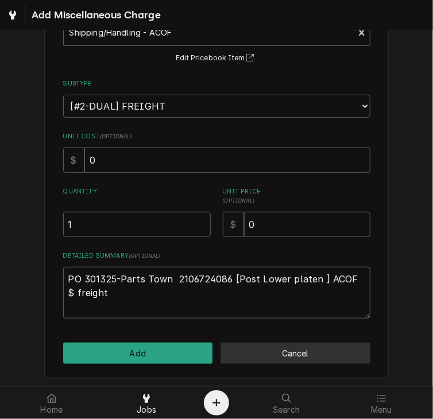
click at [278, 346] on button "Cancel" at bounding box center [296, 353] width 150 height 21
type textarea "x"
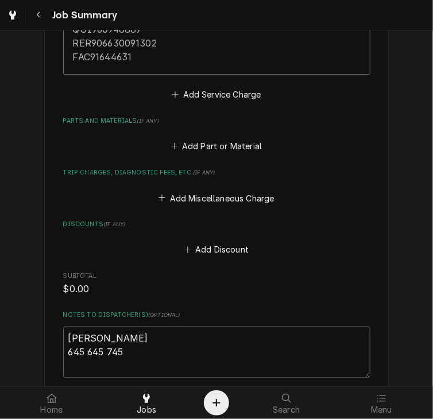
scroll to position [1726, 0]
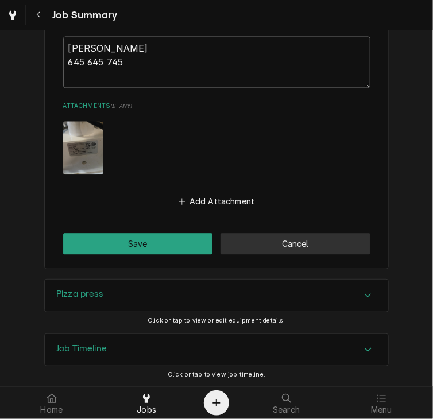
click at [278, 244] on button "Cancel" at bounding box center [296, 243] width 150 height 21
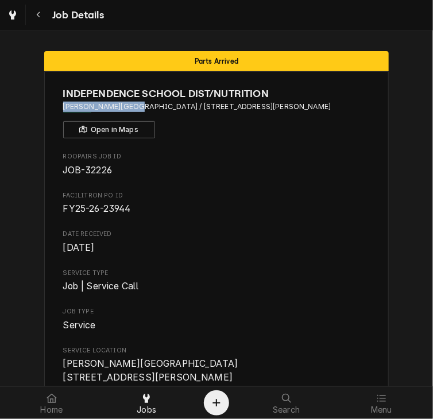
drag, startPoint x: 56, startPoint y: 108, endPoint x: 127, endPoint y: 113, distance: 70.8
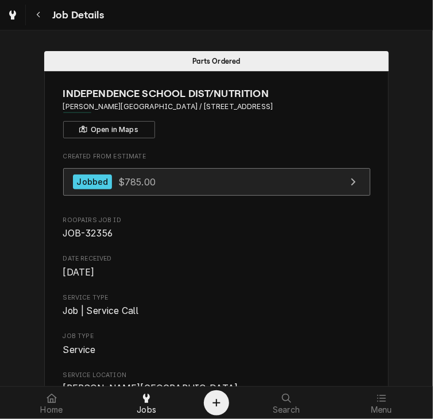
click at [122, 175] on div "Jobbed $785.00" at bounding box center [114, 183] width 83 height 16
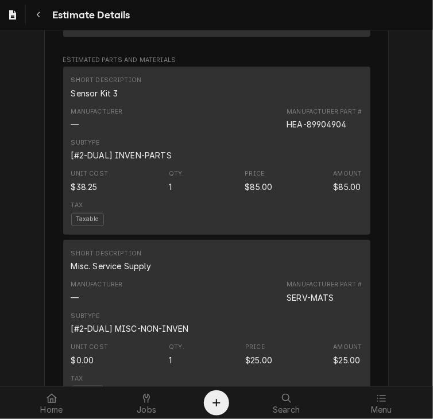
scroll to position [1117, 0]
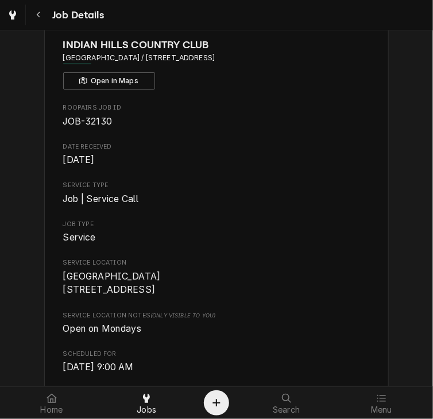
scroll to position [38, 0]
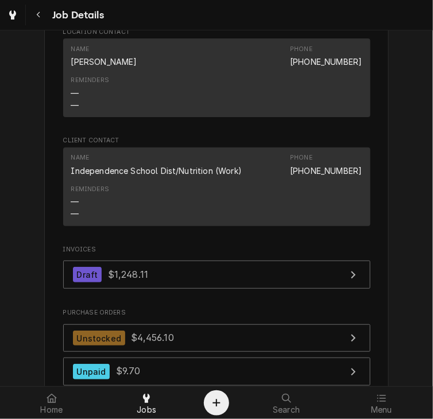
scroll to position [1136, 0]
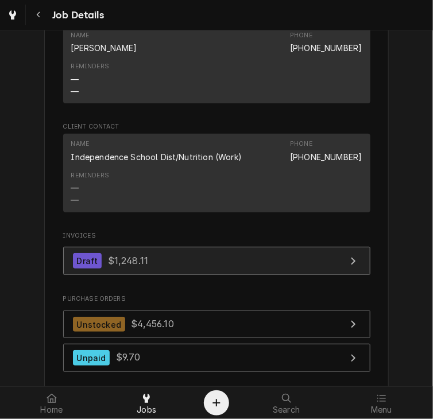
click at [113, 269] on link "Draft $1,248.11" at bounding box center [216, 261] width 307 height 28
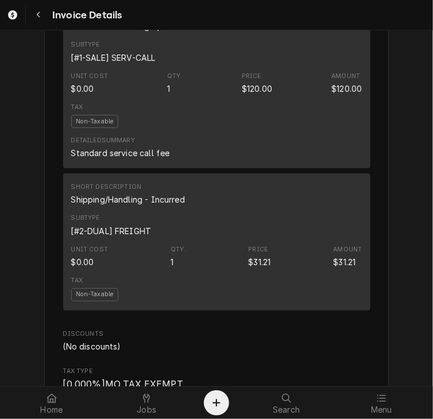
scroll to position [2136, 0]
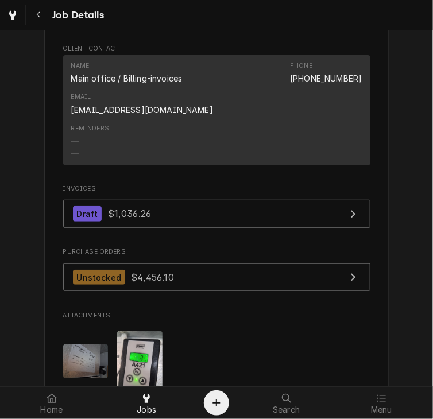
scroll to position [1165, 0]
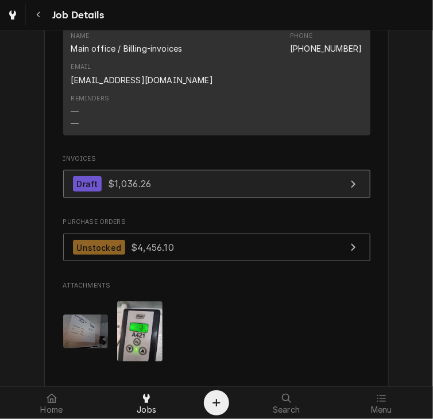
click at [135, 190] on span "$1,036.26" at bounding box center [129, 183] width 43 height 11
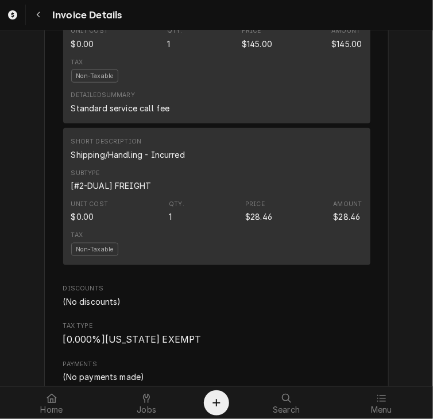
scroll to position [1316, 0]
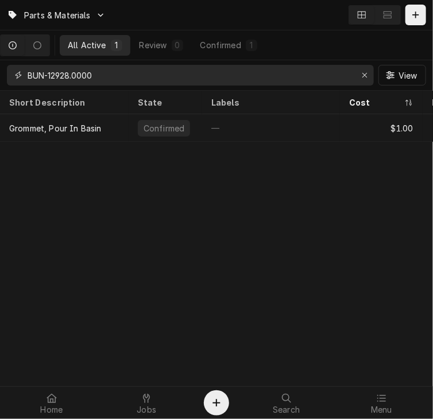
drag, startPoint x: 110, startPoint y: 76, endPoint x: 10, endPoint y: 65, distance: 100.6
click at [10, 65] on div "BUN-12928.0000" at bounding box center [190, 75] width 367 height 21
paste input "UNO-KGRL1416B"
type input "UNO-KGRL1416B"
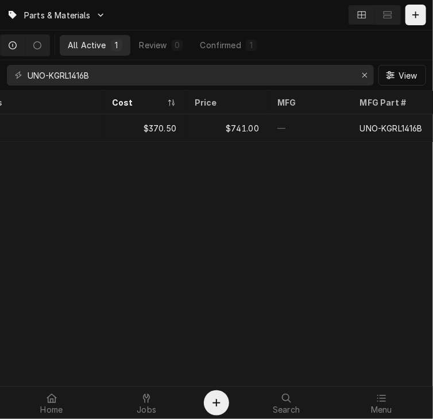
scroll to position [0, 237]
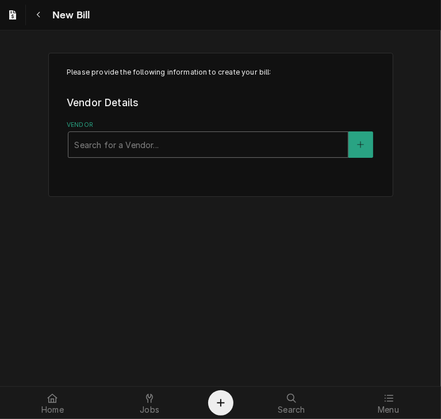
click at [145, 149] on div "Vendor" at bounding box center [208, 144] width 268 height 21
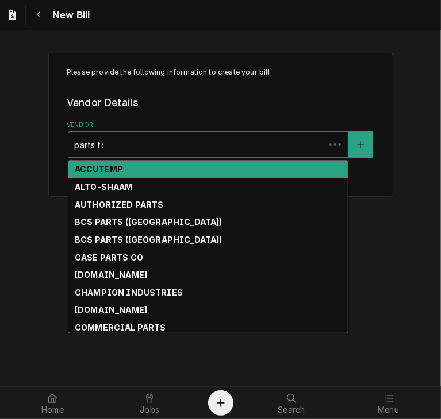
type input "parts tow"
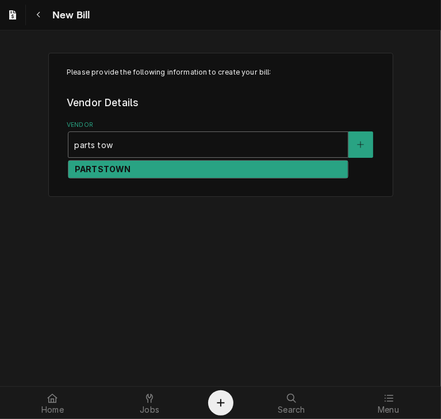
click at [119, 172] on strong "PARTSTOWN" at bounding box center [103, 169] width 56 height 10
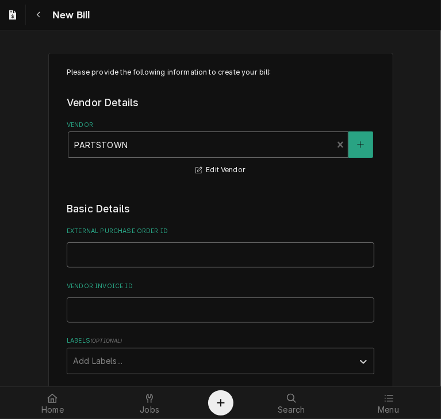
click at [94, 260] on input "External Purchase Order ID" at bounding box center [220, 254] width 307 height 25
click at [78, 260] on input "External Purchase Order ID" at bounding box center [220, 254] width 307 height 25
type input "PO 301325"
click at [198, 315] on input "Vendor Invoice ID" at bounding box center [220, 310] width 307 height 25
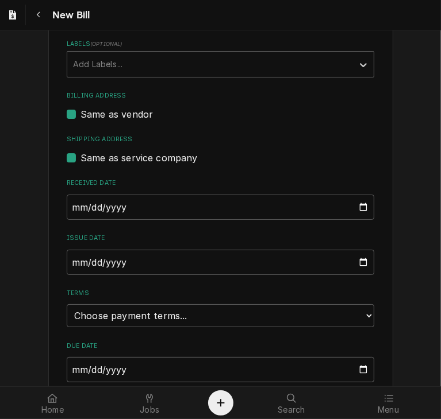
scroll to position [310, 0]
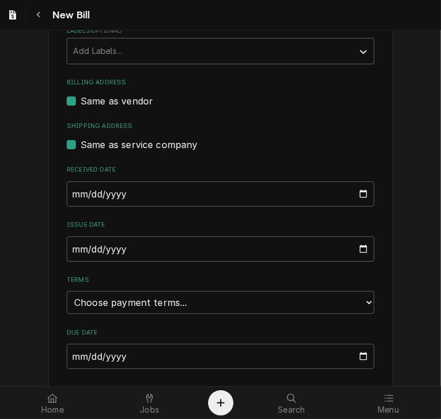
type input "2106762872"
click at [69, 254] on input "2025-09-02" at bounding box center [220, 249] width 307 height 25
type input "2025-08-26"
click at [115, 307] on select "Choose payment terms... Same Day Net 7 Net 14 Net 21 Net 30 Net 45 Net 60 Net 90" at bounding box center [220, 302] width 307 height 23
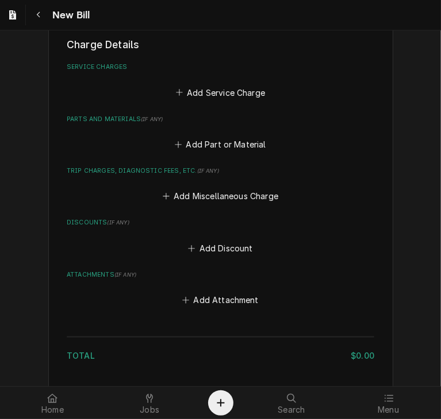
scroll to position [679, 0]
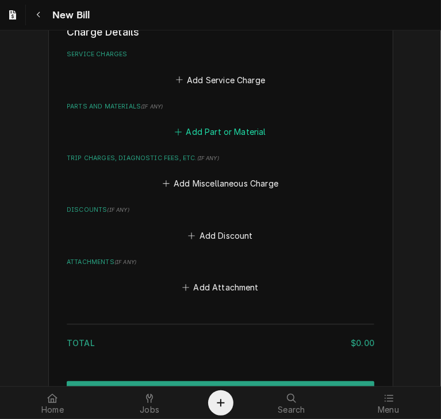
click at [215, 129] on button "Add Part or Material" at bounding box center [220, 132] width 95 height 16
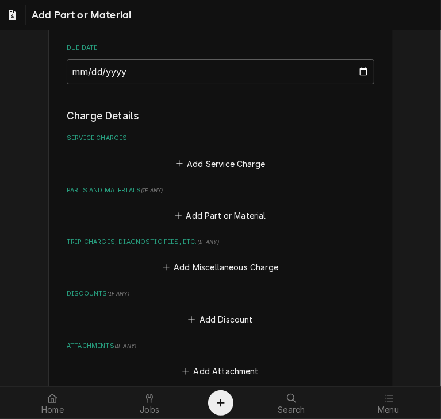
scroll to position [618, 0]
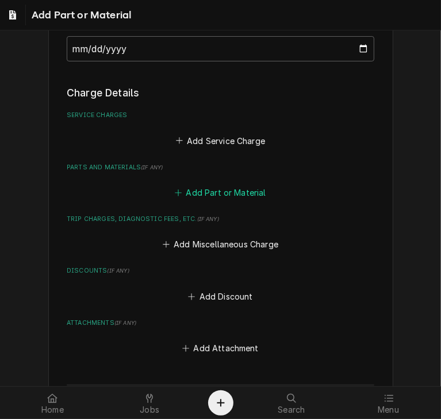
click at [225, 194] on button "Add Part or Material" at bounding box center [220, 193] width 95 height 16
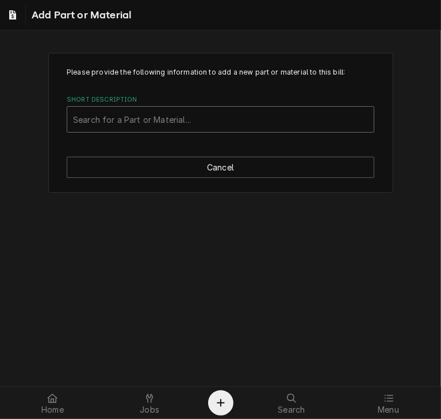
click at [133, 115] on div "Short Description" at bounding box center [220, 119] width 295 height 21
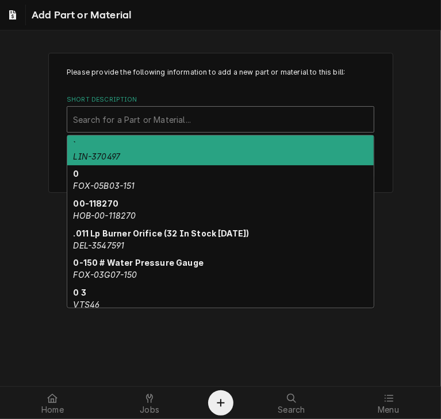
paste input "UNO-KGRL1416B"
type input "UNO-KGRL1416B"
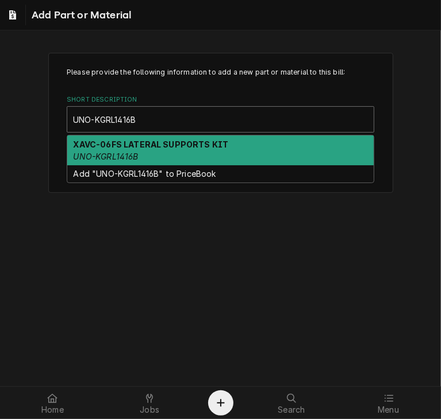
drag, startPoint x: 145, startPoint y: 156, endPoint x: 151, endPoint y: 141, distance: 16.7
click at [151, 141] on div "XAVC-06FS LATERAL SUPPORTS KIT UNO-KGRL1416B" at bounding box center [220, 151] width 306 height 30
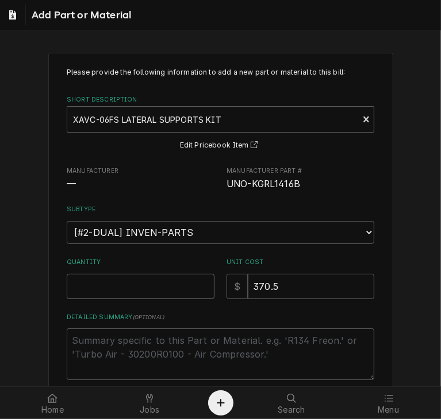
click at [135, 287] on input "Quantity" at bounding box center [141, 286] width 148 height 25
type textarea "x"
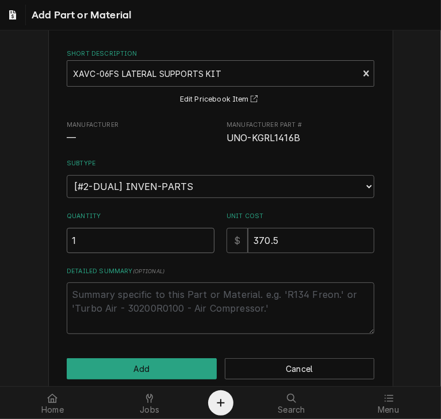
scroll to position [62, 0]
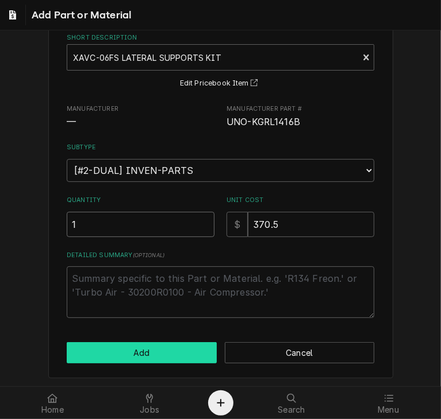
type input "1"
click at [153, 354] on button "Add" at bounding box center [142, 352] width 150 height 21
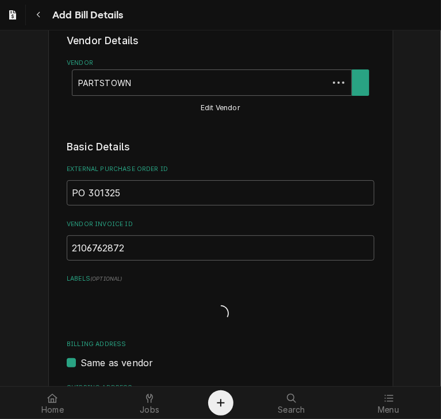
scroll to position [604, 0]
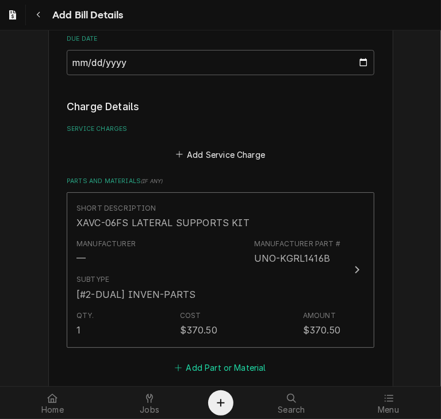
click at [211, 369] on button "Add Part or Material" at bounding box center [220, 368] width 95 height 16
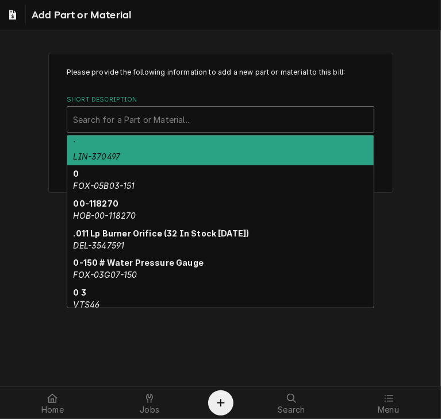
click at [119, 124] on div "Short Description" at bounding box center [220, 119] width 295 height 21
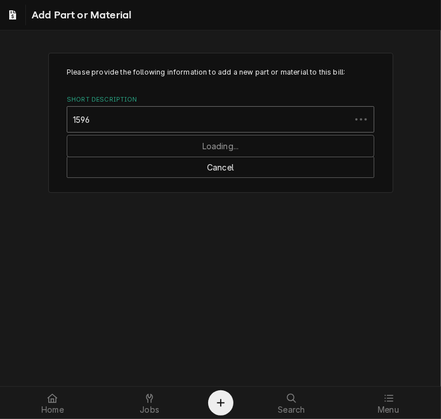
type input "15960"
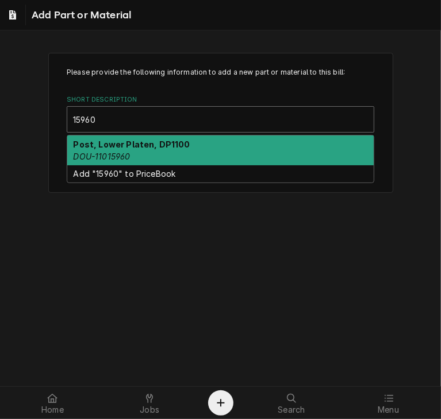
click at [113, 161] on div "Post, Lower Platen, DP1100 DOU-11015960" at bounding box center [220, 151] width 306 height 30
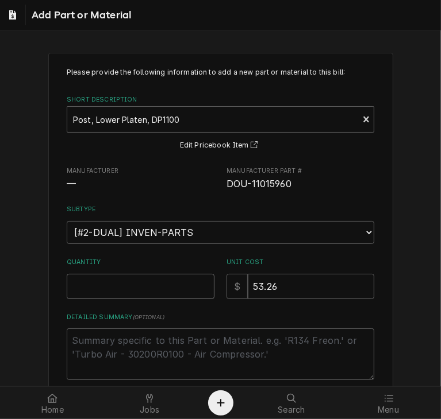
click at [76, 281] on input "Quantity" at bounding box center [141, 286] width 148 height 25
type textarea "x"
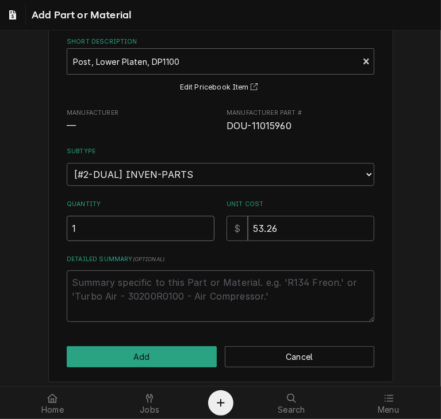
scroll to position [62, 0]
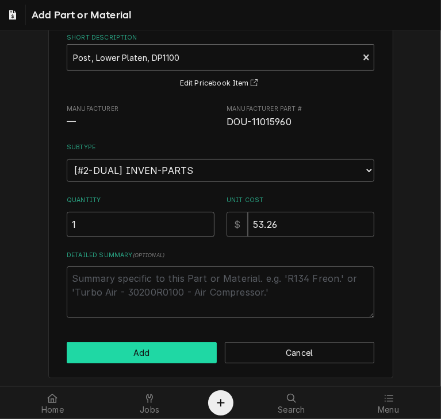
type input "1"
click at [90, 357] on button "Add" at bounding box center [142, 352] width 150 height 21
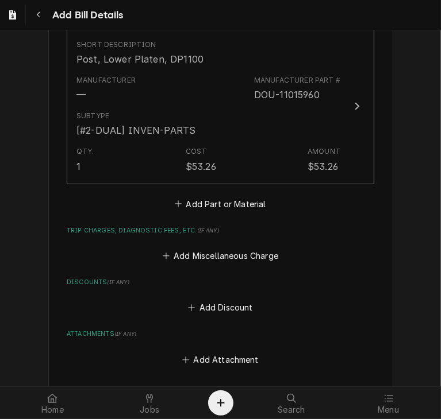
scroll to position [951, 0]
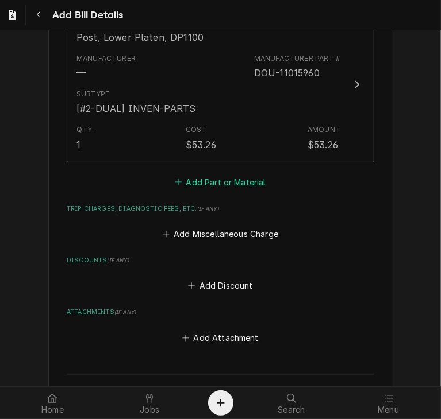
click at [216, 182] on button "Add Part or Material" at bounding box center [220, 182] width 95 height 16
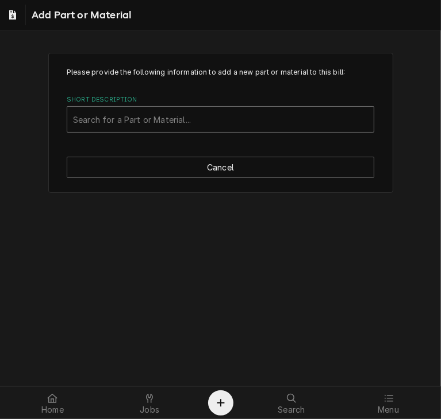
click at [129, 118] on div "Short Description" at bounding box center [220, 119] width 295 height 21
type input "5555-1"
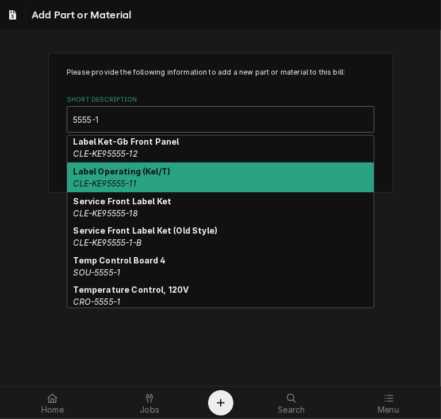
scroll to position [53, 0]
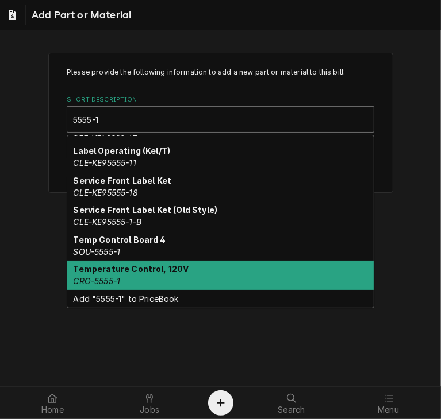
click at [171, 274] on div "Temperature Control, 120V CRO-5555-1" at bounding box center [220, 276] width 306 height 30
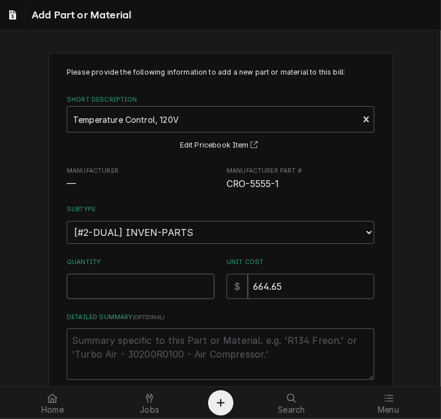
click at [78, 281] on input "Quantity" at bounding box center [141, 286] width 148 height 25
type textarea "x"
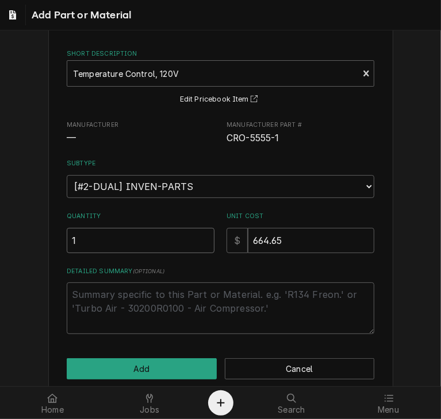
scroll to position [62, 0]
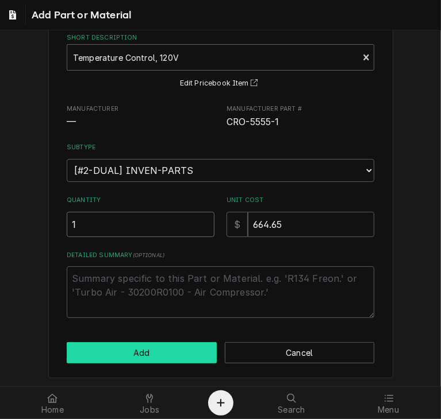
type input "1"
click at [134, 354] on button "Add" at bounding box center [142, 352] width 150 height 21
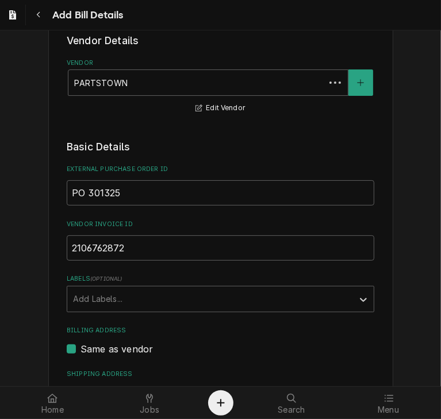
scroll to position [972, 0]
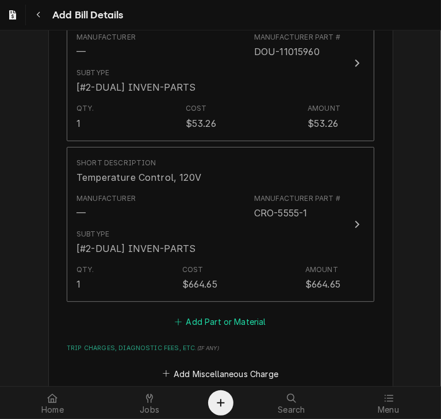
click at [193, 320] on button "Add Part or Material" at bounding box center [220, 322] width 95 height 16
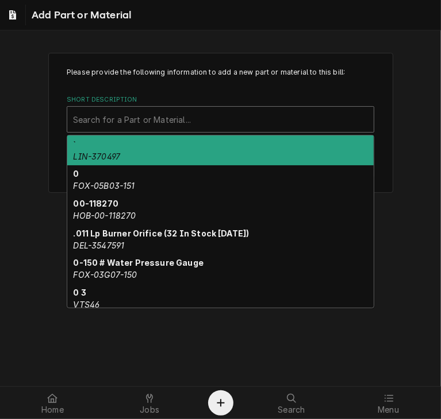
click at [128, 122] on div "Short Description" at bounding box center [220, 119] width 295 height 21
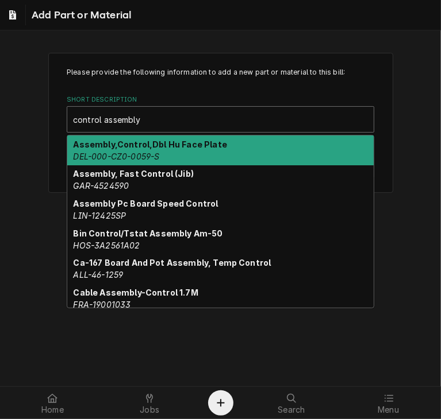
type input "control assembly"
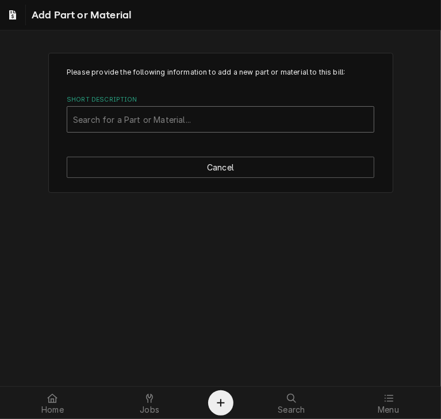
click at [80, 117] on div "Short Description" at bounding box center [220, 119] width 295 height 21
type input "control assem"
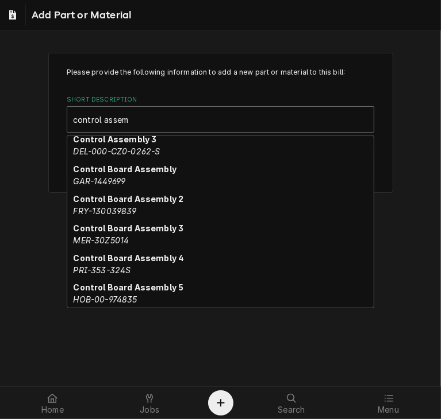
scroll to position [273, 0]
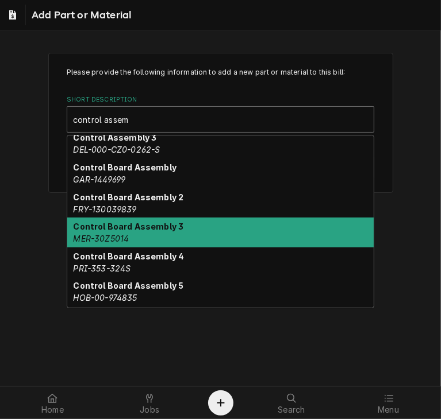
click at [86, 234] on em "MER-30Z5014" at bounding box center [102, 239] width 56 height 10
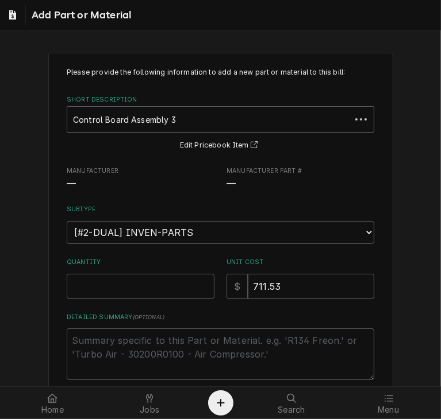
type textarea "x"
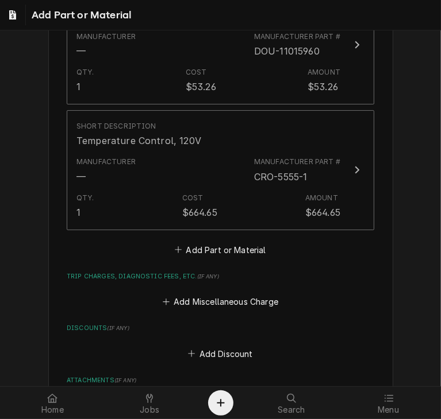
scroll to position [972, 0]
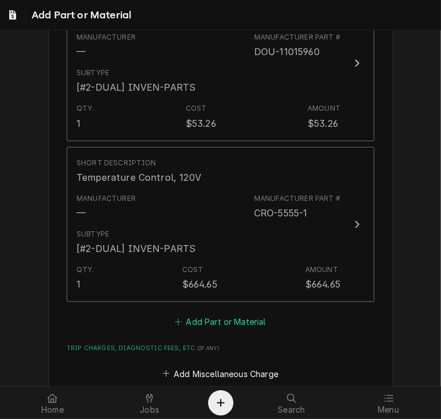
click at [222, 317] on button "Add Part or Material" at bounding box center [220, 322] width 95 height 16
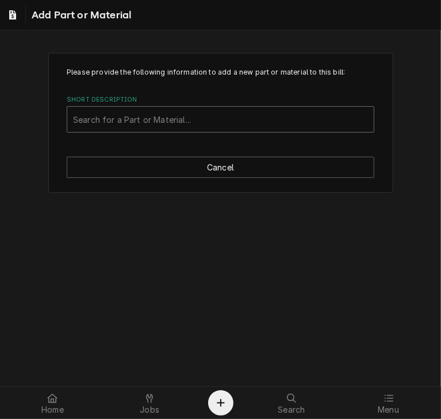
click at [151, 131] on div "Search for a Part or Material..." at bounding box center [220, 119] width 306 height 25
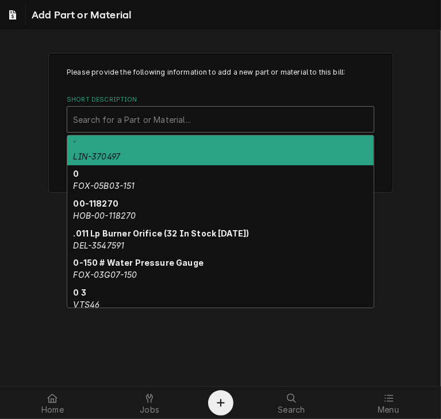
paste input "ELE-EFHC120829"
type input "ELE-EFHC120829"
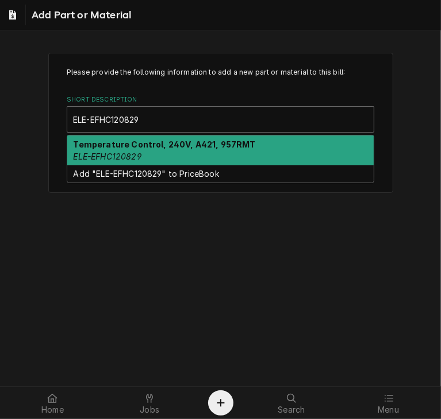
click at [107, 144] on strong "Temperature Control, 240V, A421, 957RMT" at bounding box center [165, 145] width 182 height 10
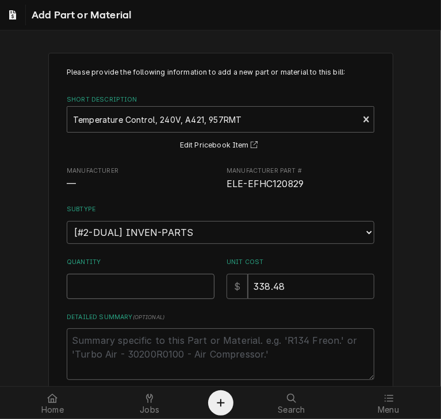
click at [119, 284] on input "Quantity" at bounding box center [141, 286] width 148 height 25
type textarea "x"
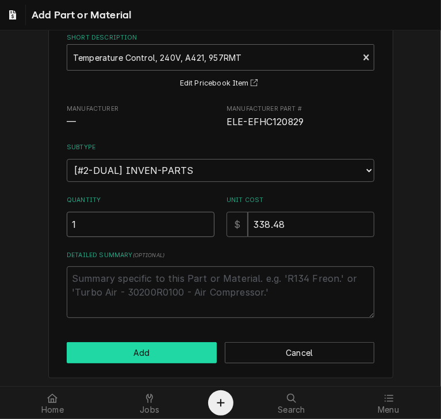
type input "1"
click at [117, 350] on button "Add" at bounding box center [142, 352] width 150 height 21
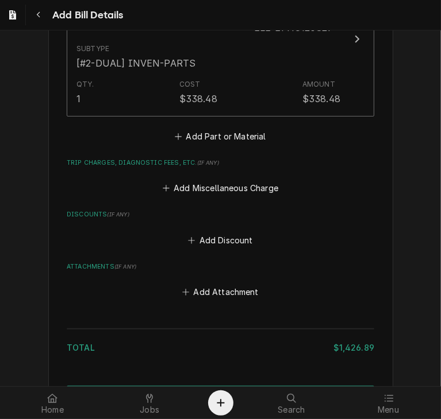
scroll to position [1317, 0]
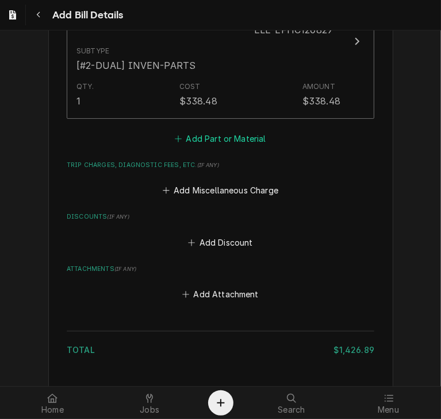
click at [223, 134] on button "Add Part or Material" at bounding box center [220, 139] width 95 height 16
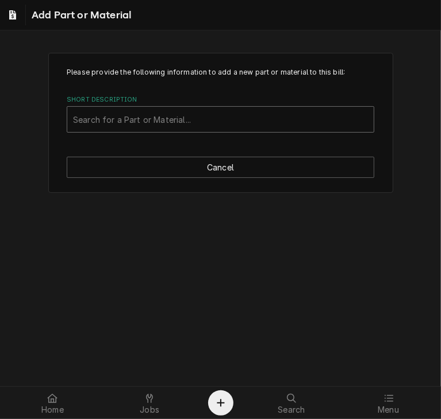
click at [193, 123] on div "Short Description" at bounding box center [220, 119] width 295 height 21
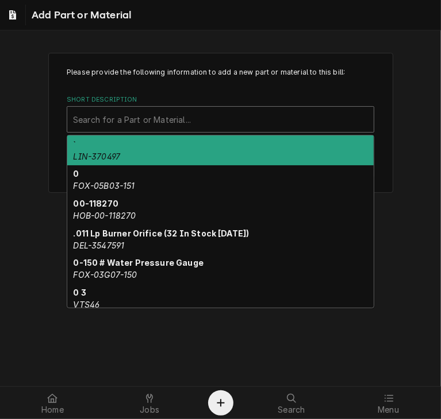
paste input "HEA-89904904"
type input "HEA-89904904"
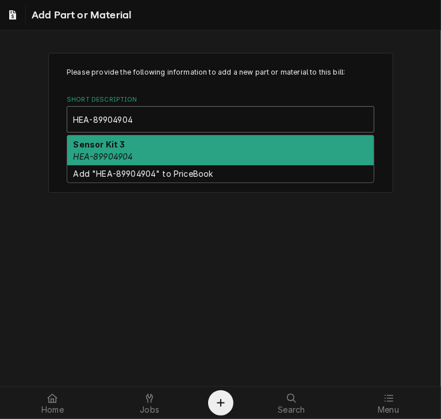
click at [187, 157] on div "Sensor Kit 3 HEA-89904904" at bounding box center [220, 151] width 306 height 30
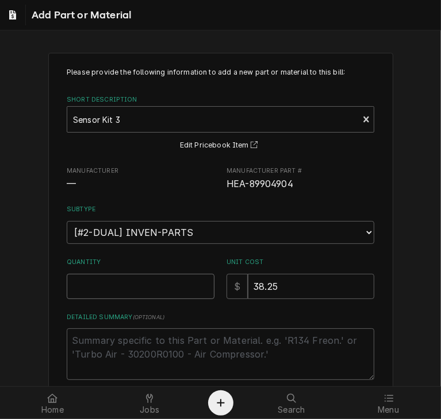
click at [147, 289] on input "Quantity" at bounding box center [141, 286] width 148 height 25
type textarea "x"
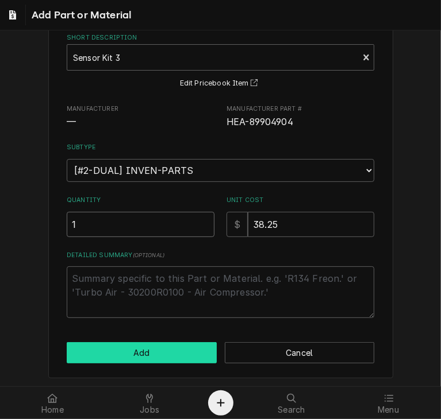
type input "1"
click at [146, 360] on button "Add" at bounding box center [142, 352] width 150 height 21
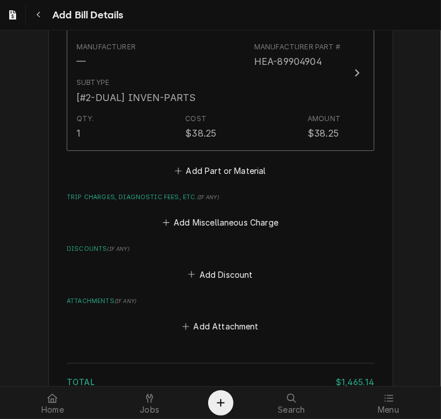
scroll to position [1552, 0]
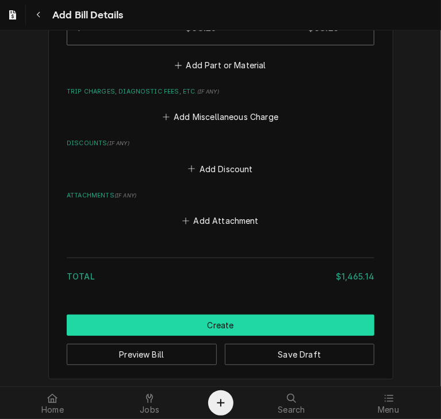
click at [269, 317] on button "Create" at bounding box center [220, 325] width 307 height 21
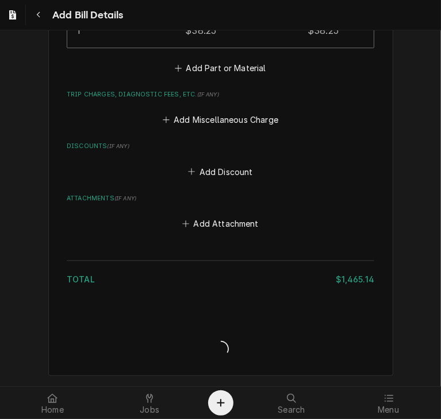
scroll to position [1546, 0]
